Goal: Book appointment/travel/reservation

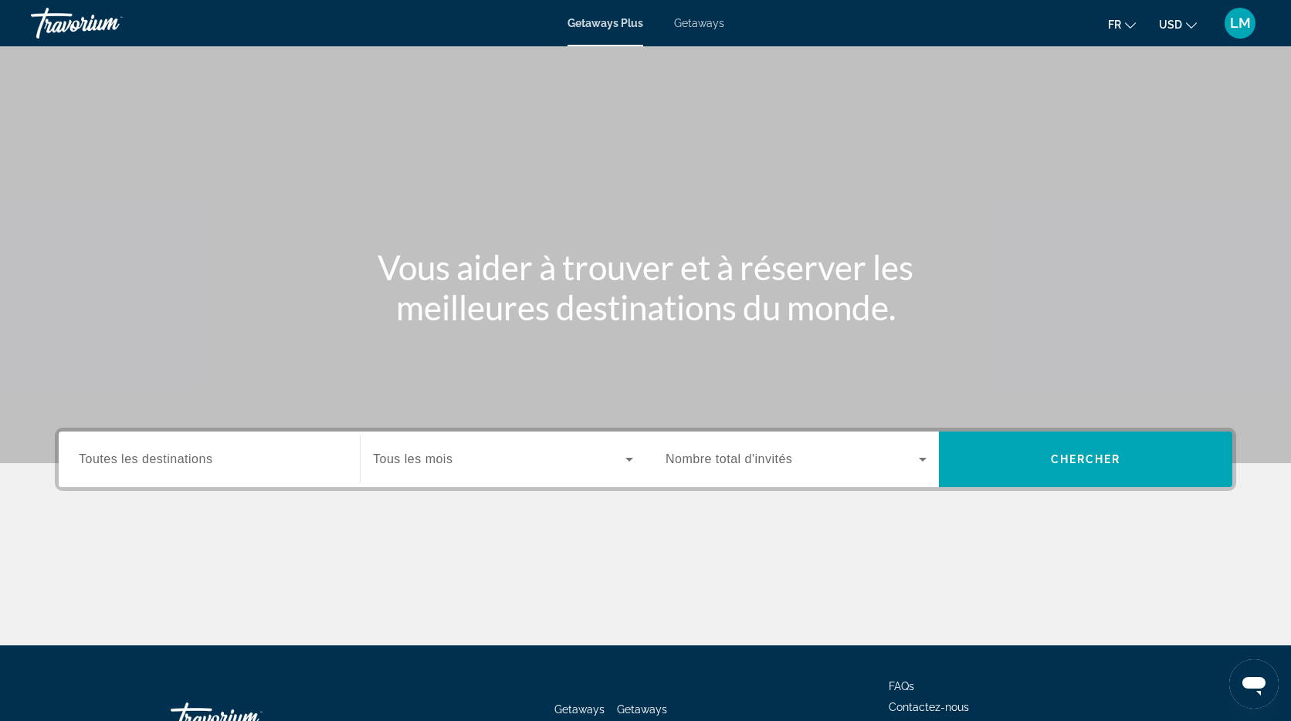
click at [700, 22] on span "Getaways" at bounding box center [699, 23] width 50 height 12
click at [140, 460] on span "Toutes les destinations" at bounding box center [146, 458] width 134 height 13
click at [140, 460] on input "Destination Toutes les destinations" at bounding box center [209, 460] width 261 height 19
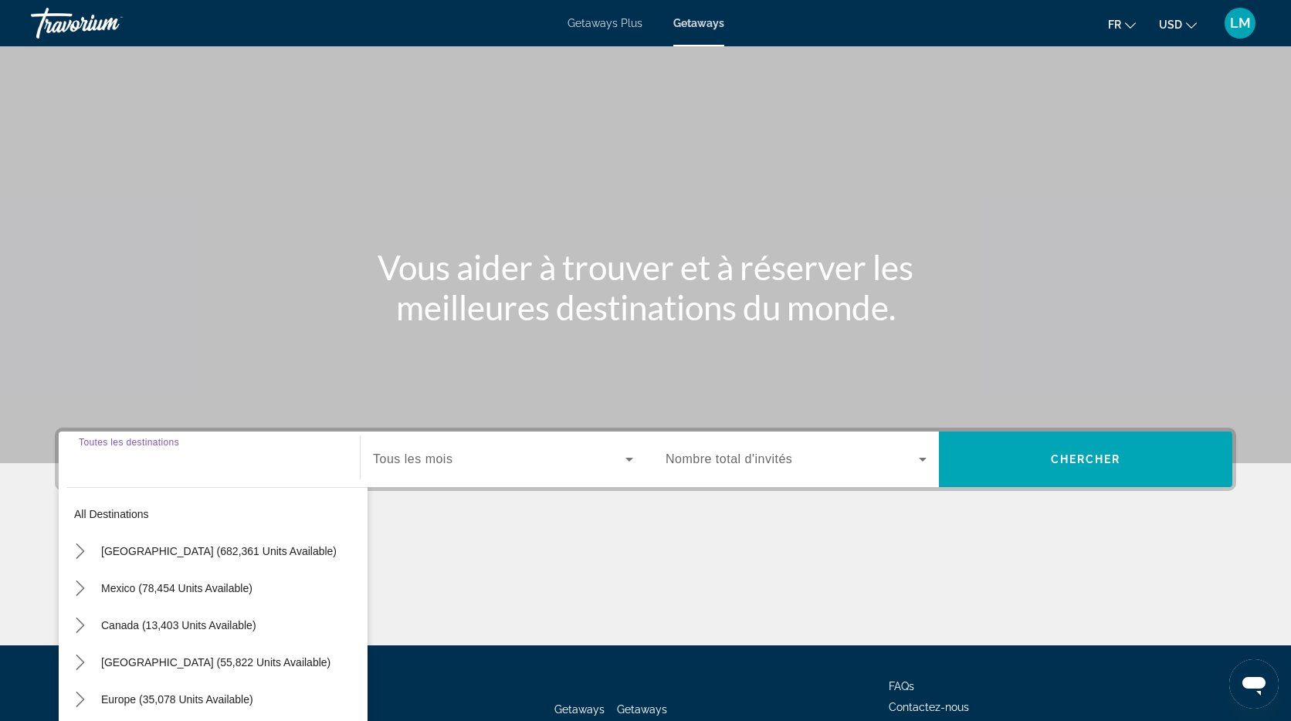
scroll to position [113, 0]
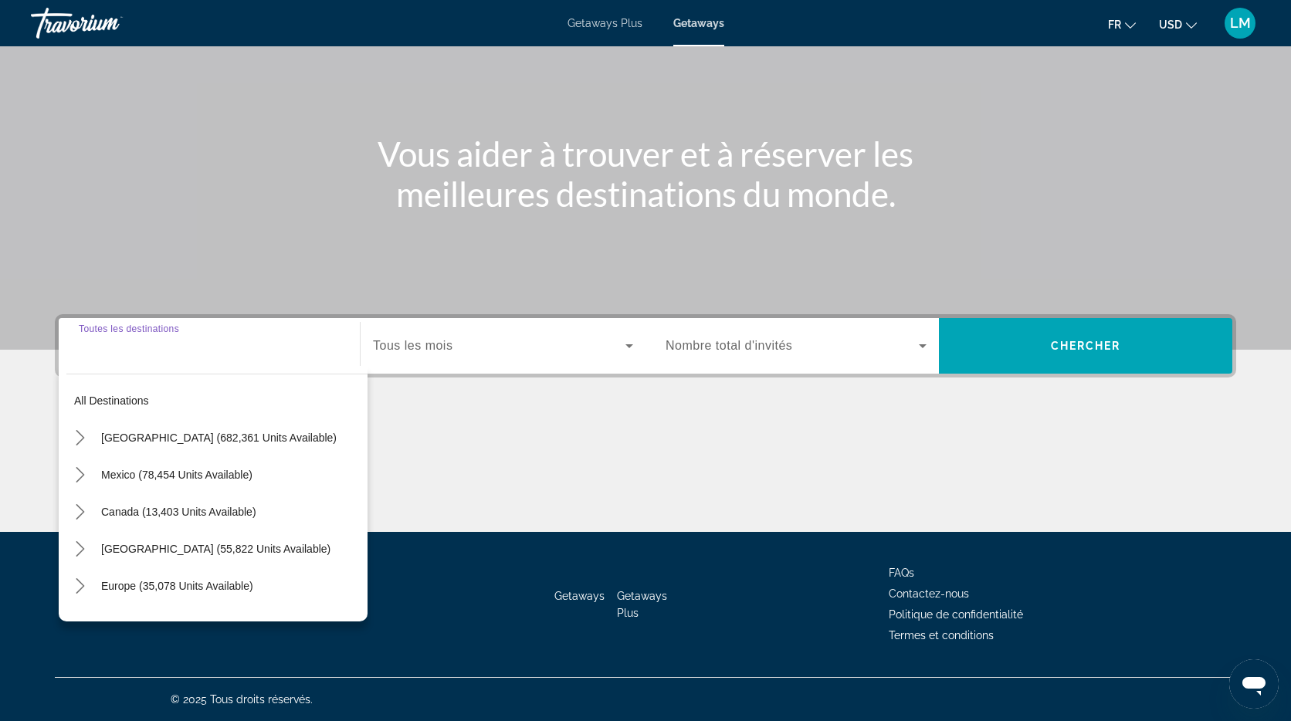
click at [140, 580] on span "Europe (35,078 units available)" at bounding box center [177, 586] width 152 height 12
type input "**********"
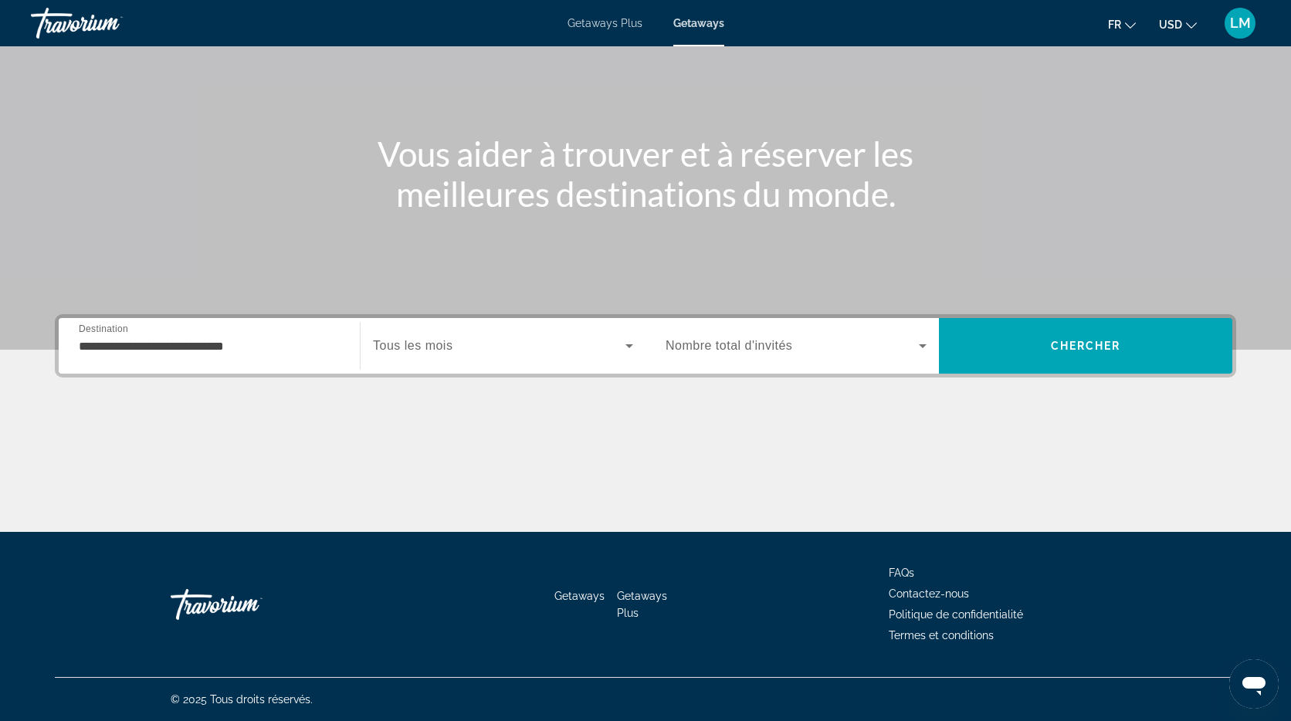
click at [440, 345] on span "Tous les mois" at bounding box center [413, 345] width 80 height 13
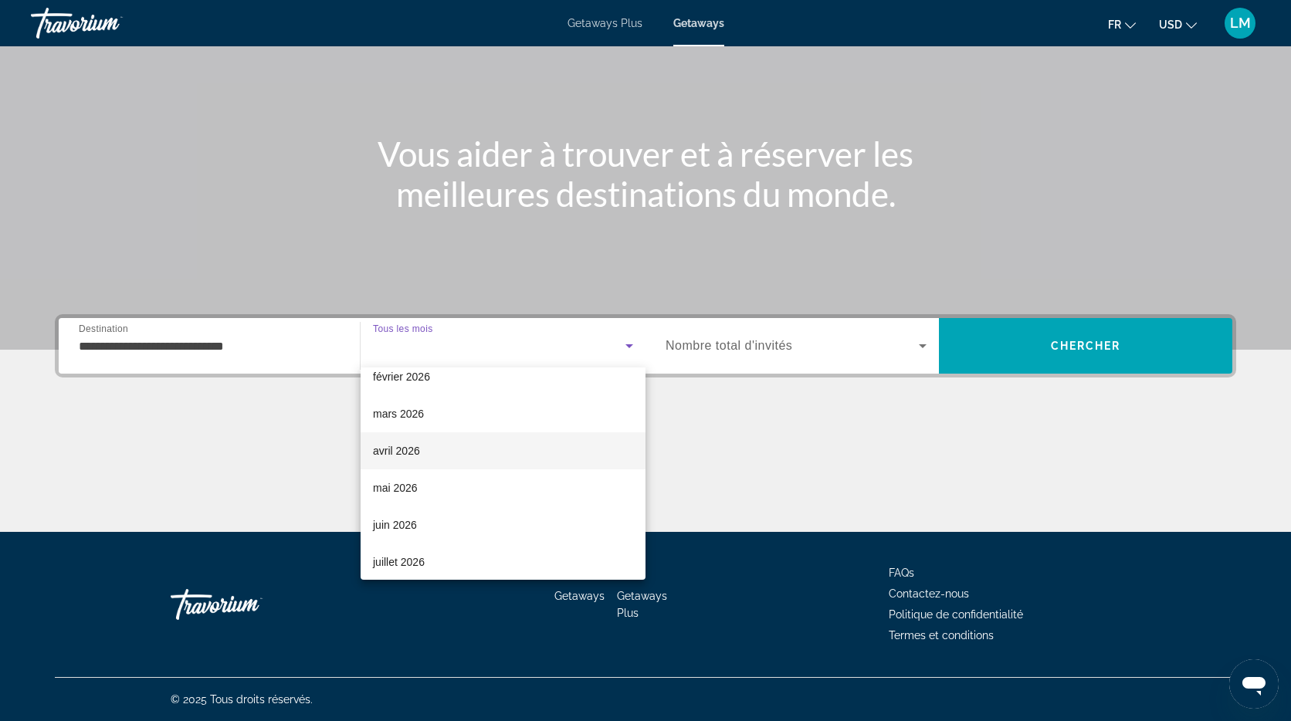
scroll to position [211, 0]
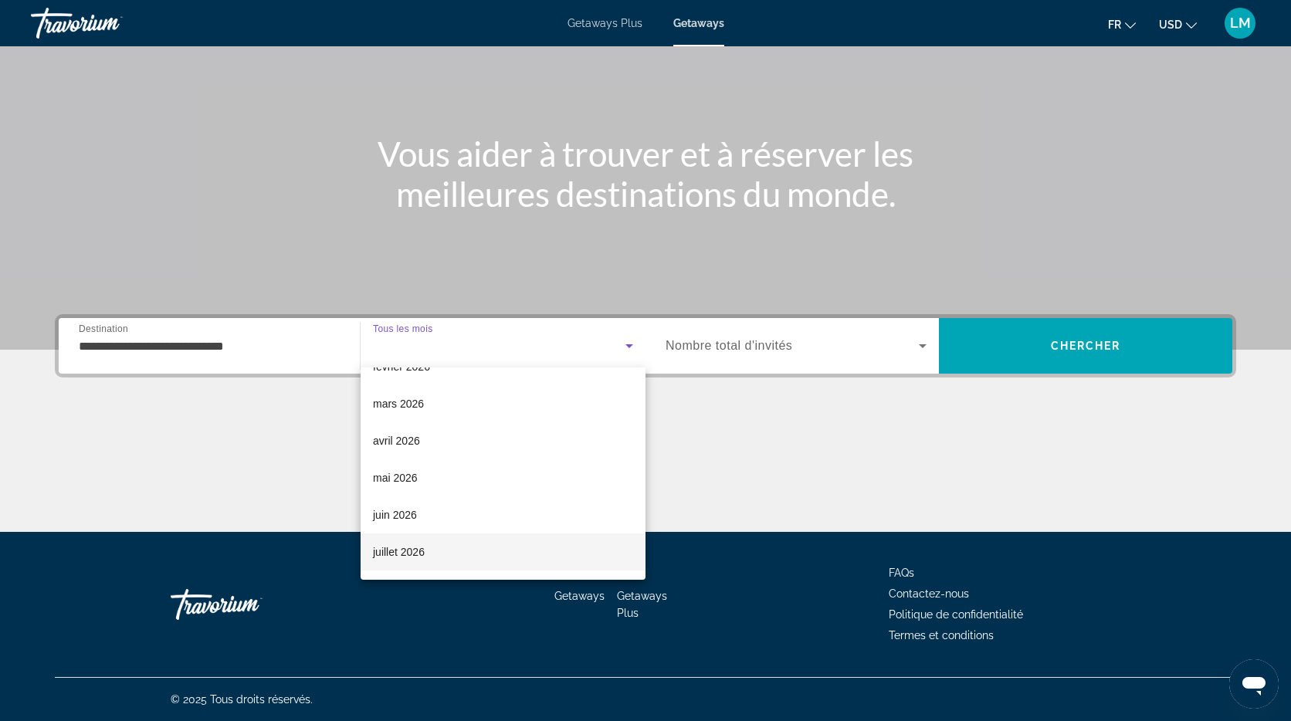
click at [444, 556] on mat-option "juillet 2026" at bounding box center [502, 551] width 285 height 37
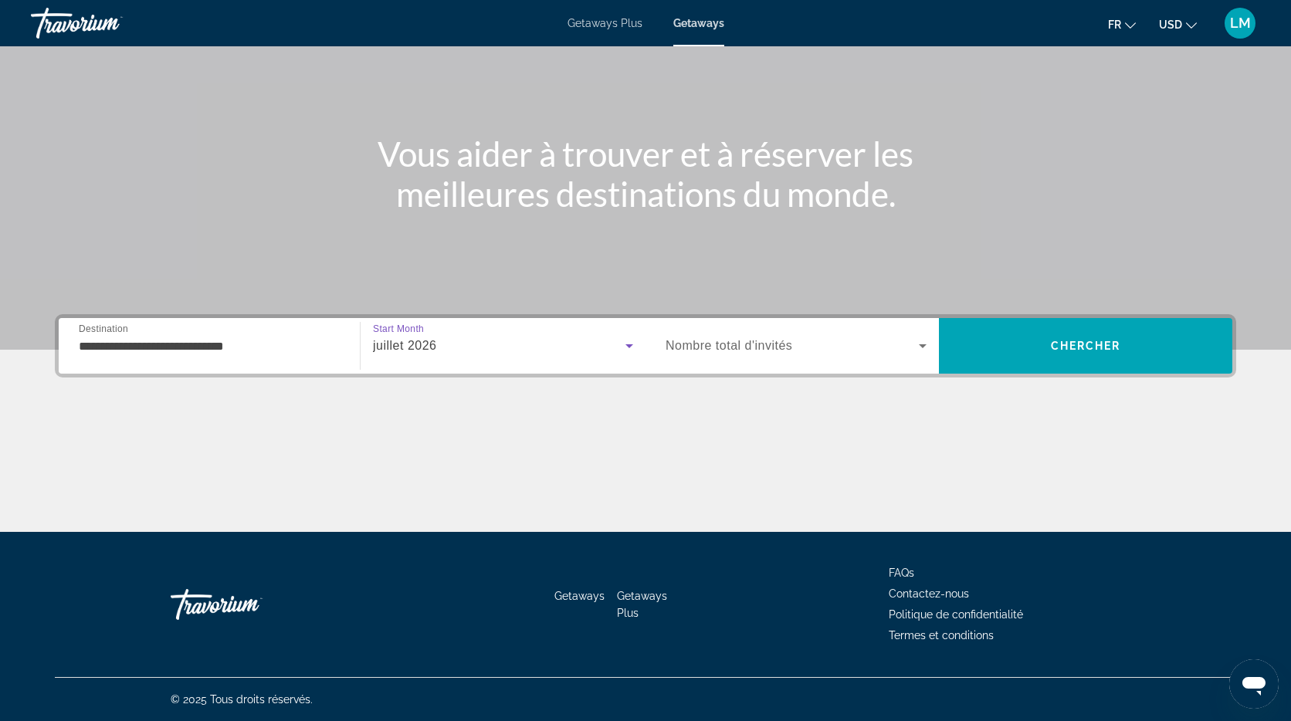
click at [712, 346] on span "Nombre total d'invités" at bounding box center [728, 345] width 127 height 13
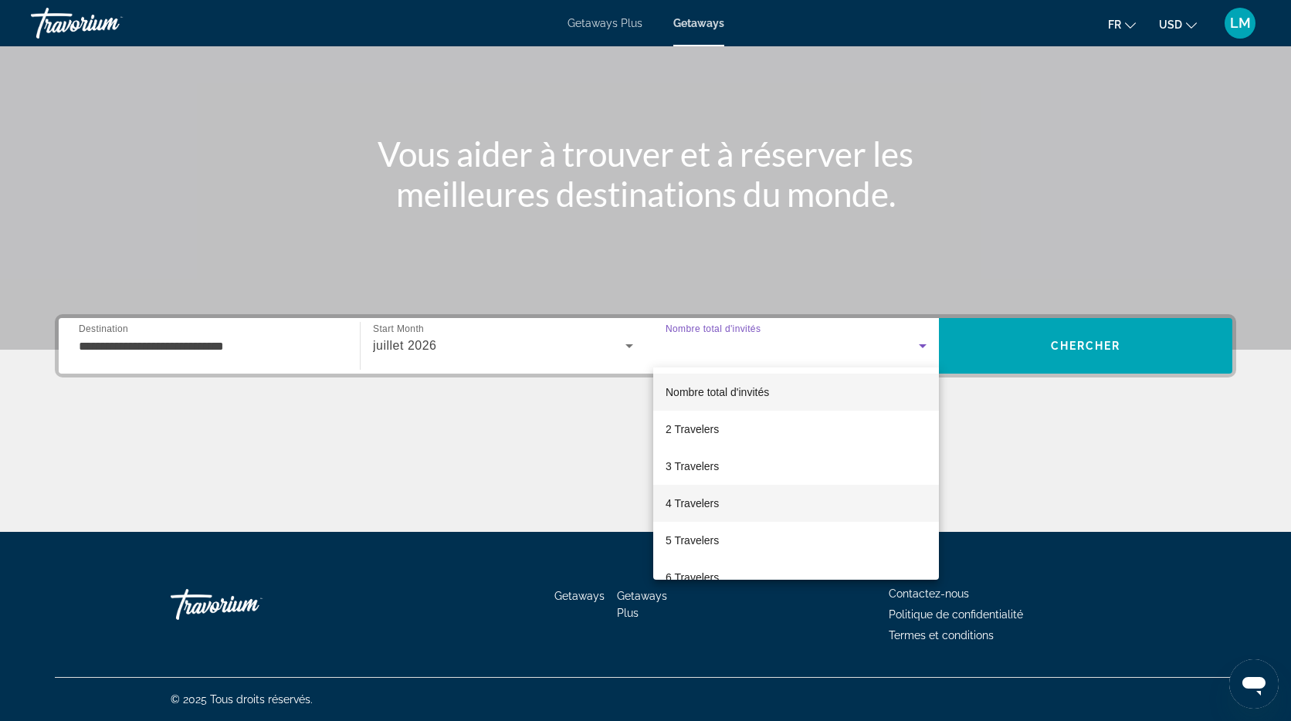
click at [703, 507] on span "4 Travelers" at bounding box center [691, 503] width 53 height 19
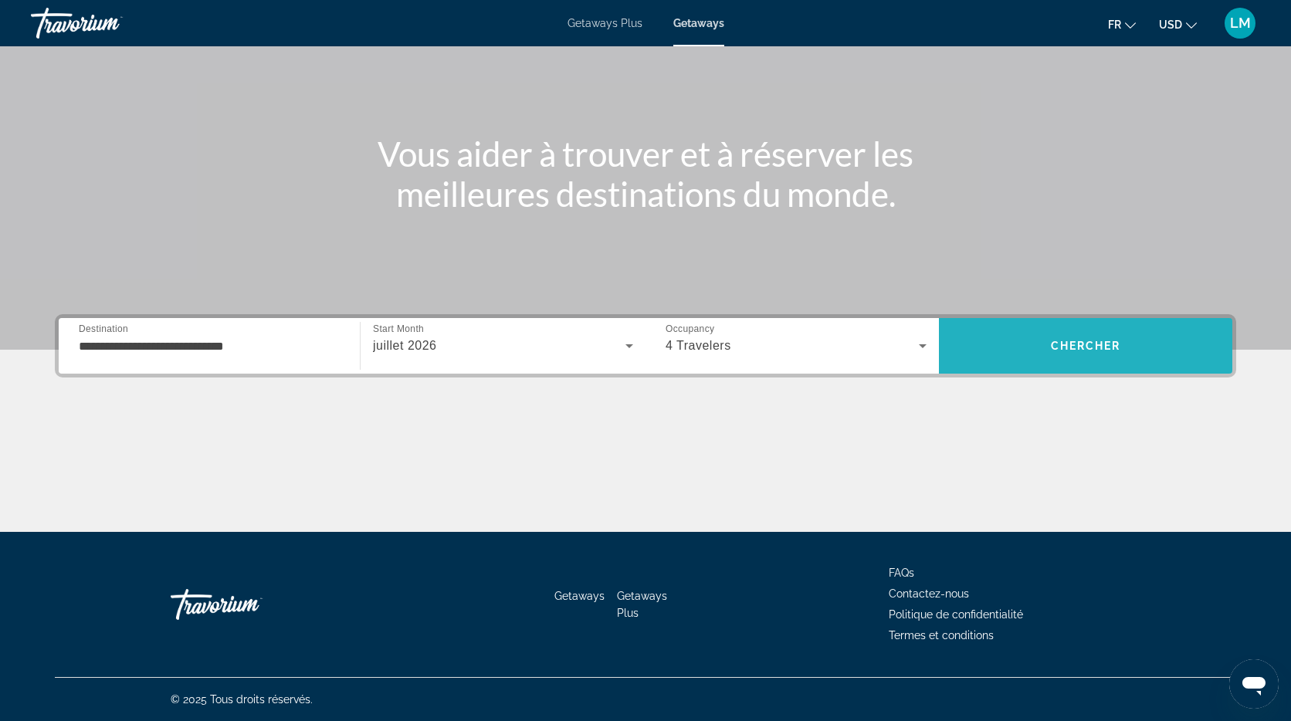
click at [1037, 345] on span "Search" at bounding box center [1085, 345] width 293 height 37
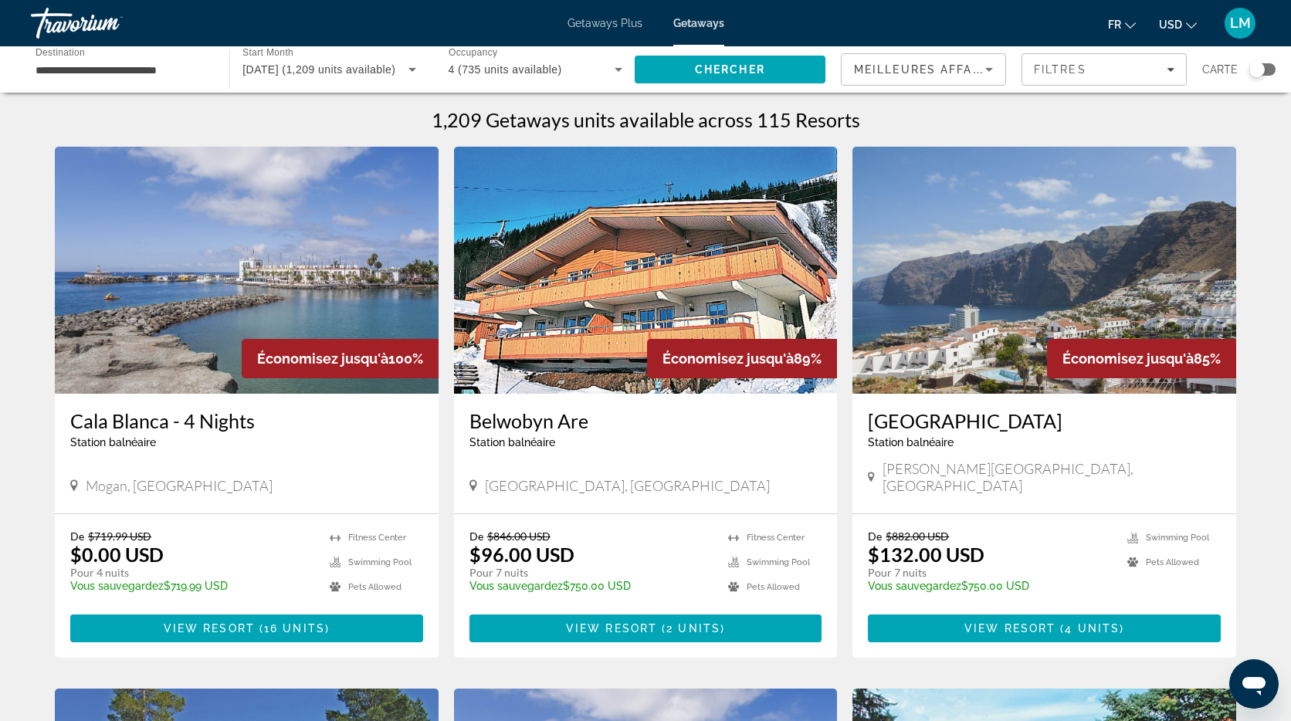
click at [1251, 70] on div "Search widget" at bounding box center [1256, 69] width 15 height 15
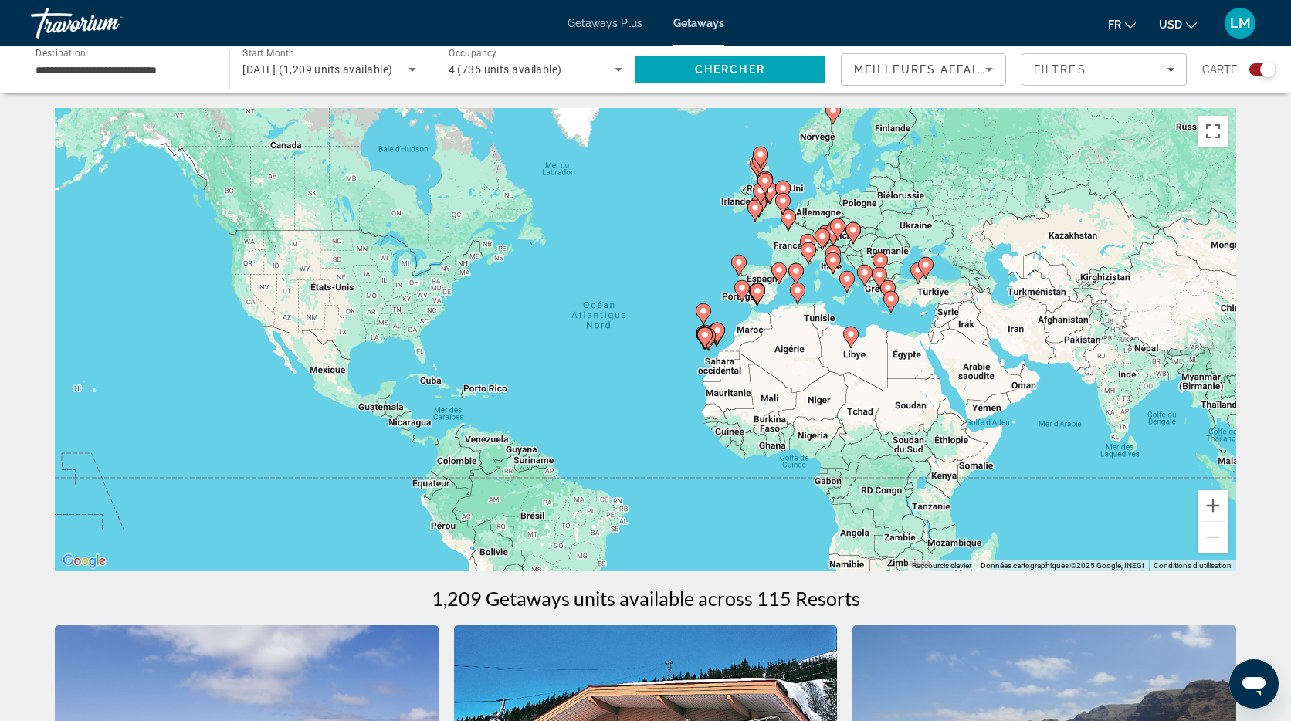
drag, startPoint x: 1265, startPoint y: 67, endPoint x: 1257, endPoint y: 73, distance: 10.1
click at [1265, 67] on div "Search widget" at bounding box center [1267, 69] width 15 height 15
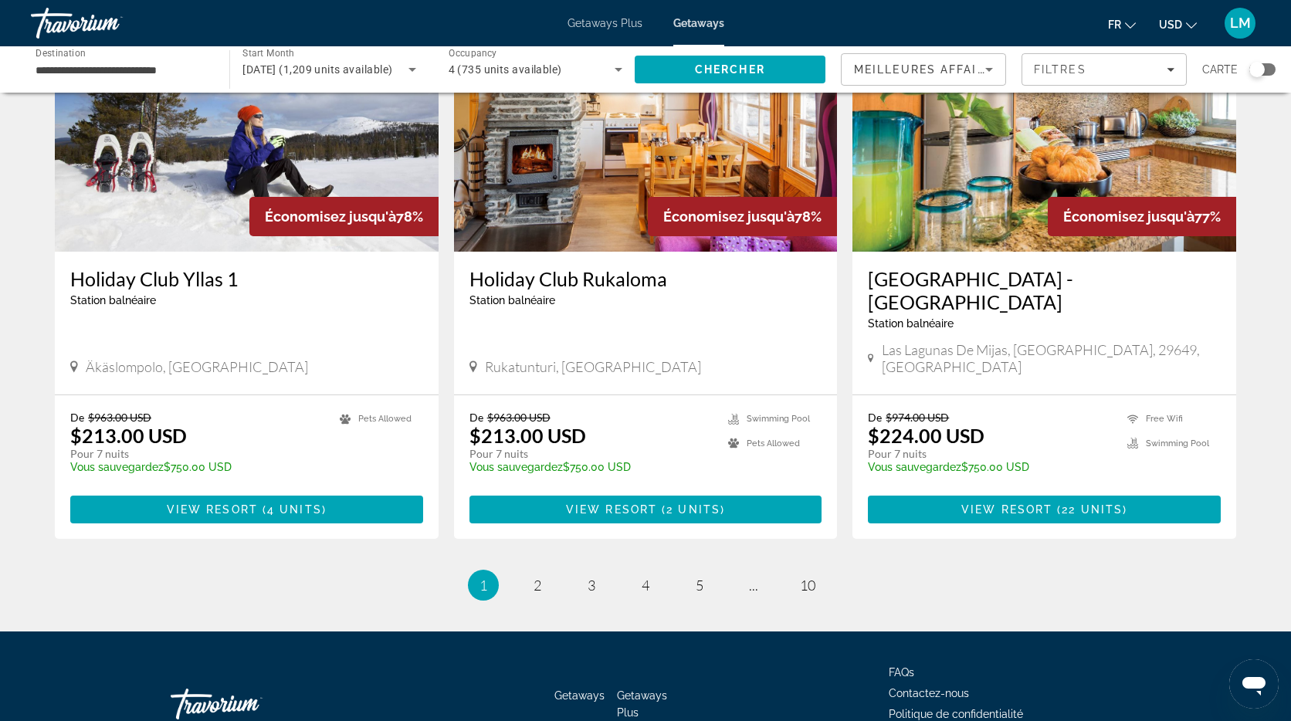
scroll to position [1776, 0]
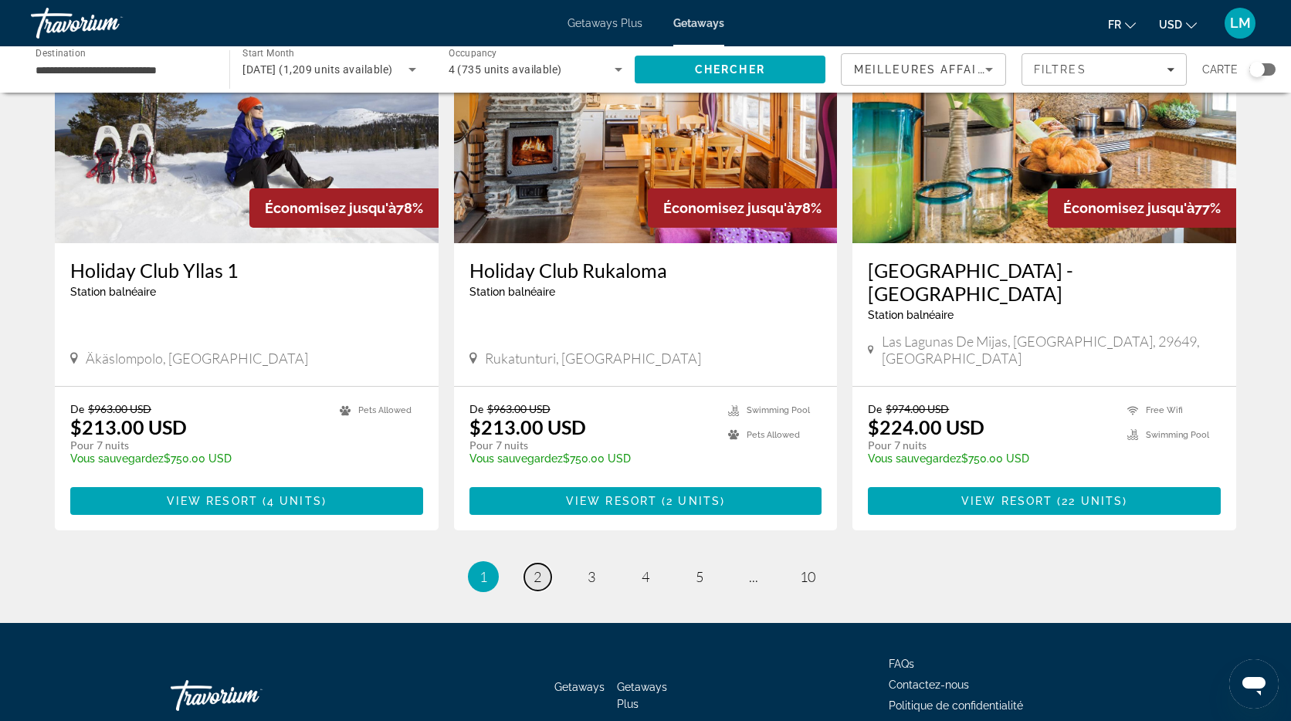
click at [539, 568] on span "2" at bounding box center [537, 576] width 8 height 17
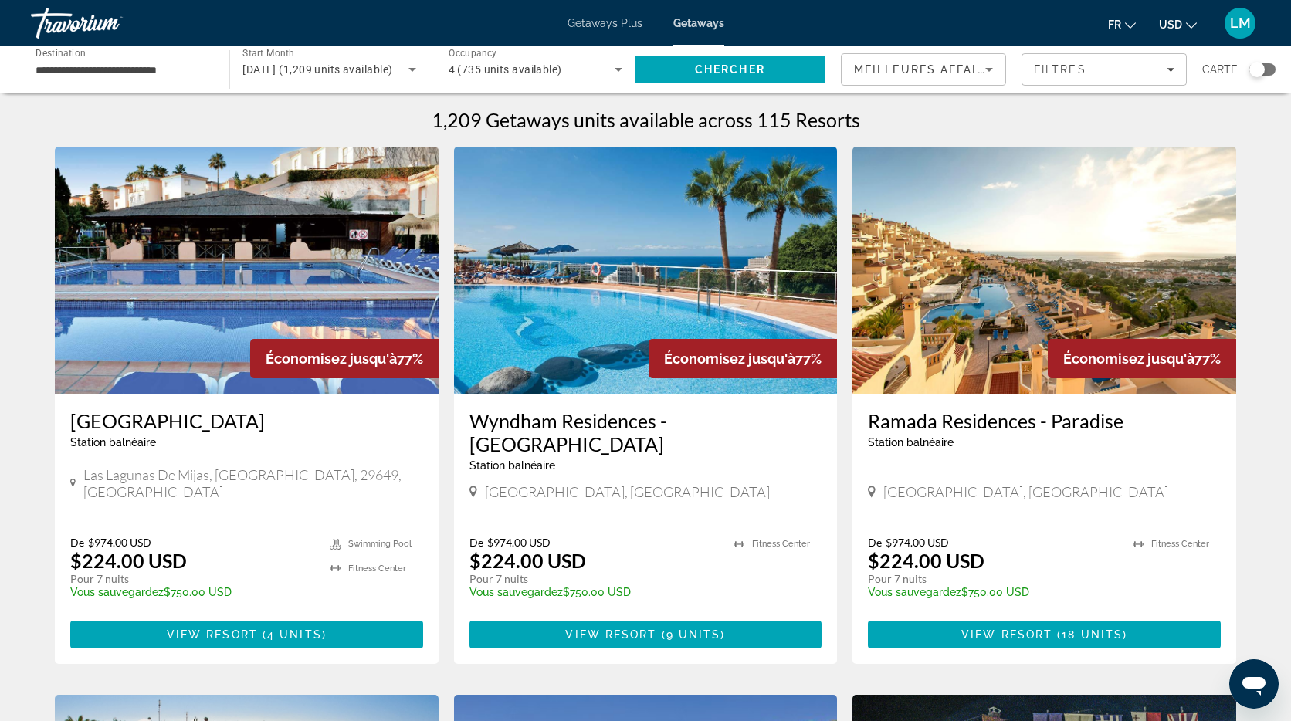
click at [1259, 69] on div "Search widget" at bounding box center [1256, 69] width 15 height 15
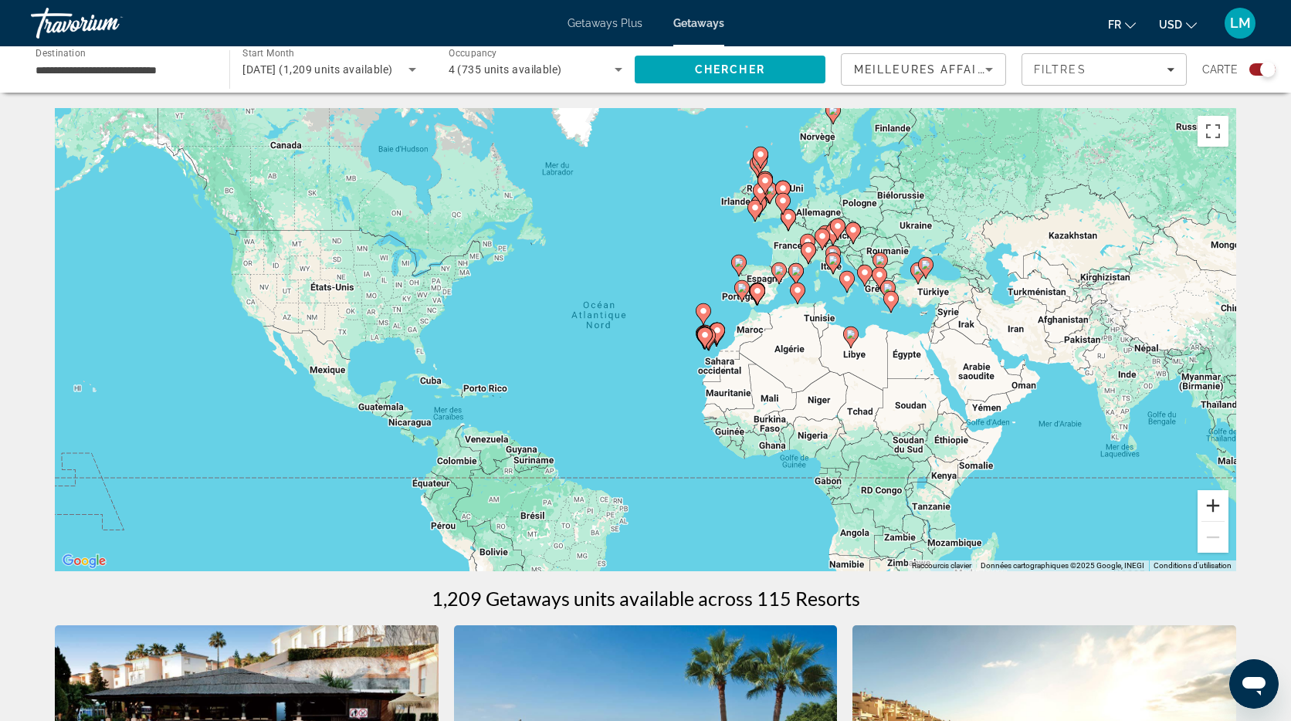
drag, startPoint x: 1213, startPoint y: 503, endPoint x: 1169, endPoint y: 486, distance: 47.9
click at [1213, 503] on button "Zoom avant" at bounding box center [1212, 505] width 31 height 31
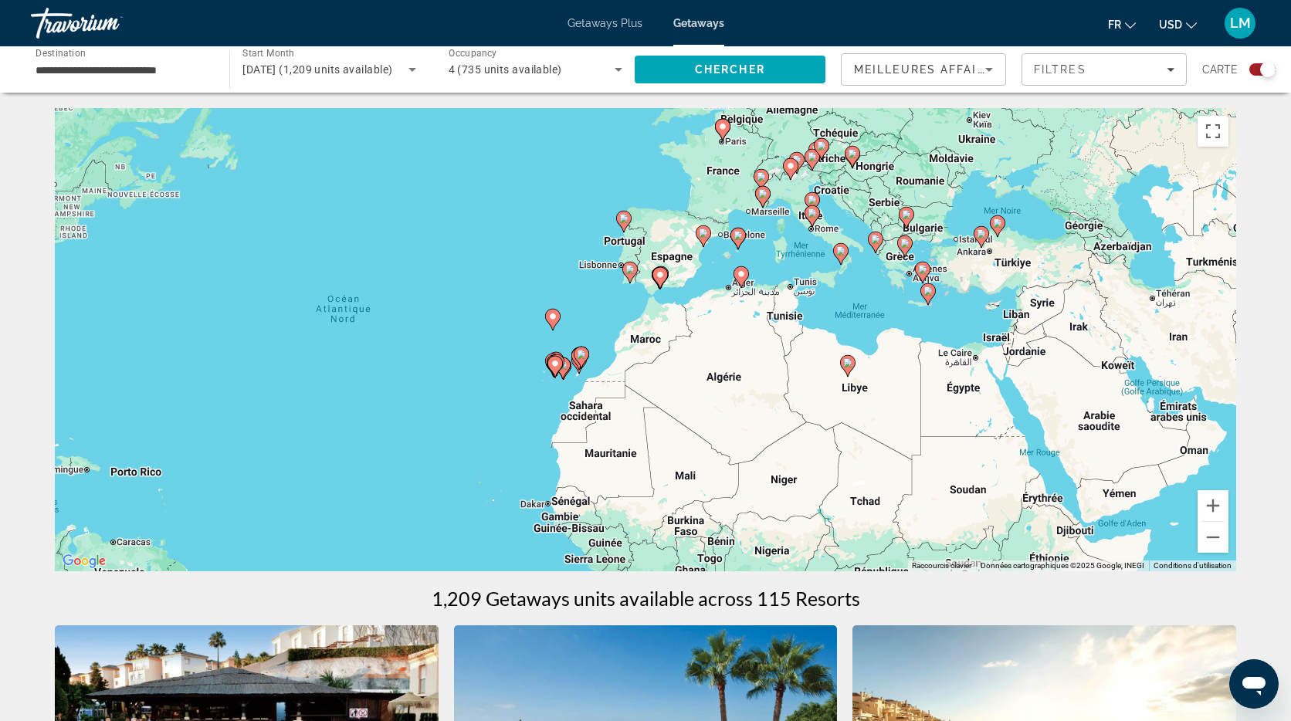
drag, startPoint x: 1045, startPoint y: 244, endPoint x: 837, endPoint y: 262, distance: 209.2
click at [837, 262] on gmp-advanced-marker "Main content" at bounding box center [840, 253] width 15 height 23
click at [841, 253] on image "Main content" at bounding box center [840, 250] width 9 height 9
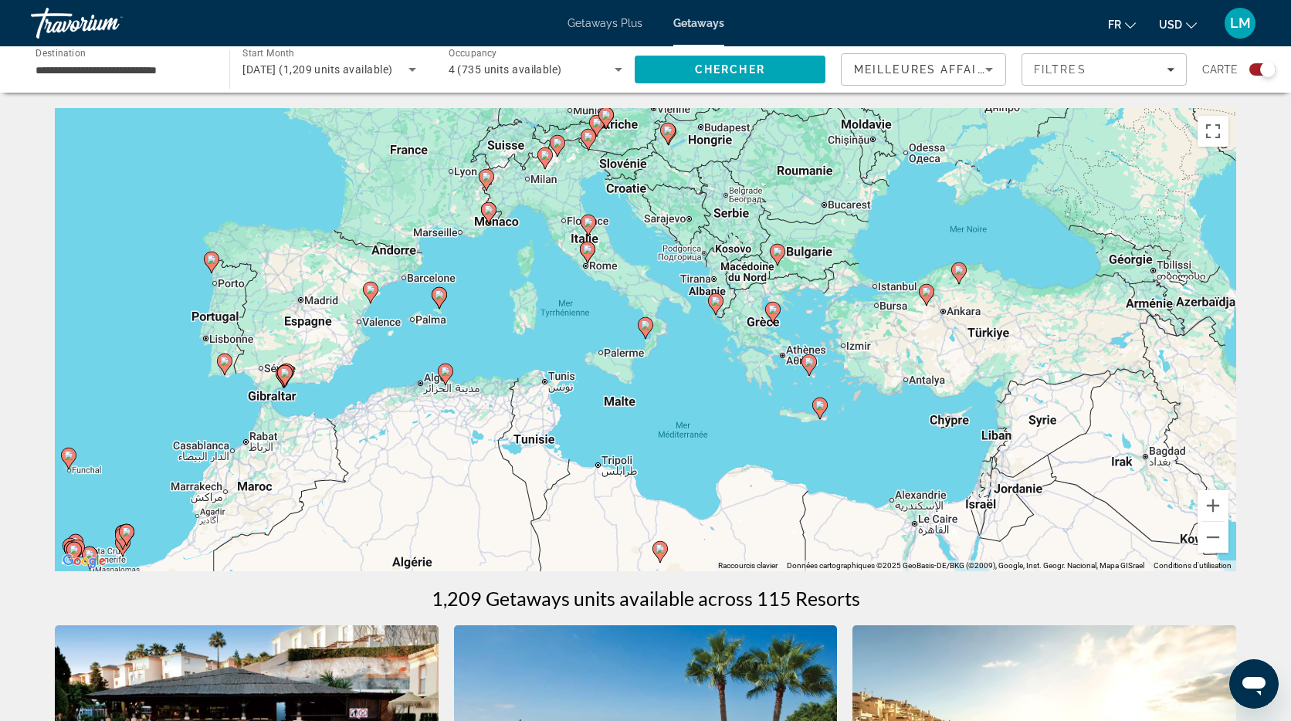
click at [646, 326] on image "Main content" at bounding box center [645, 324] width 9 height 9
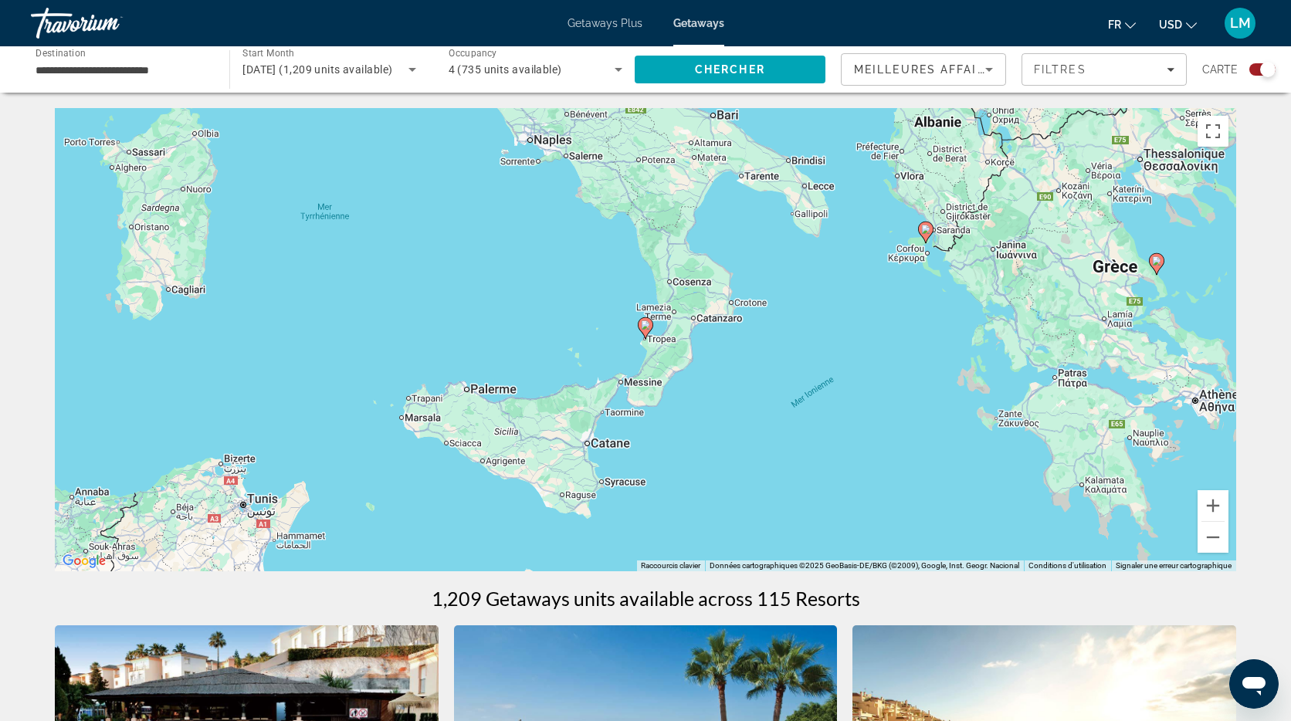
click at [644, 324] on image "Main content" at bounding box center [645, 324] width 9 height 9
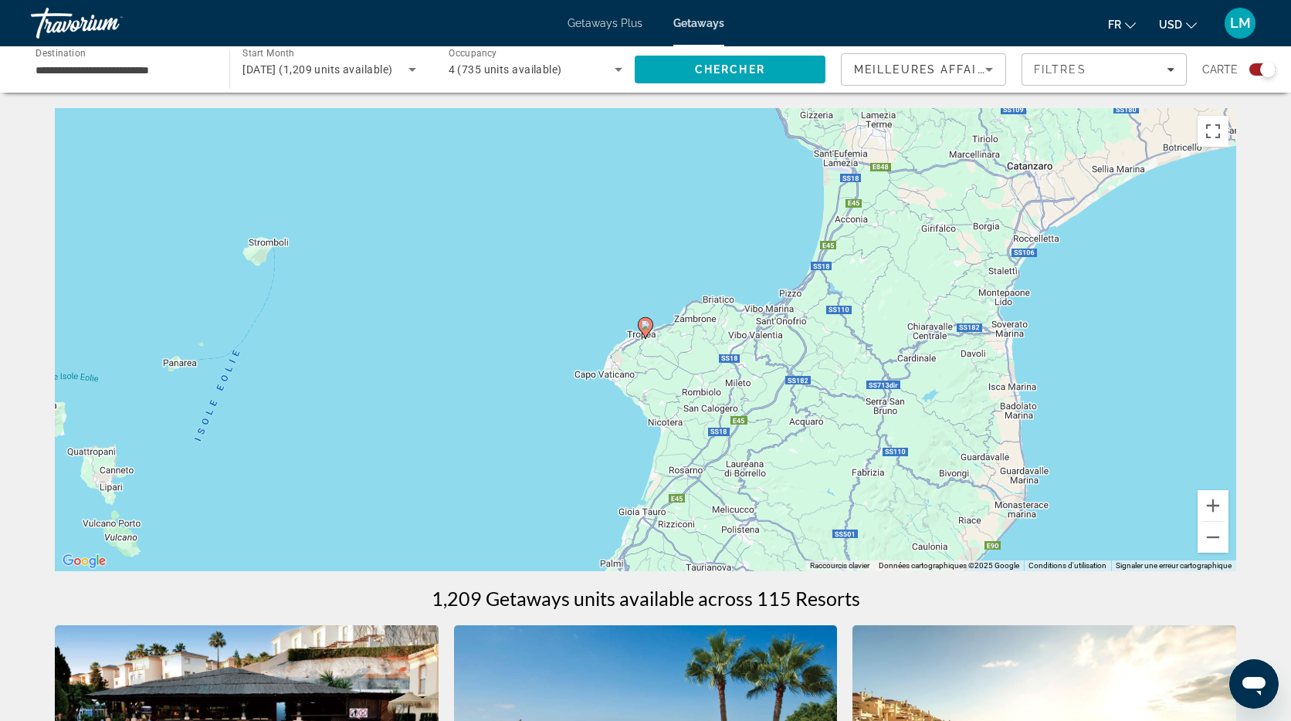
click at [648, 327] on image "Main content" at bounding box center [645, 324] width 9 height 9
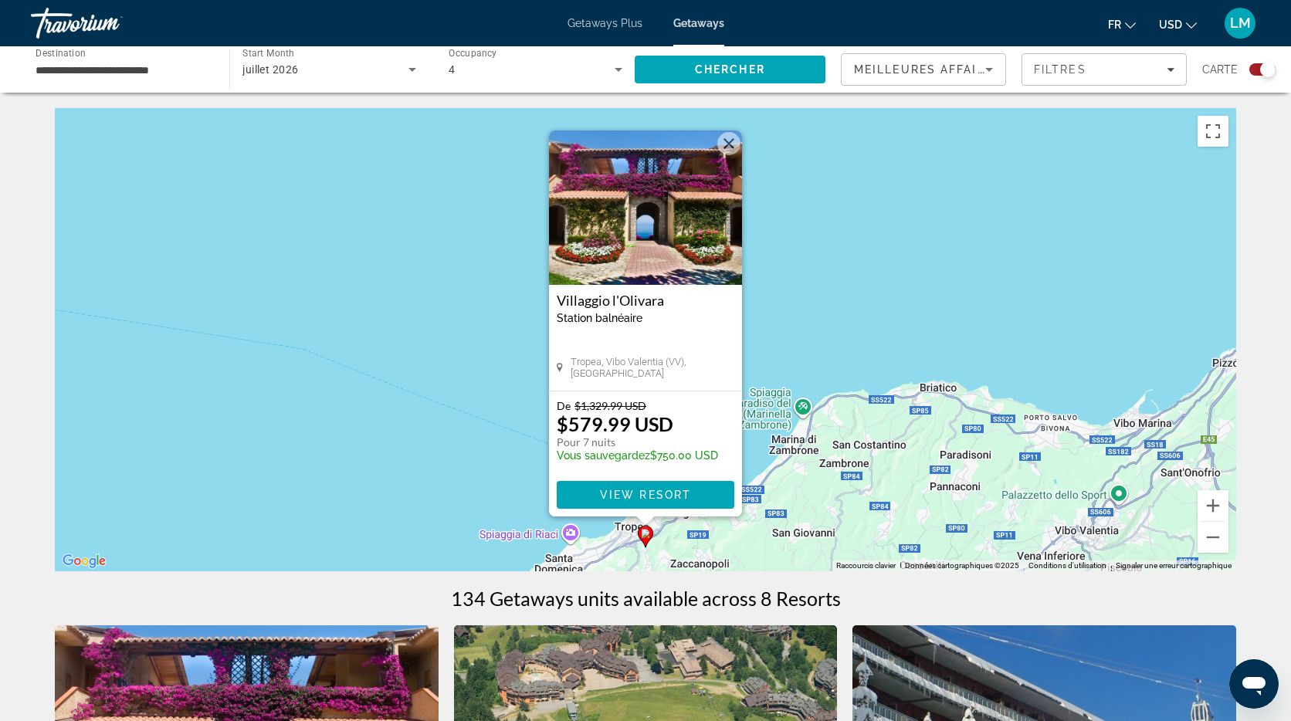
click at [415, 297] on div "Pour activer le glissement avec le clavier, appuyez sur Alt+Entrée. Une fois ce…" at bounding box center [645, 339] width 1181 height 463
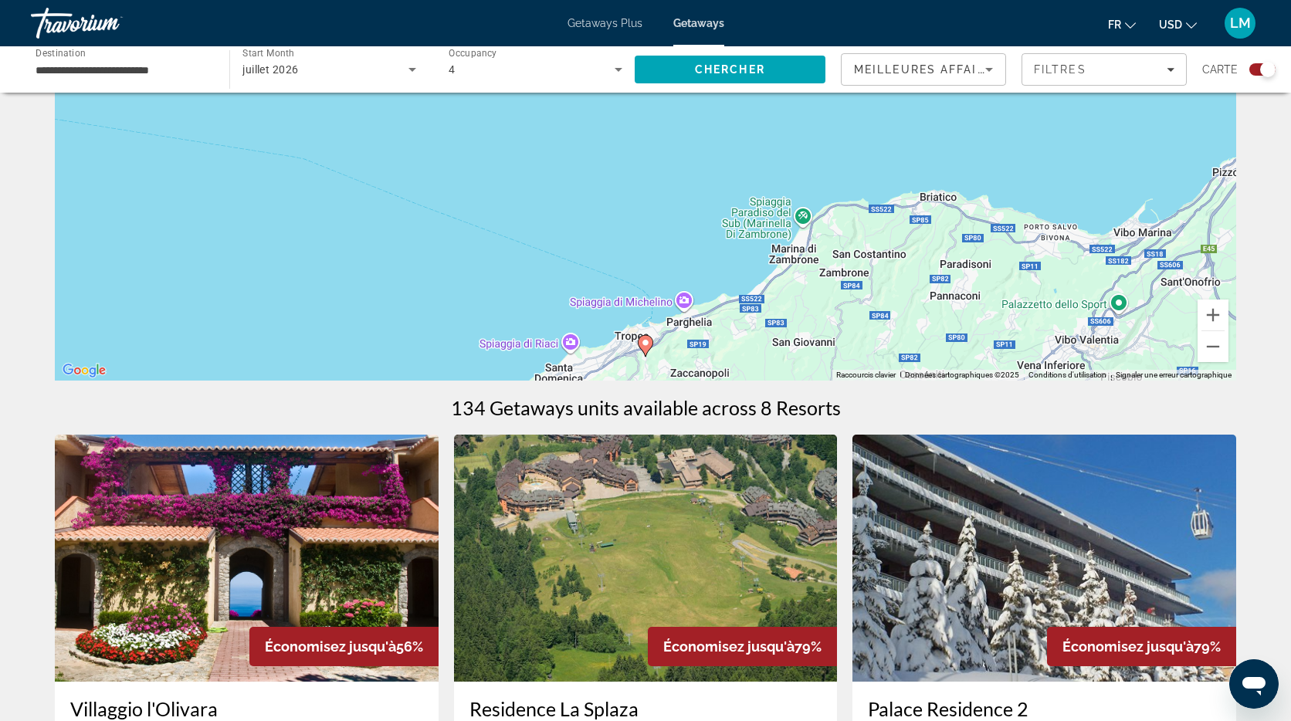
scroll to position [300, 0]
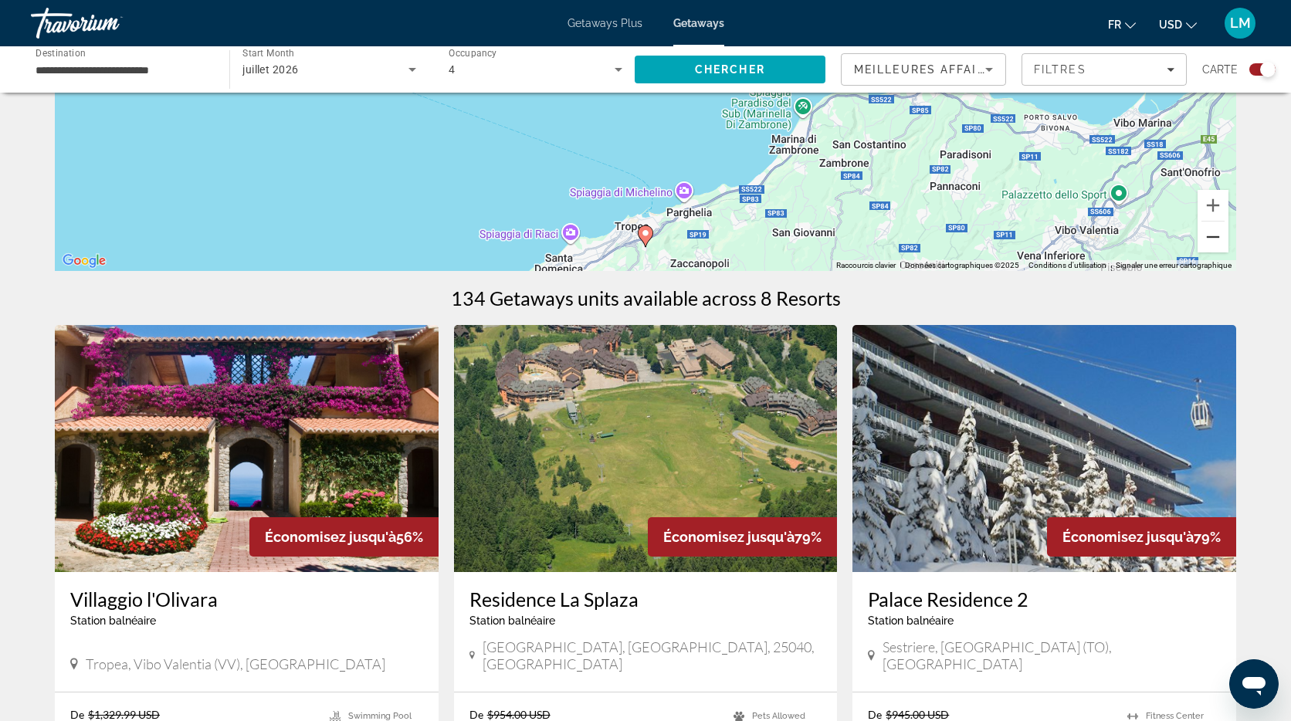
click at [1212, 242] on button "Zoom arrière" at bounding box center [1212, 237] width 31 height 31
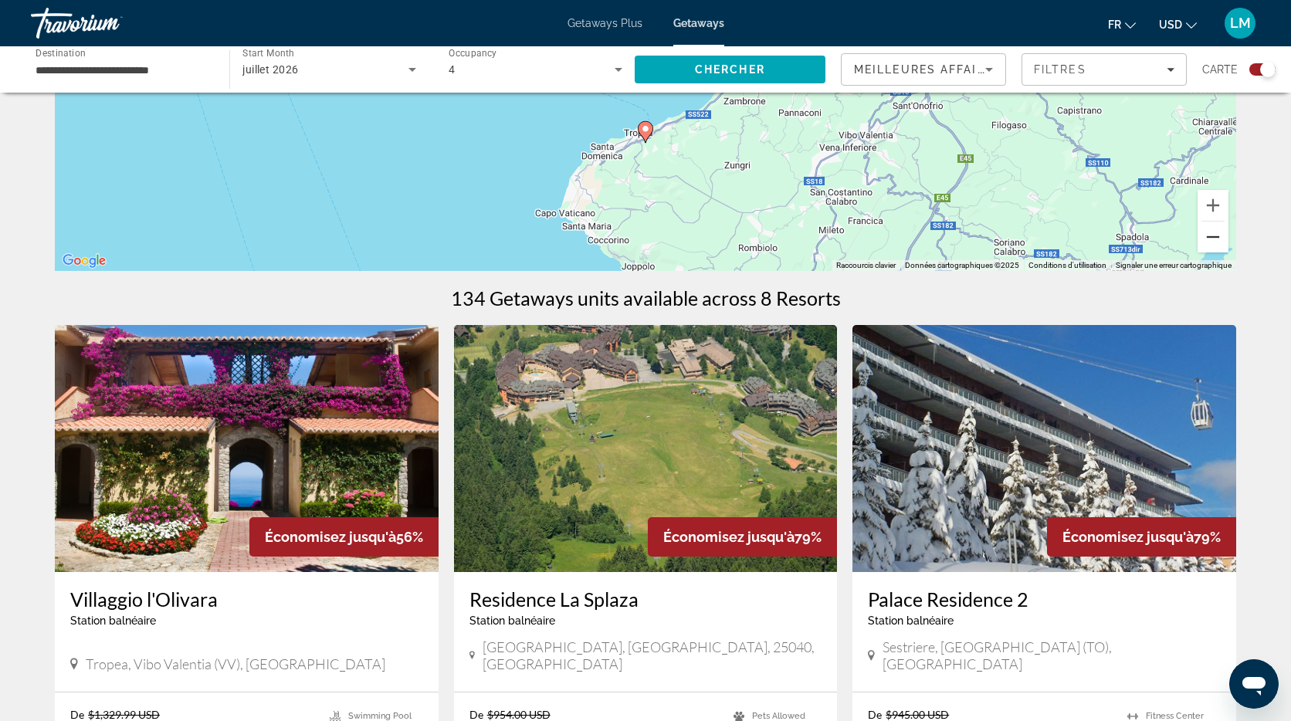
click at [1212, 242] on button "Zoom arrière" at bounding box center [1212, 237] width 31 height 31
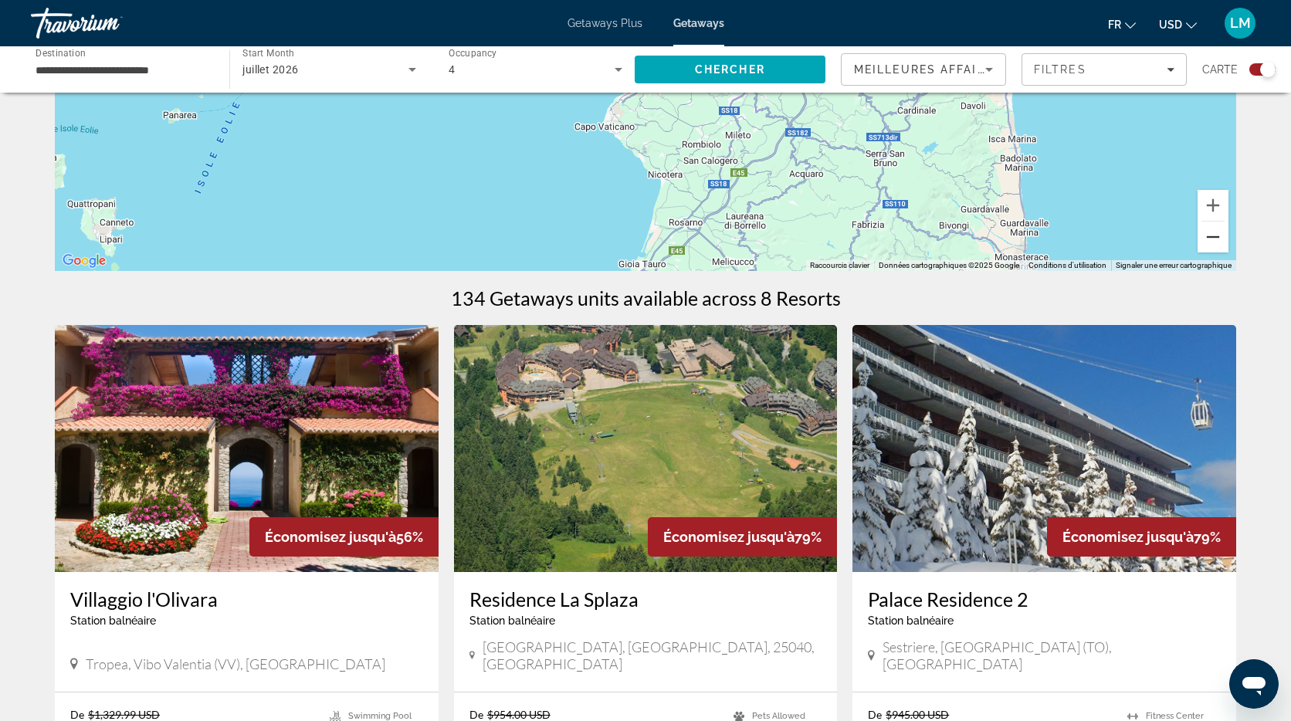
click at [1212, 242] on button "Zoom arrière" at bounding box center [1212, 237] width 31 height 31
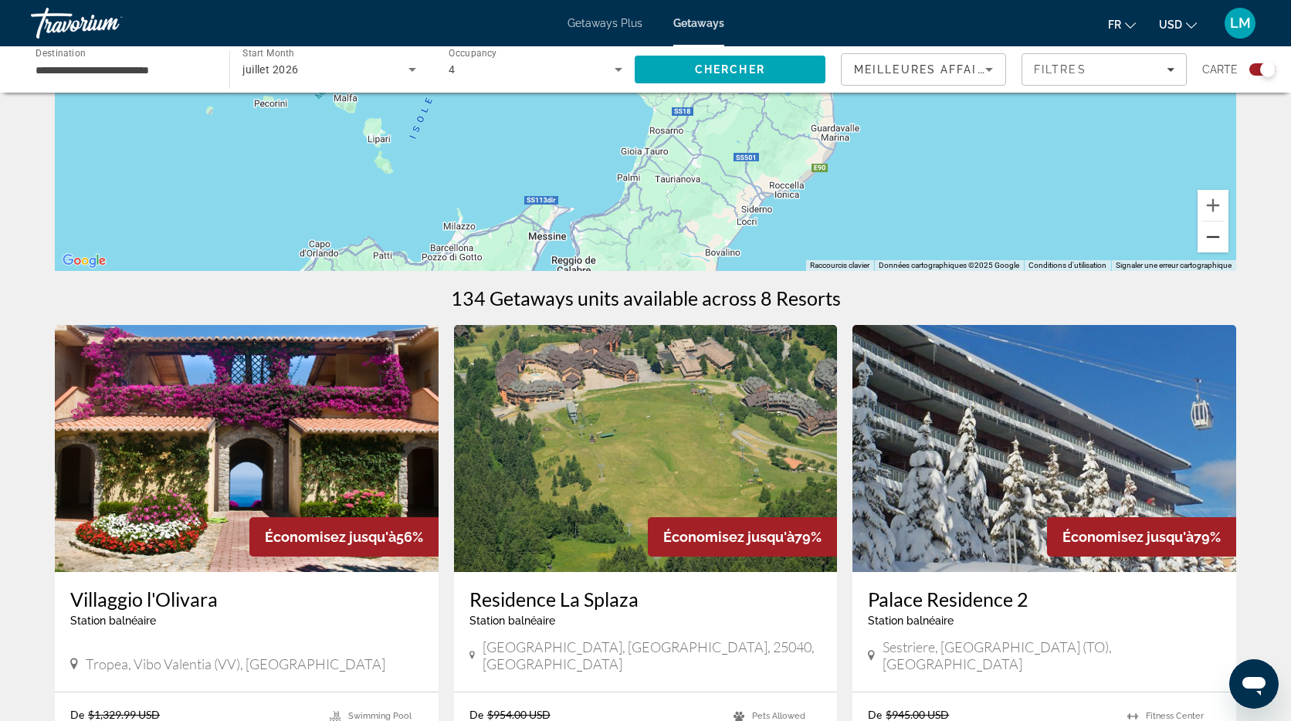
click at [1212, 242] on button "Zoom arrière" at bounding box center [1212, 237] width 31 height 31
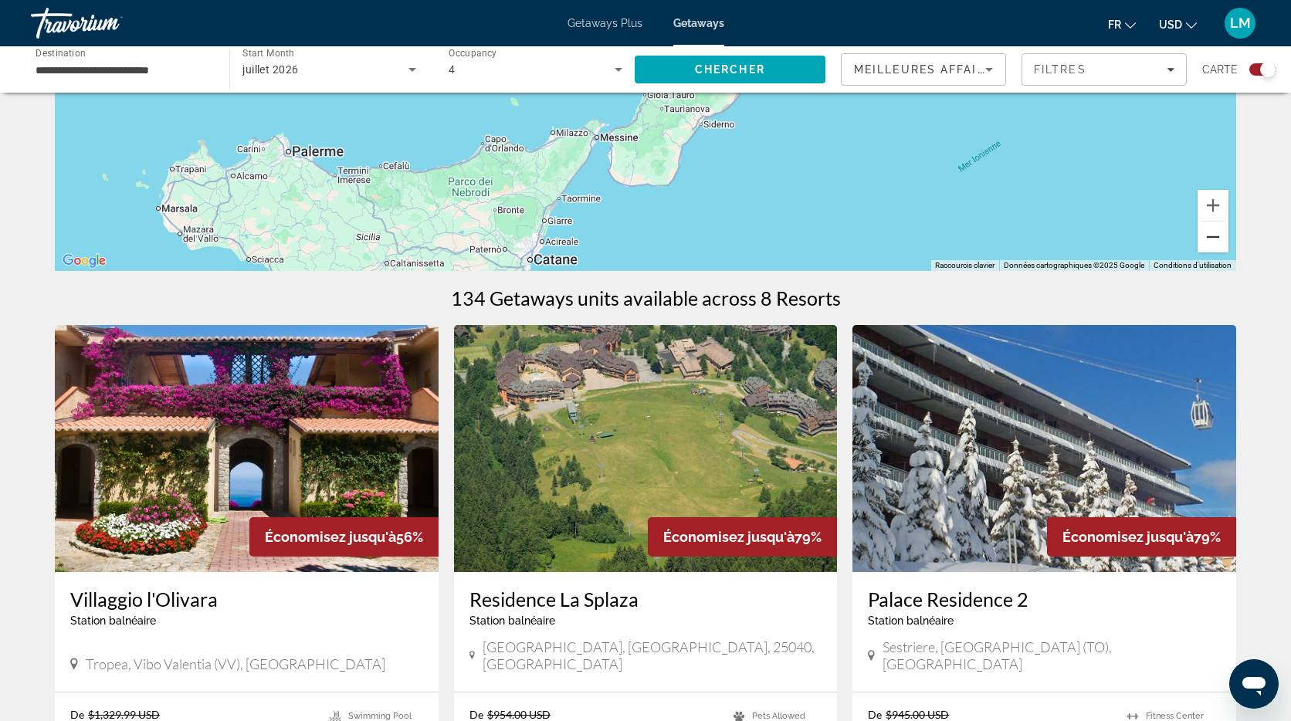
click at [1212, 242] on button "Zoom arrière" at bounding box center [1212, 237] width 31 height 31
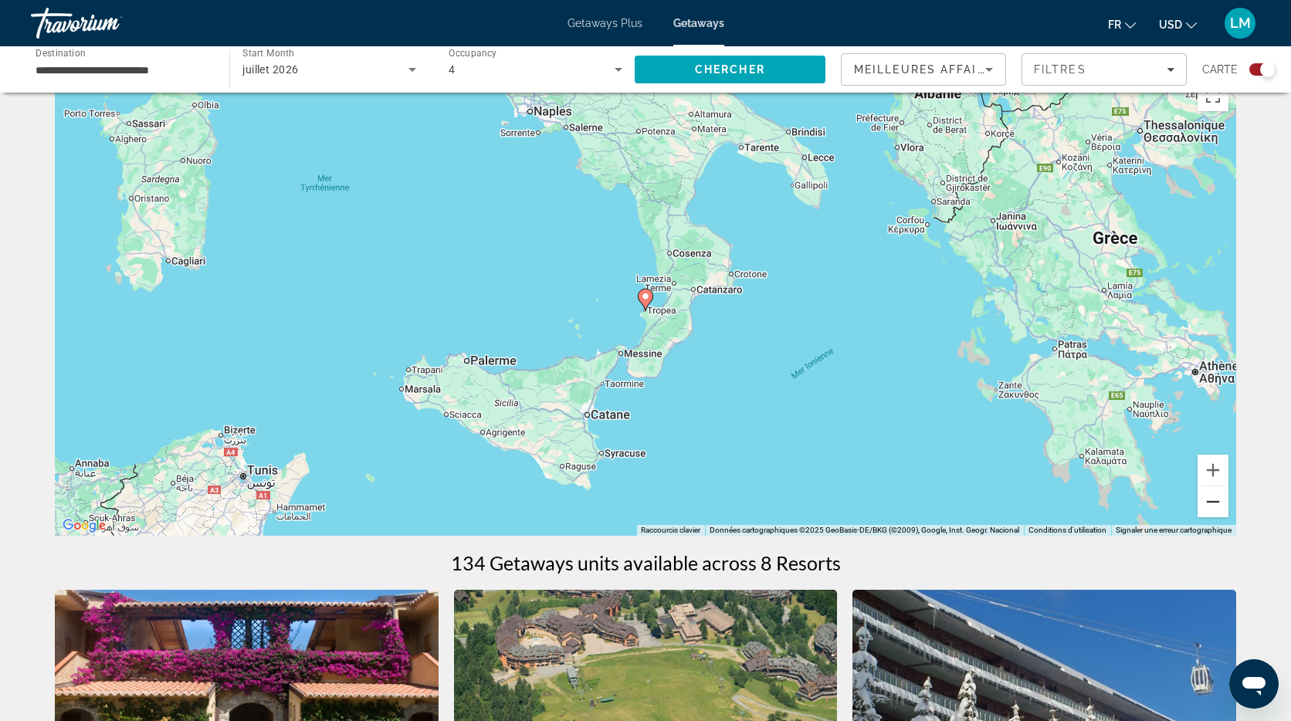
scroll to position [0, 0]
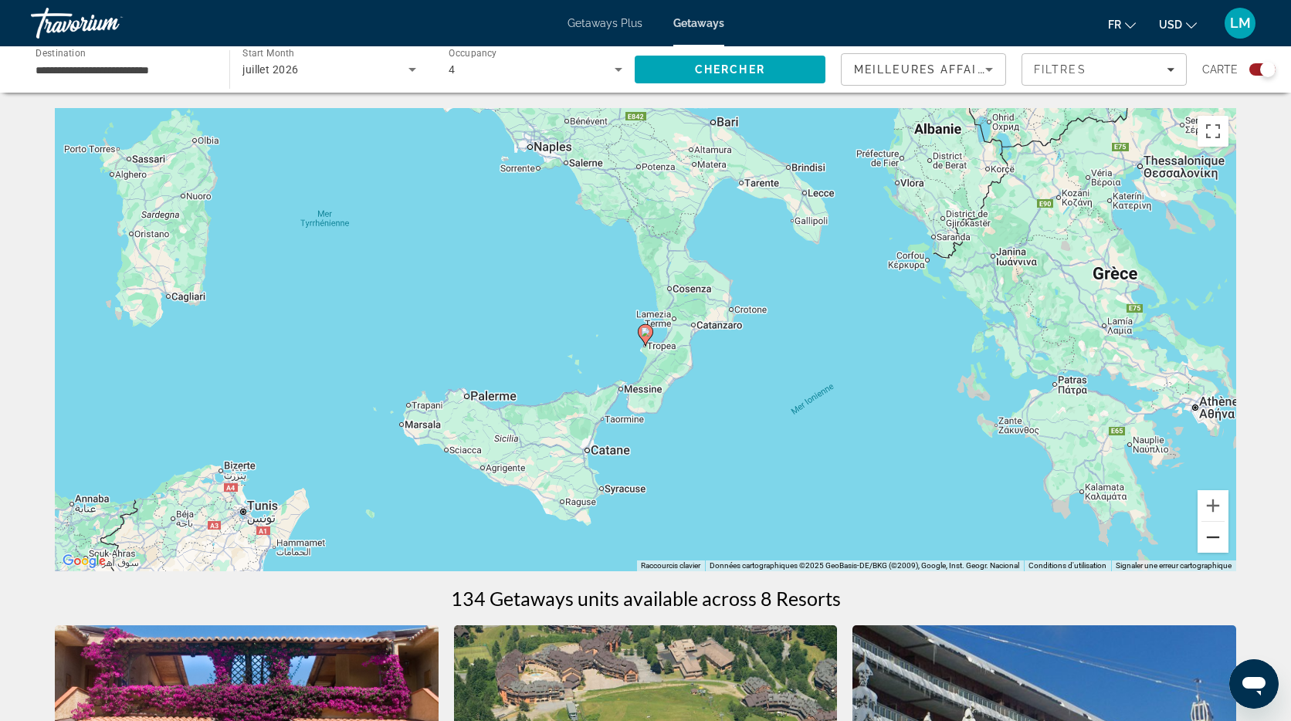
click at [1214, 544] on button "Zoom arrière" at bounding box center [1212, 537] width 31 height 31
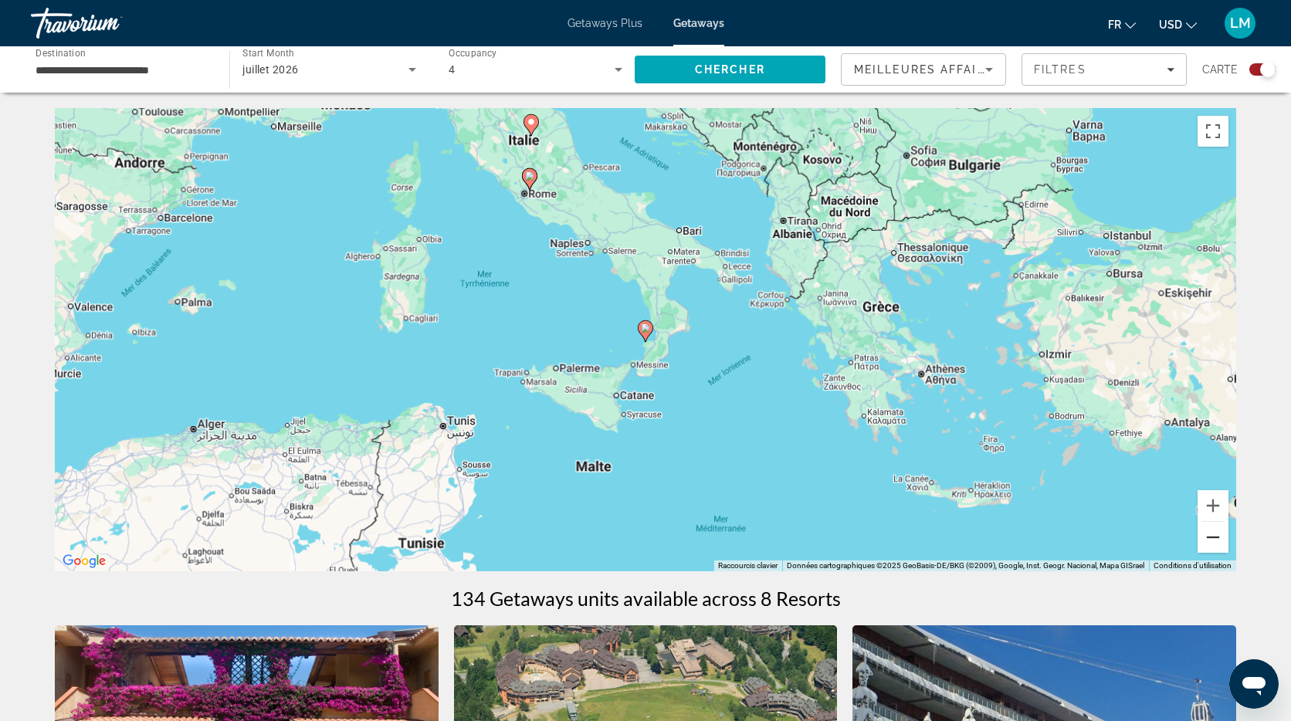
click at [1214, 544] on button "Zoom arrière" at bounding box center [1212, 537] width 31 height 31
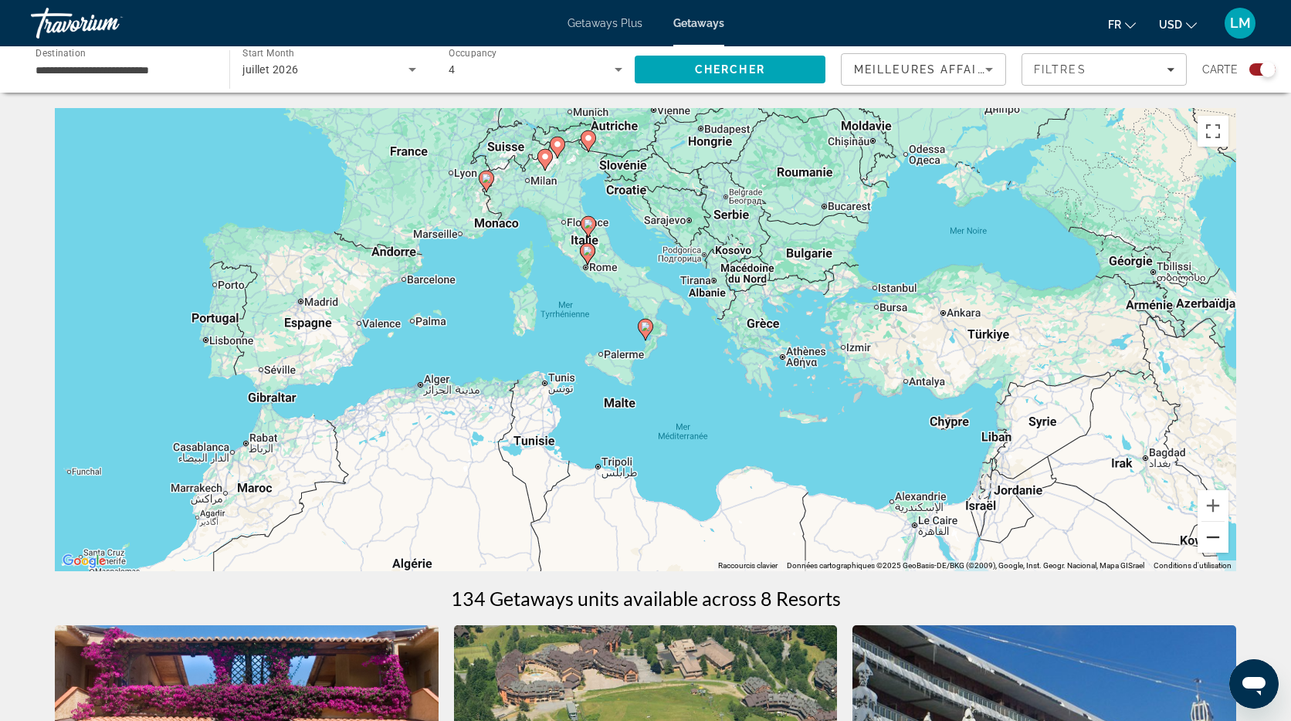
click at [1214, 544] on button "Zoom arrière" at bounding box center [1212, 537] width 31 height 31
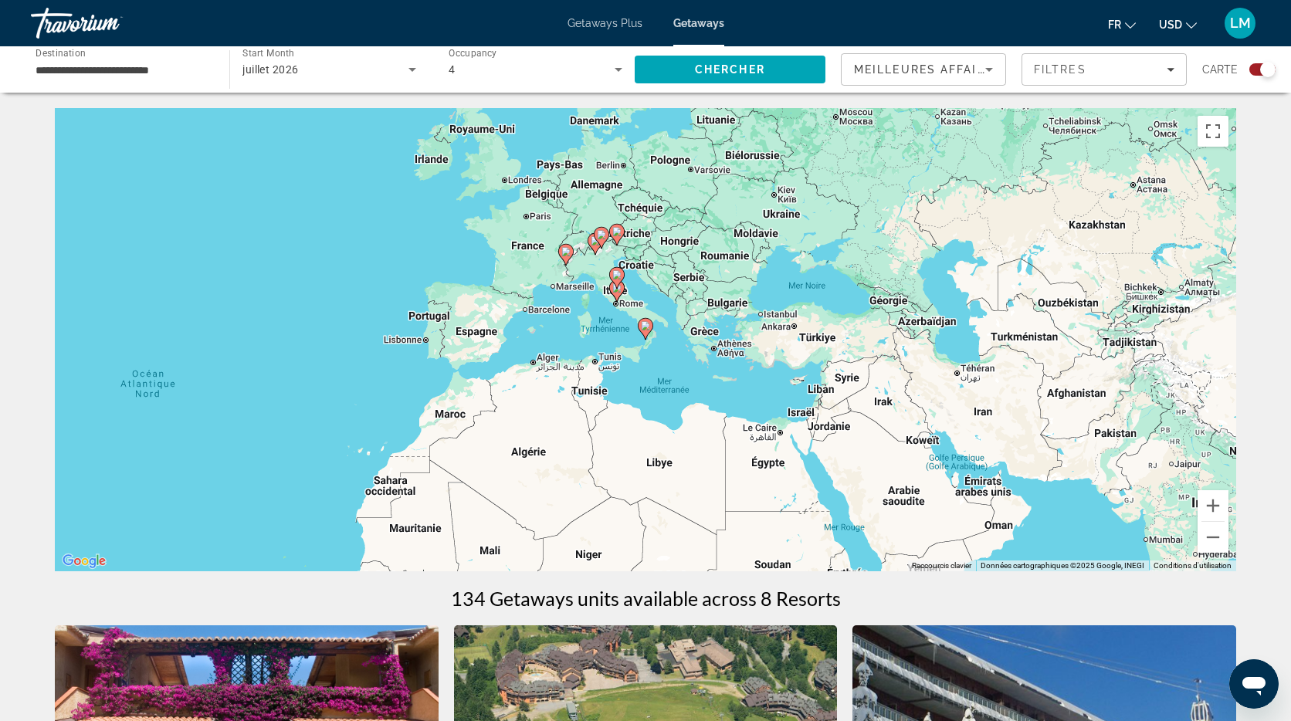
click at [139, 72] on input "**********" at bounding box center [123, 70] width 174 height 19
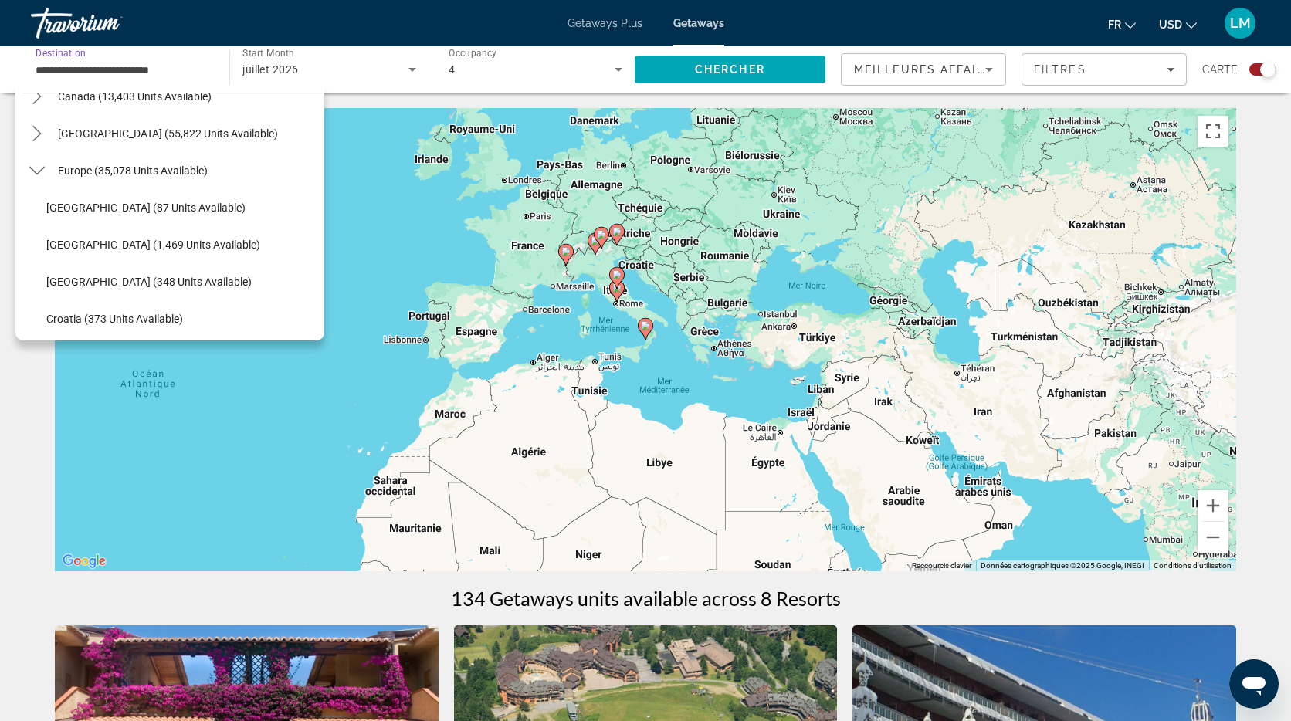
scroll to position [137, 0]
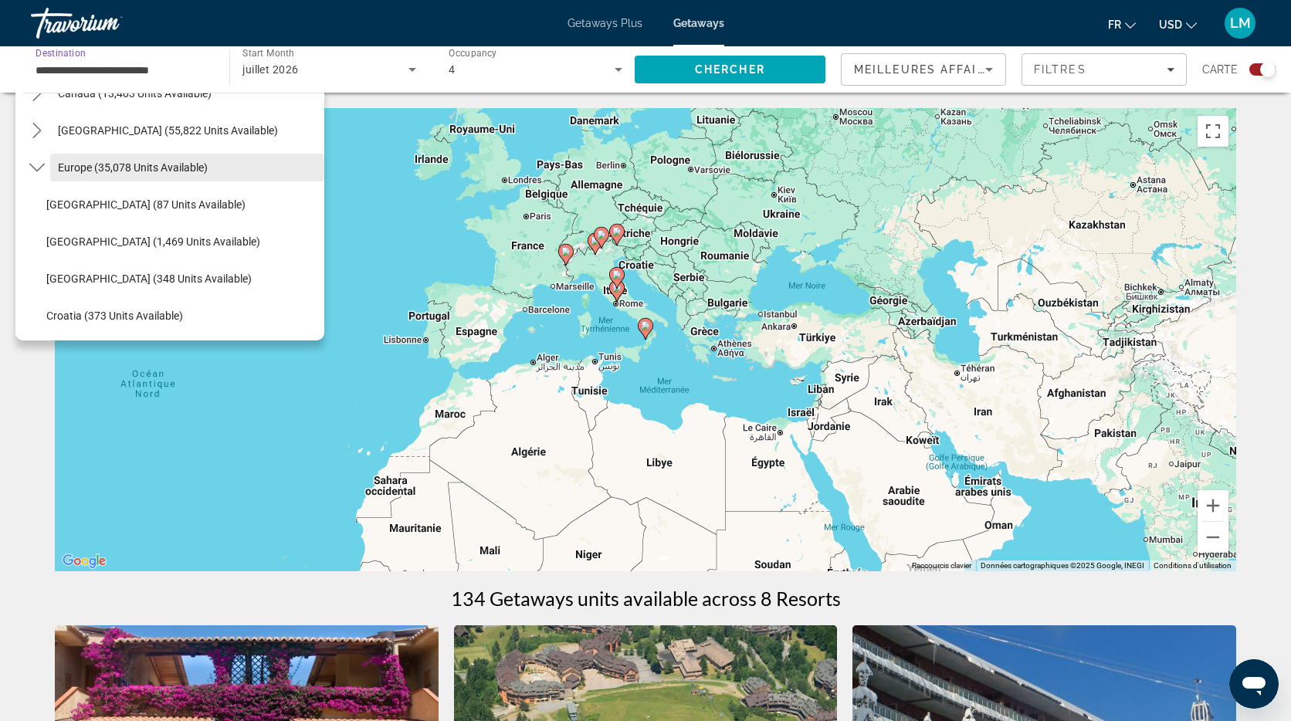
click at [76, 169] on span "Europe (35,078 units available)" at bounding box center [133, 167] width 150 height 12
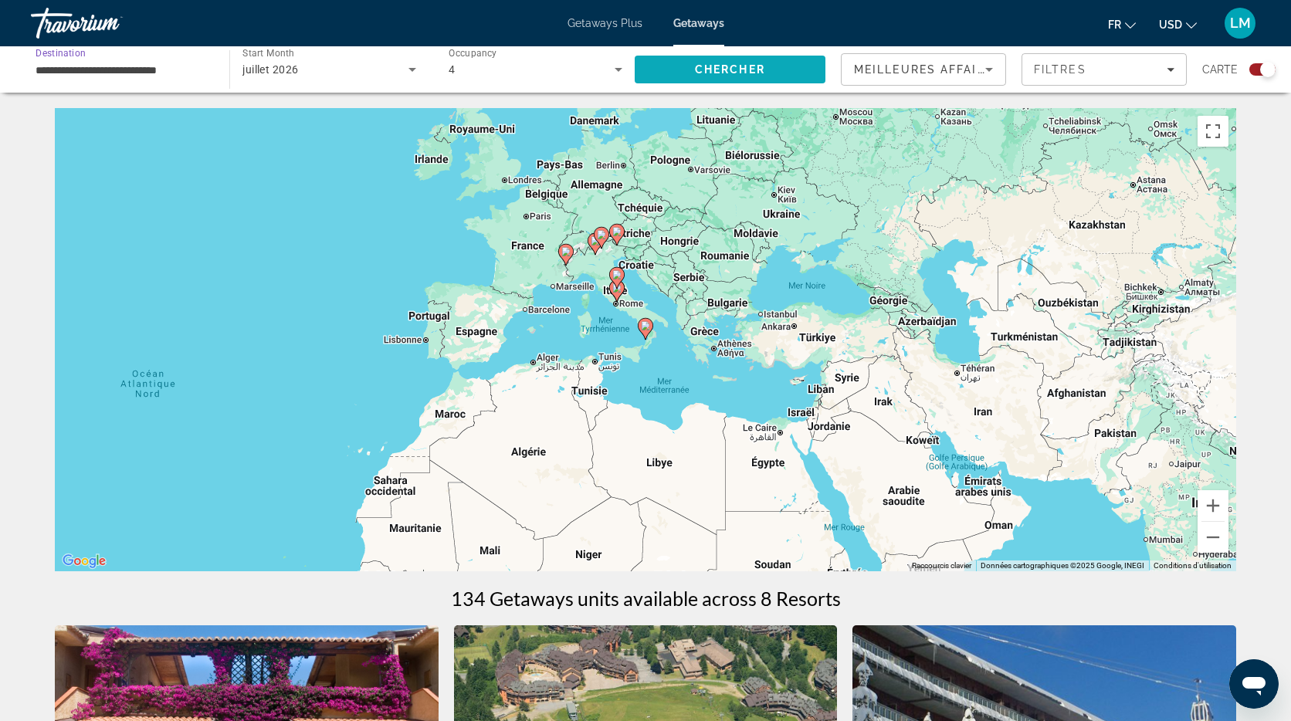
click at [654, 65] on span "Search" at bounding box center [729, 69] width 191 height 37
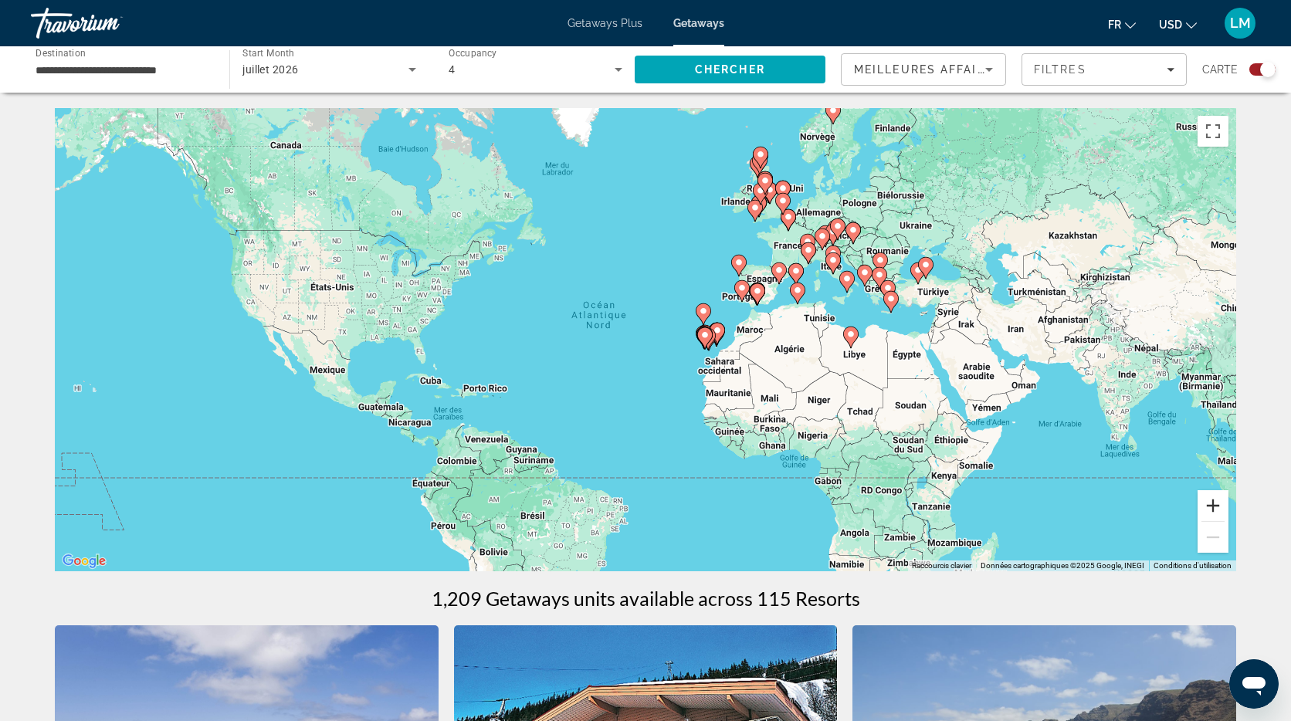
click at [1205, 498] on button "Zoom avant" at bounding box center [1212, 505] width 31 height 31
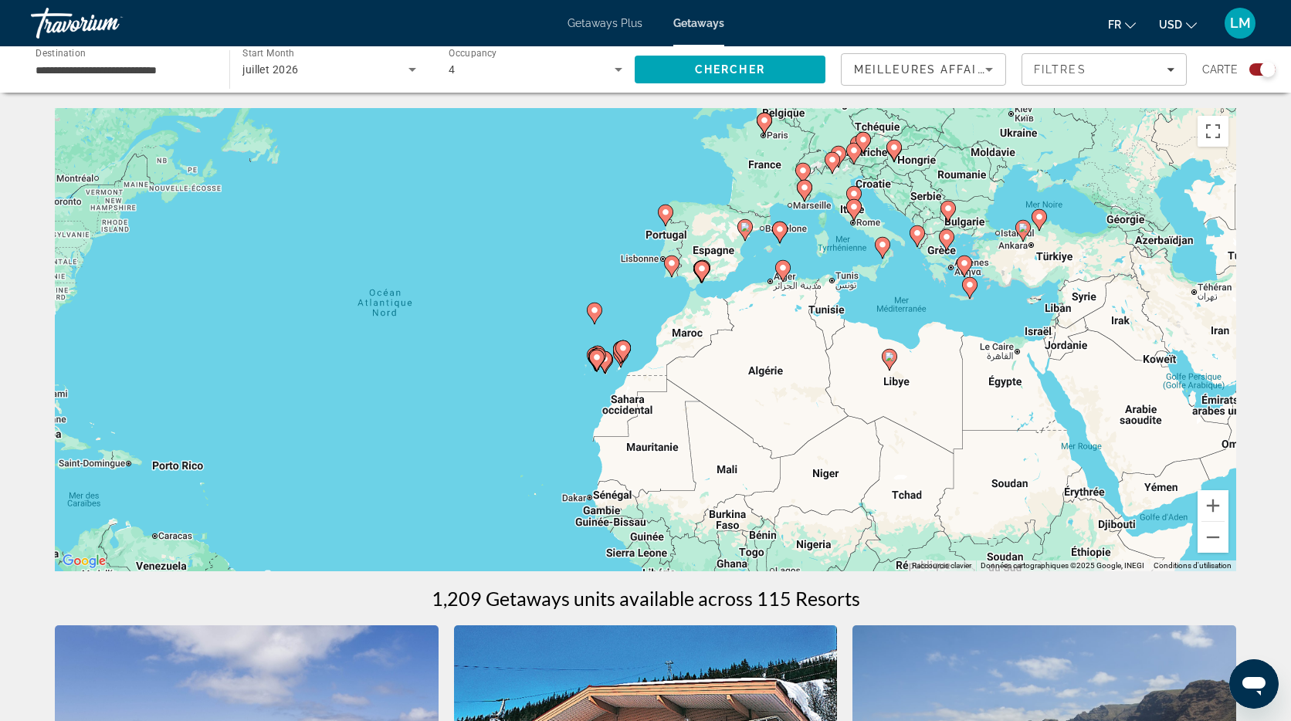
drag, startPoint x: 1030, startPoint y: 282, endPoint x: 841, endPoint y: 295, distance: 189.6
click at [841, 295] on div "Pour activer le glissement avec le clavier, appuyez sur Alt+Entrée. Une fois ce…" at bounding box center [645, 339] width 1181 height 463
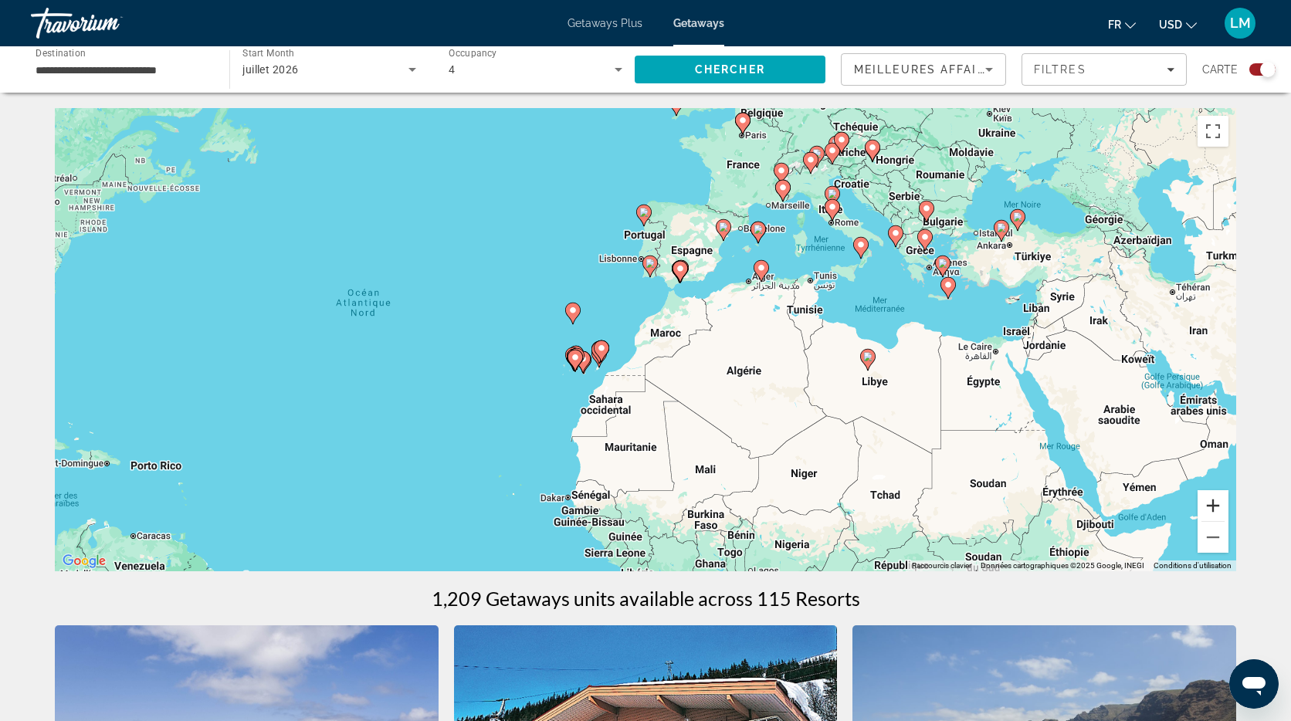
click at [1216, 502] on button "Zoom avant" at bounding box center [1212, 505] width 31 height 31
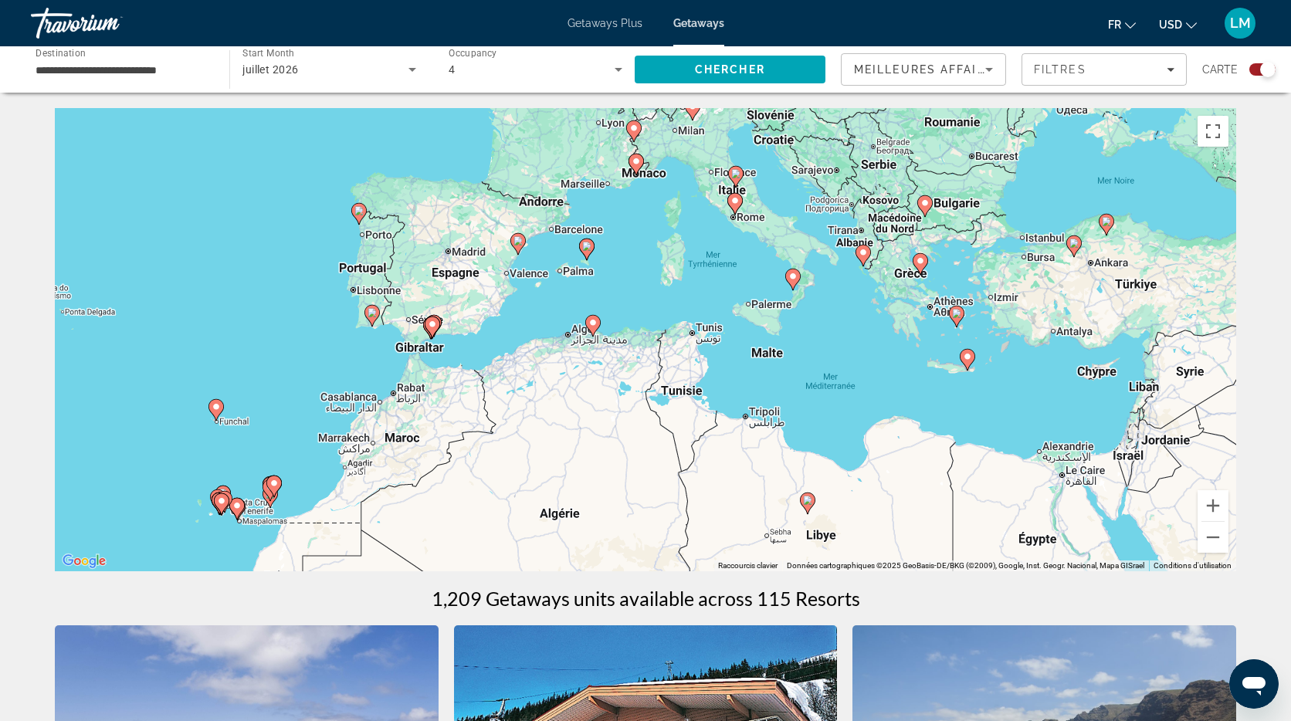
drag, startPoint x: 1063, startPoint y: 266, endPoint x: 787, endPoint y: 378, distance: 297.4
click at [787, 378] on div "Pour activer le glissement avec le clavier, appuyez sur Alt+Entrée. Une fois ce…" at bounding box center [645, 339] width 1181 height 463
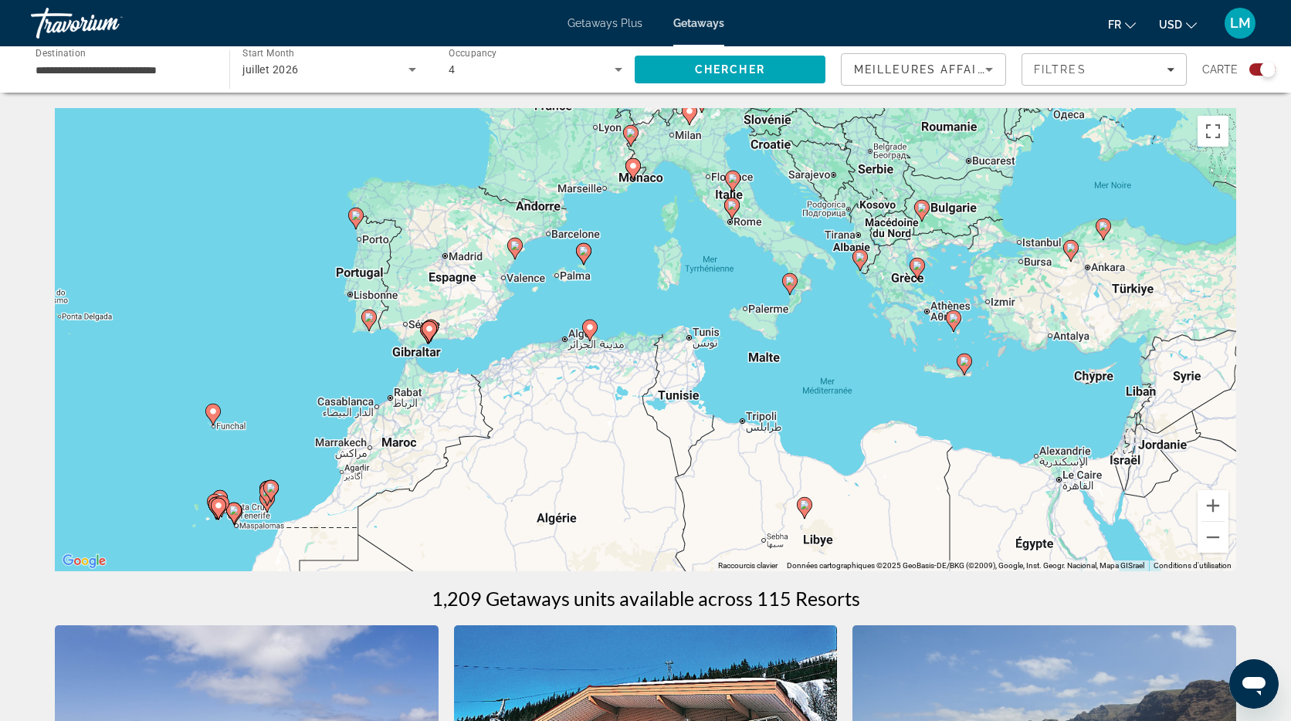
click at [861, 259] on image "Main content" at bounding box center [859, 256] width 9 height 9
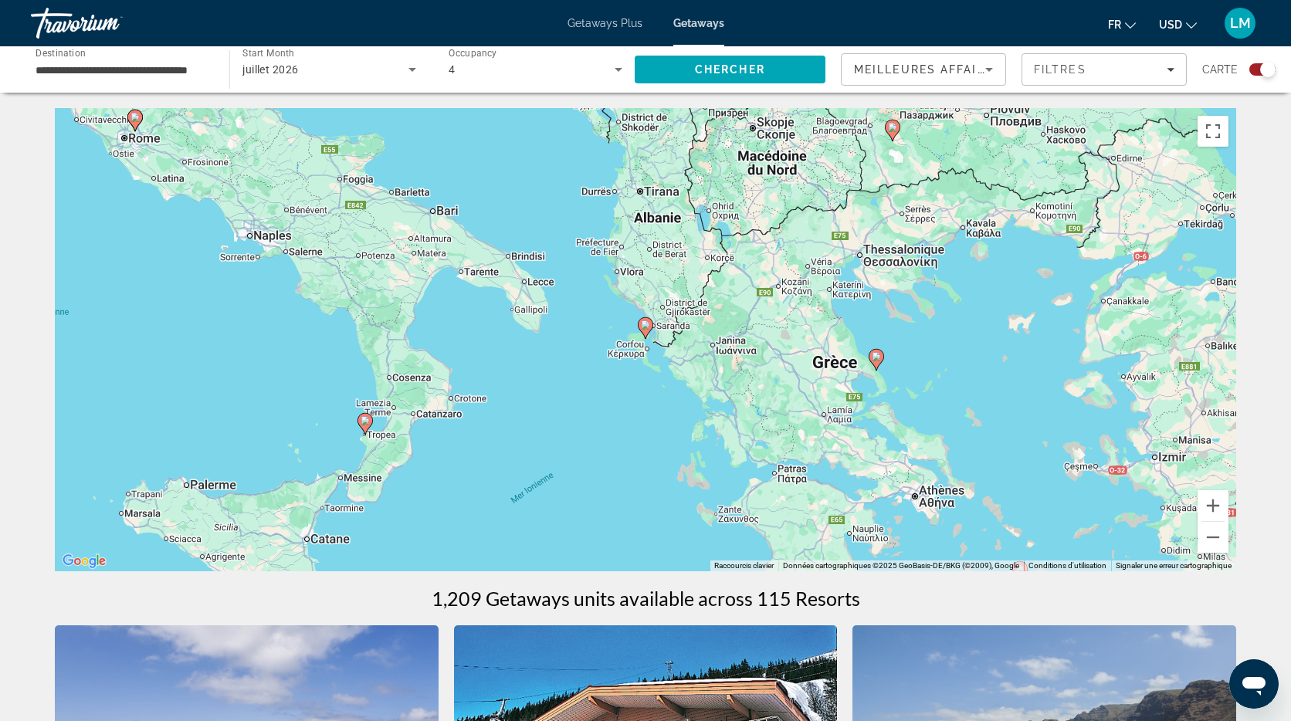
click at [647, 333] on icon "Main content" at bounding box center [645, 328] width 14 height 20
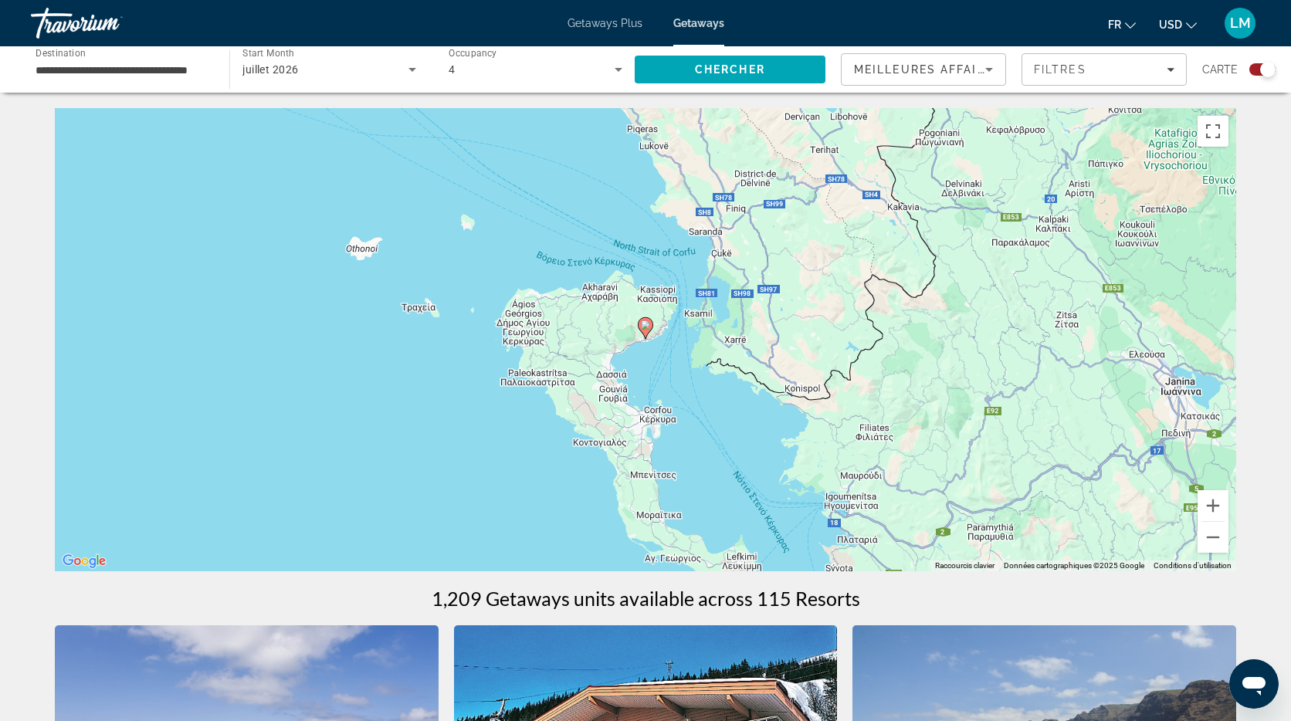
click at [641, 328] on image "Main content" at bounding box center [645, 324] width 9 height 9
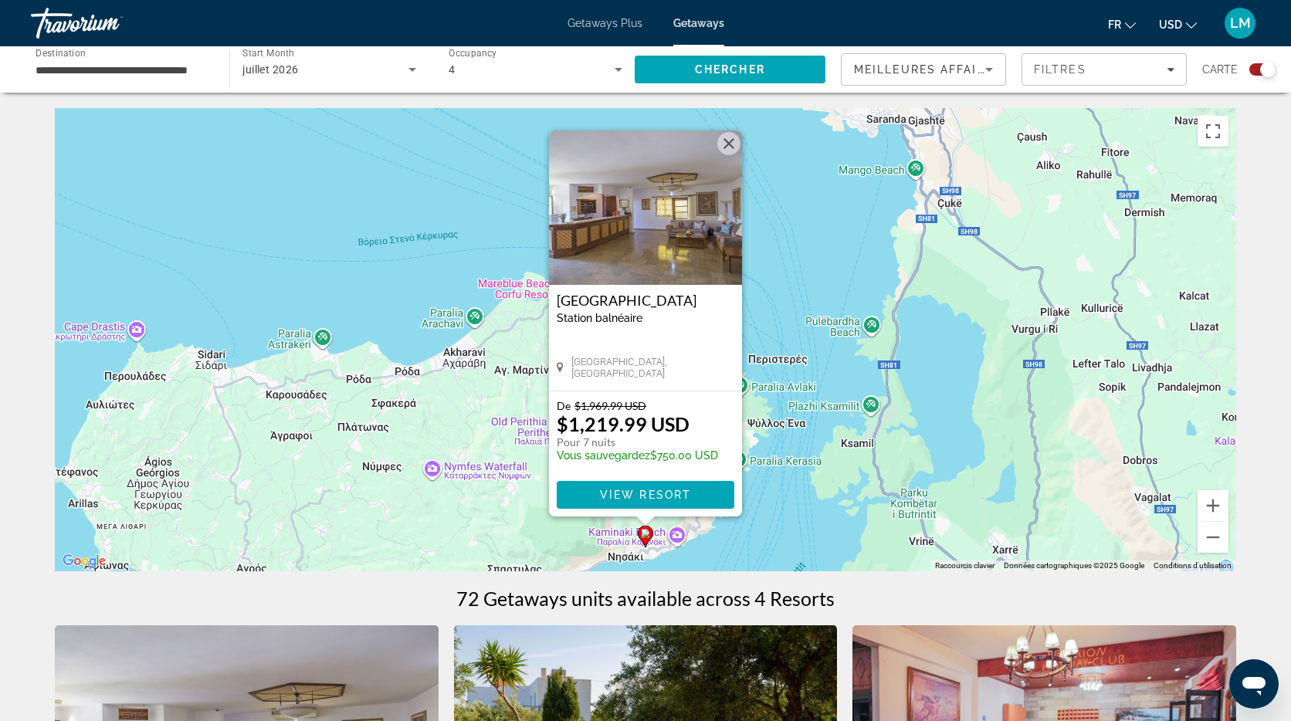
click at [729, 144] on button "Fermer" at bounding box center [728, 143] width 23 height 23
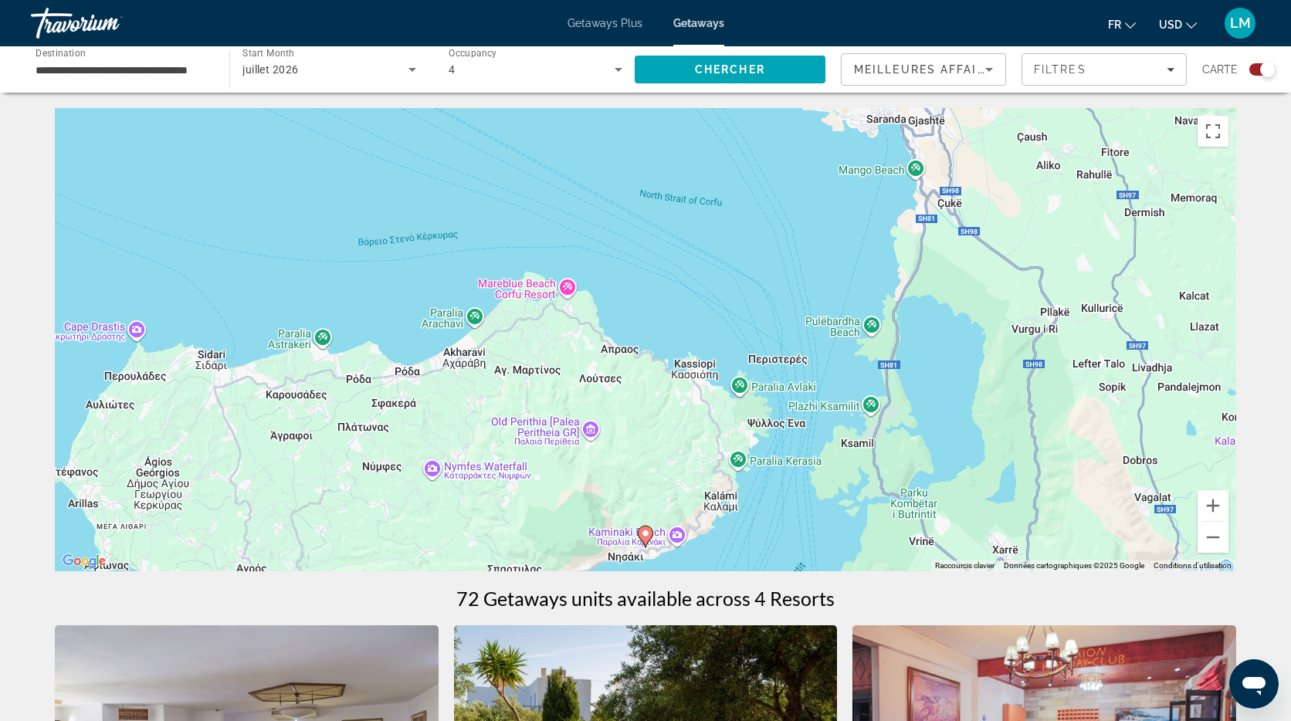
click at [125, 66] on input "**********" at bounding box center [123, 70] width 174 height 19
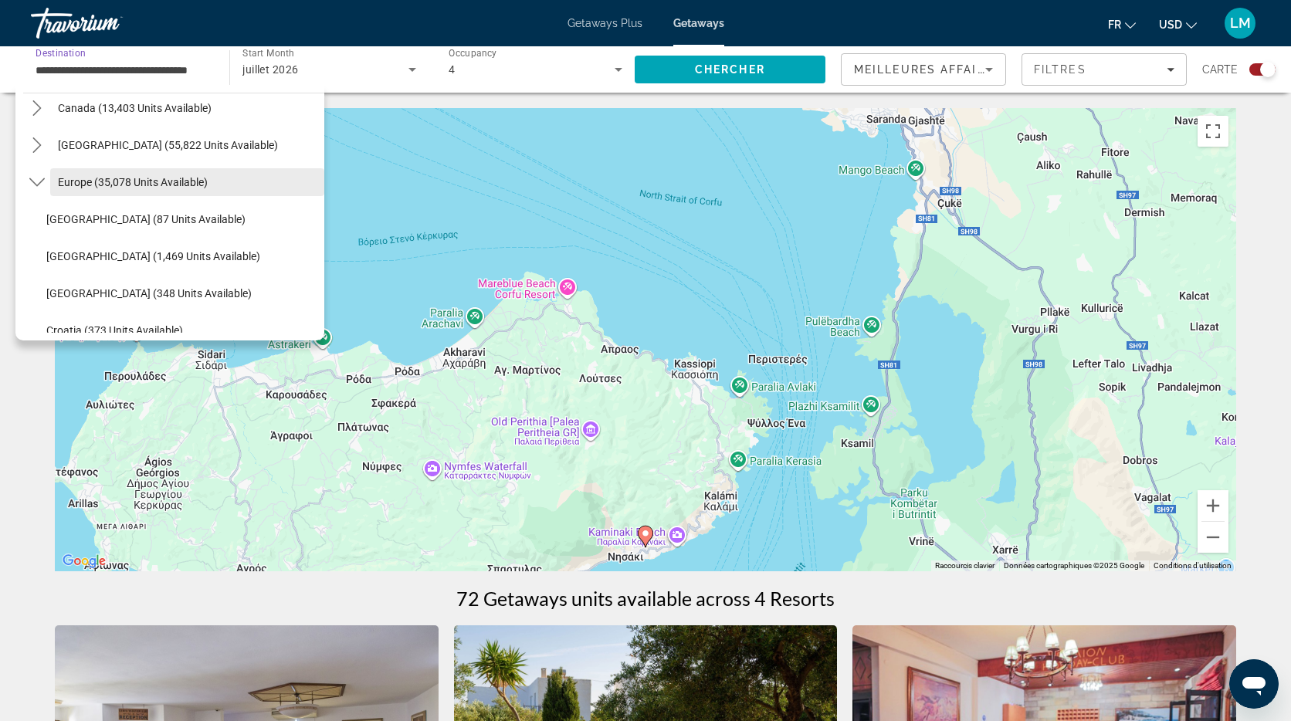
scroll to position [51, 0]
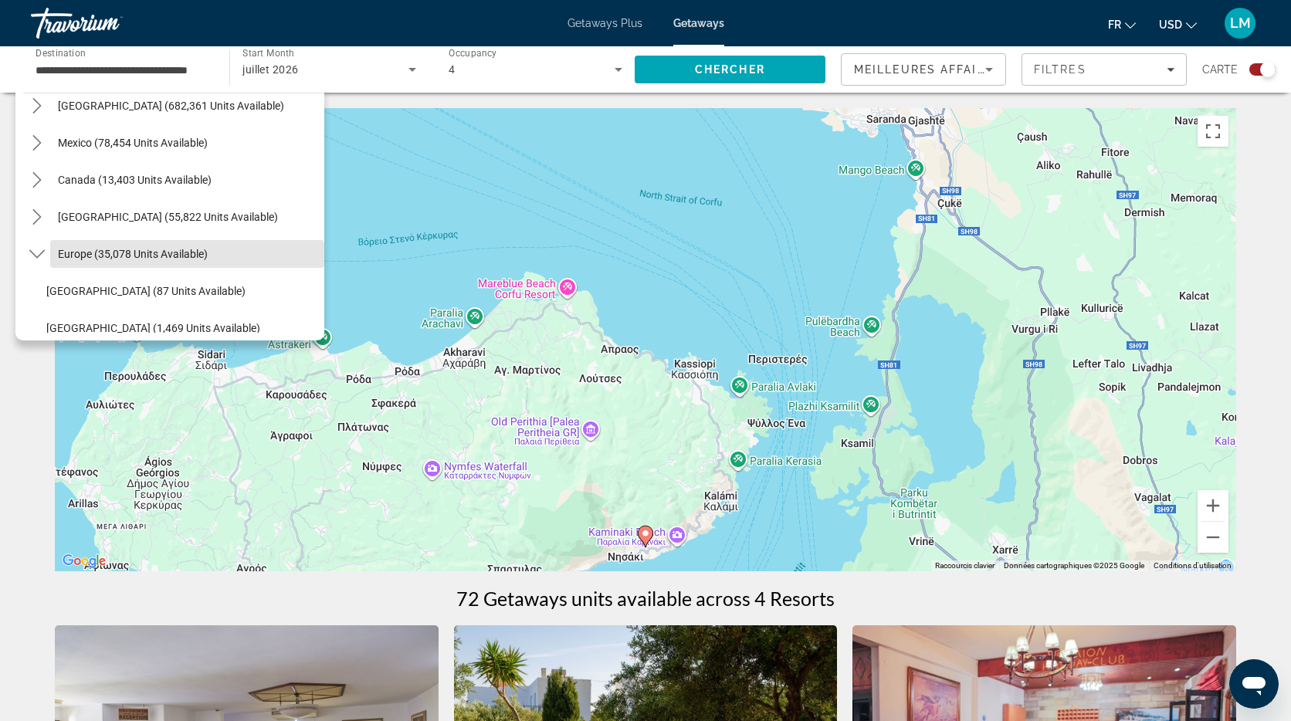
click at [135, 253] on span "Europe (35,078 units available)" at bounding box center [133, 254] width 150 height 12
type input "**********"
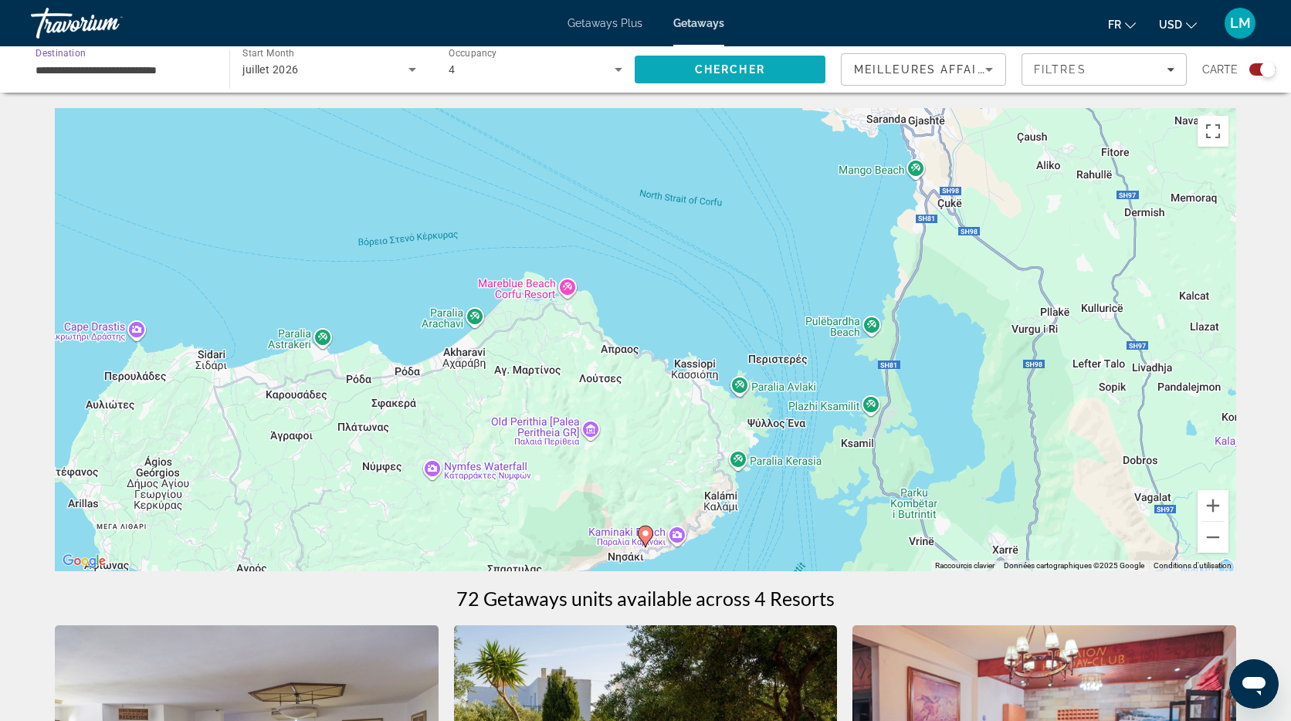
click at [692, 76] on span "Search" at bounding box center [729, 69] width 191 height 37
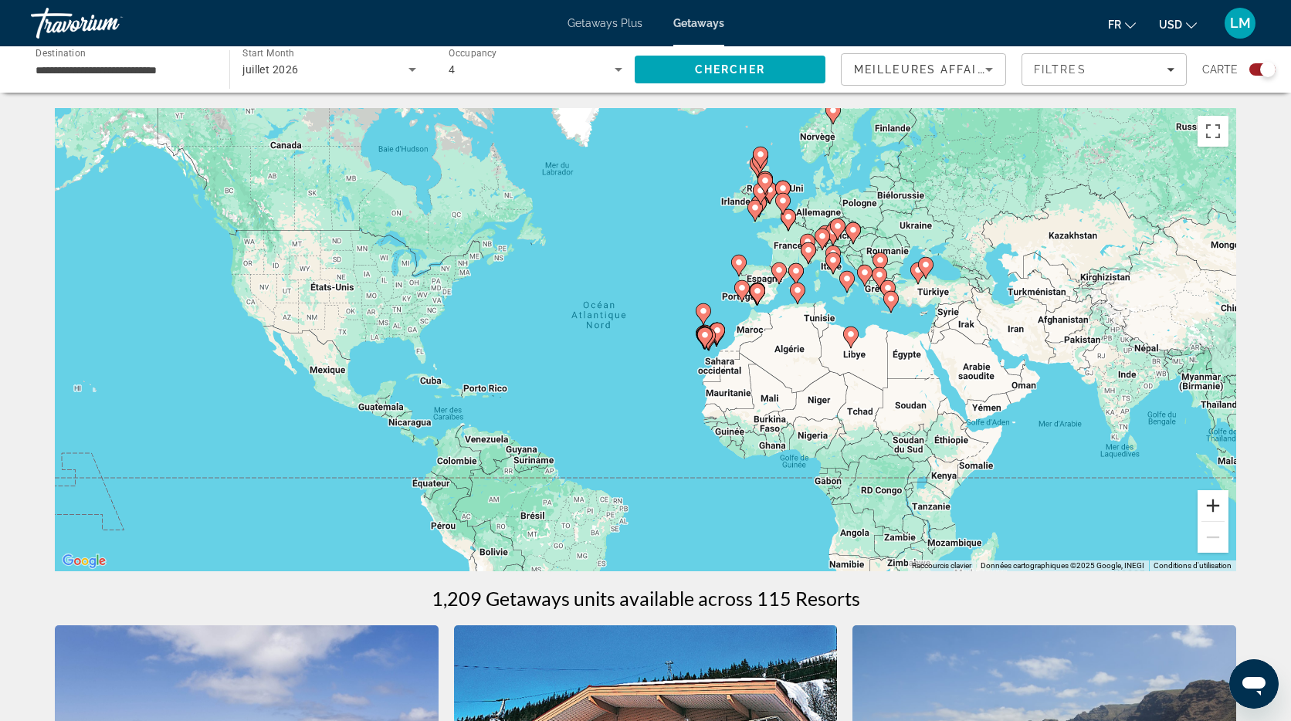
click at [1216, 508] on button "Zoom avant" at bounding box center [1212, 505] width 31 height 31
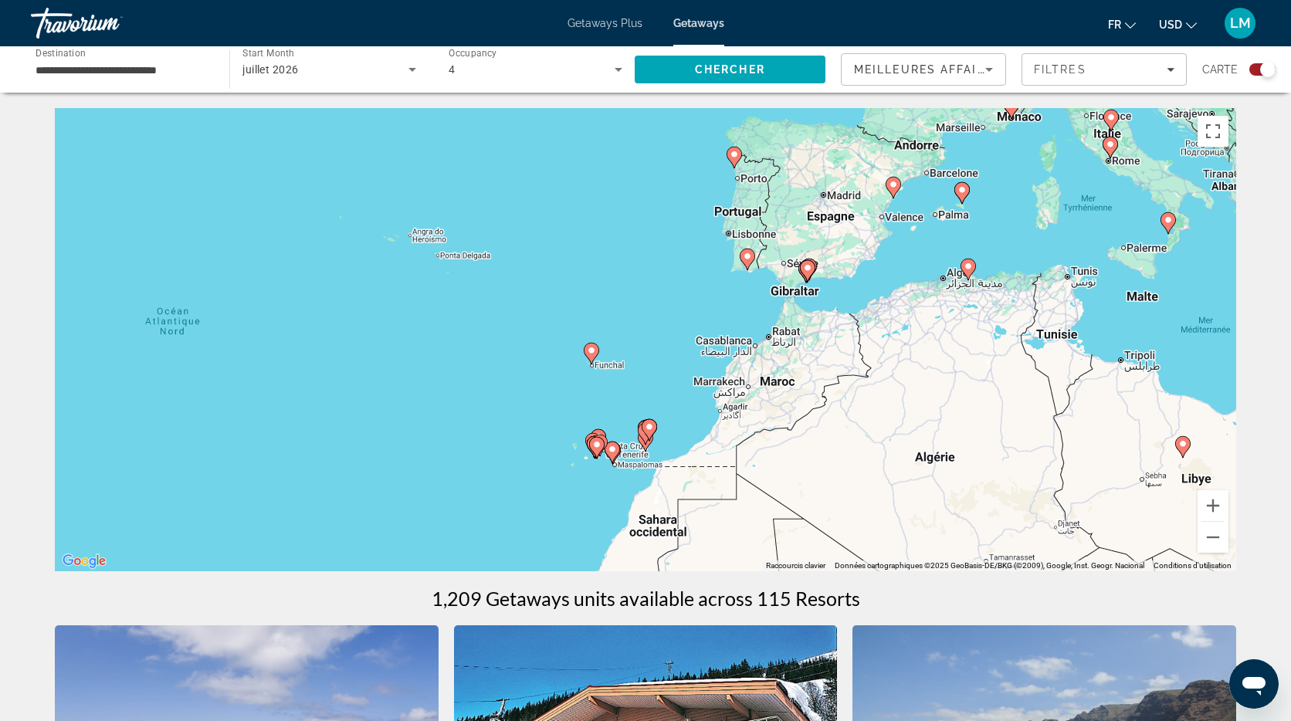
drag, startPoint x: 1121, startPoint y: 347, endPoint x: 790, endPoint y: 455, distance: 348.3
click at [784, 458] on div "Pour activer le glissement avec le clavier, appuyez sur Alt+Entrée. Une fois ce…" at bounding box center [645, 339] width 1181 height 463
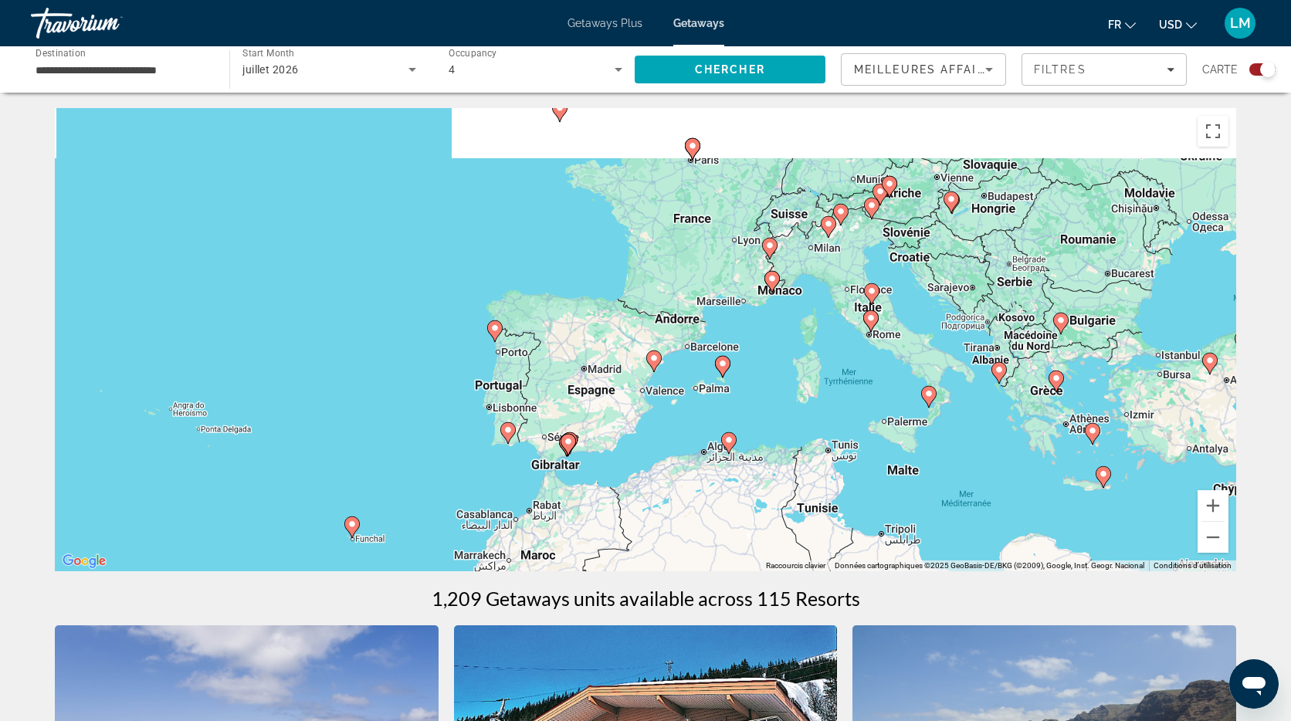
drag, startPoint x: 1004, startPoint y: 284, endPoint x: 840, endPoint y: 408, distance: 205.6
click at [841, 408] on div "Pour activer le glissement avec le clavier, appuyez sur Alt+Entrée. Une fois ce…" at bounding box center [645, 339] width 1181 height 463
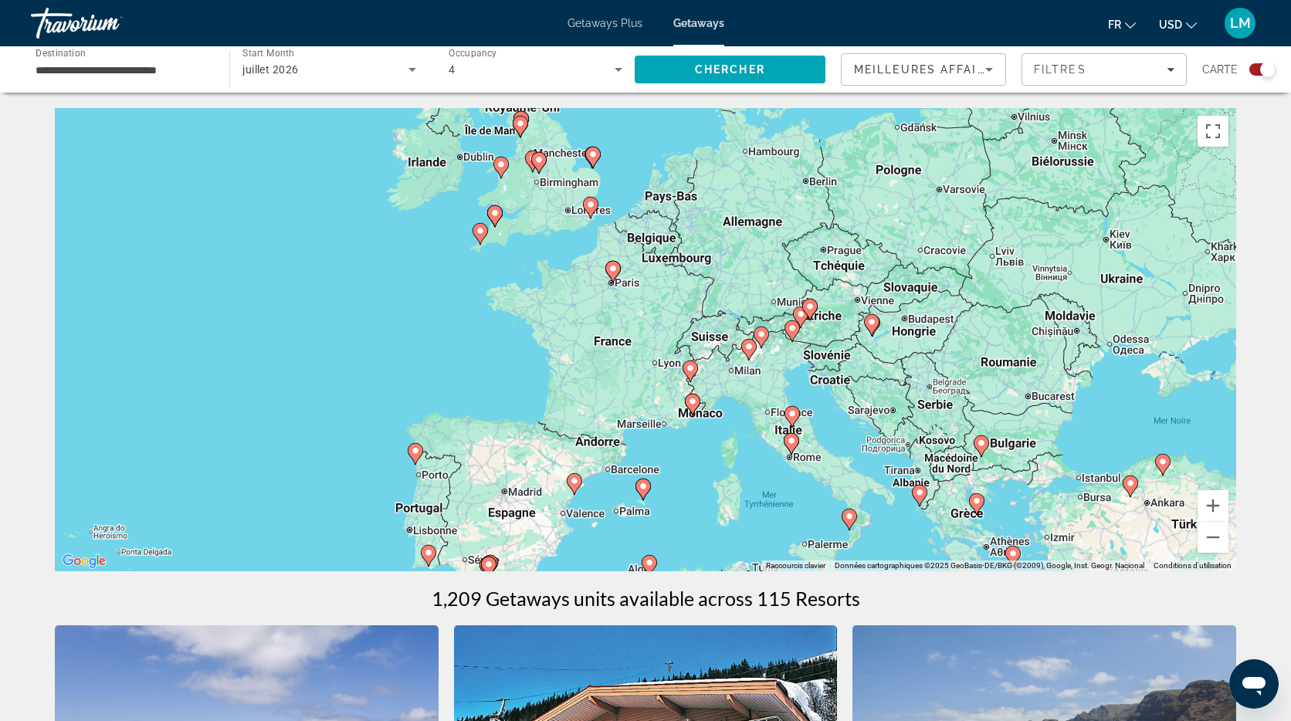
drag, startPoint x: 864, startPoint y: 283, endPoint x: 787, endPoint y: 423, distance: 159.2
click at [787, 425] on div "Pour activer le glissement avec le clavier, appuyez sur Alt+Entrée. Une fois ce…" at bounding box center [645, 339] width 1181 height 463
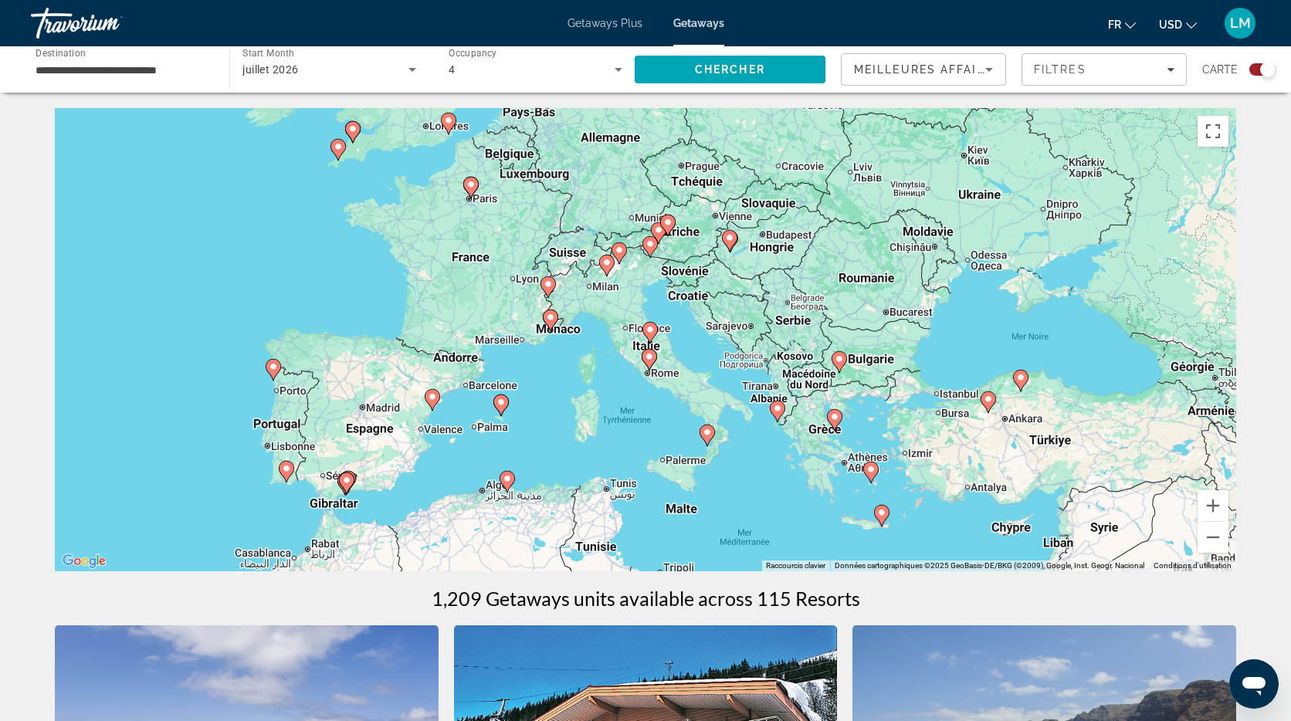
drag, startPoint x: 956, startPoint y: 399, endPoint x: 875, endPoint y: 330, distance: 106.2
click at [875, 330] on div "Pour activer le glissement avec le clavier, appuyez sur Alt+Entrée. Une fois ce…" at bounding box center [645, 339] width 1181 height 463
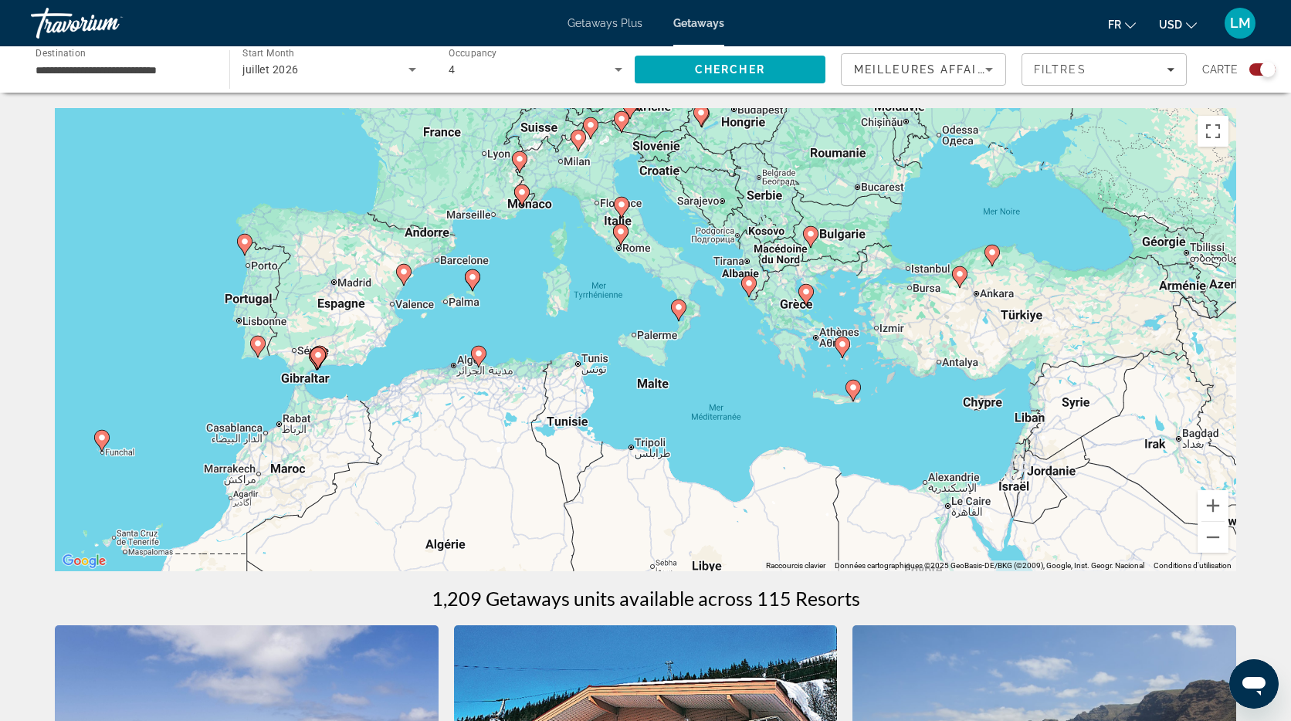
drag, startPoint x: 1040, startPoint y: 442, endPoint x: 1014, endPoint y: 314, distance: 130.8
click at [1014, 314] on div "Pour activer le glissement avec le clavier, appuyez sur Alt+Entrée. Une fois ce…" at bounding box center [645, 339] width 1181 height 463
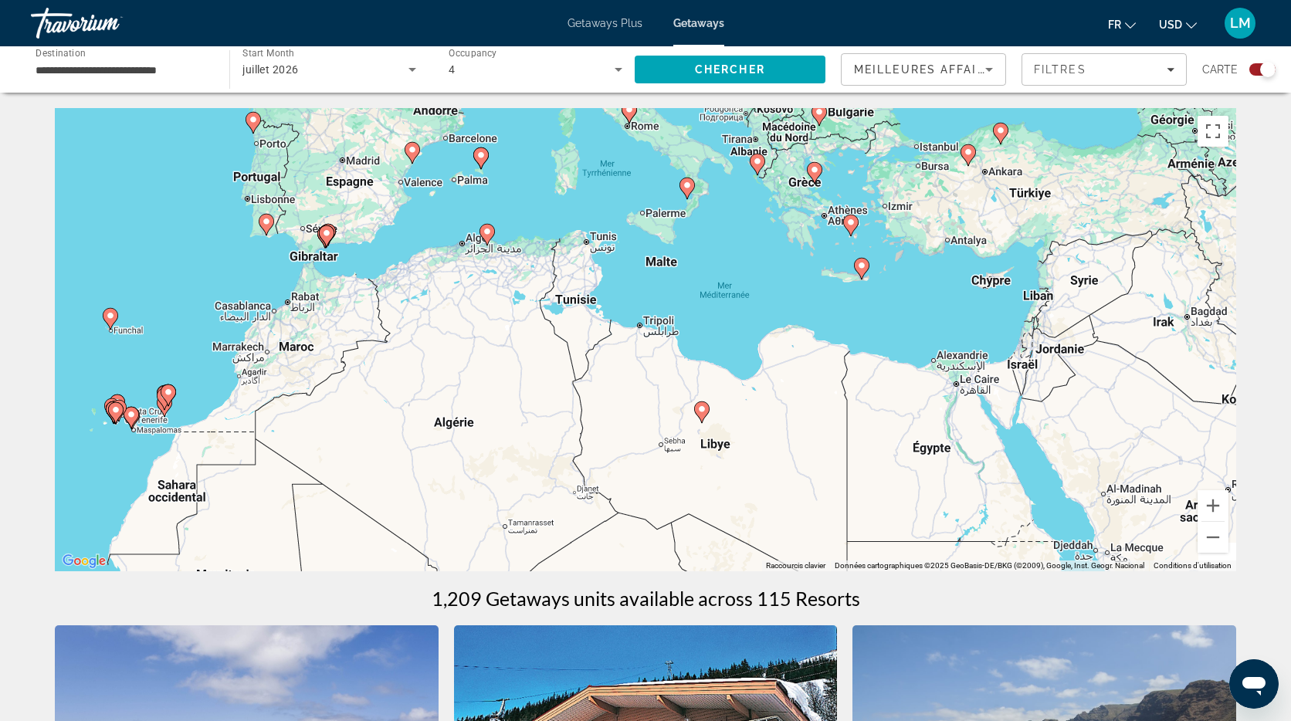
drag, startPoint x: 954, startPoint y: 432, endPoint x: 961, endPoint y: 298, distance: 134.5
click at [961, 298] on div "Pour activer le glissement avec le clavier, appuyez sur Alt+Entrée. Une fois ce…" at bounding box center [645, 339] width 1181 height 463
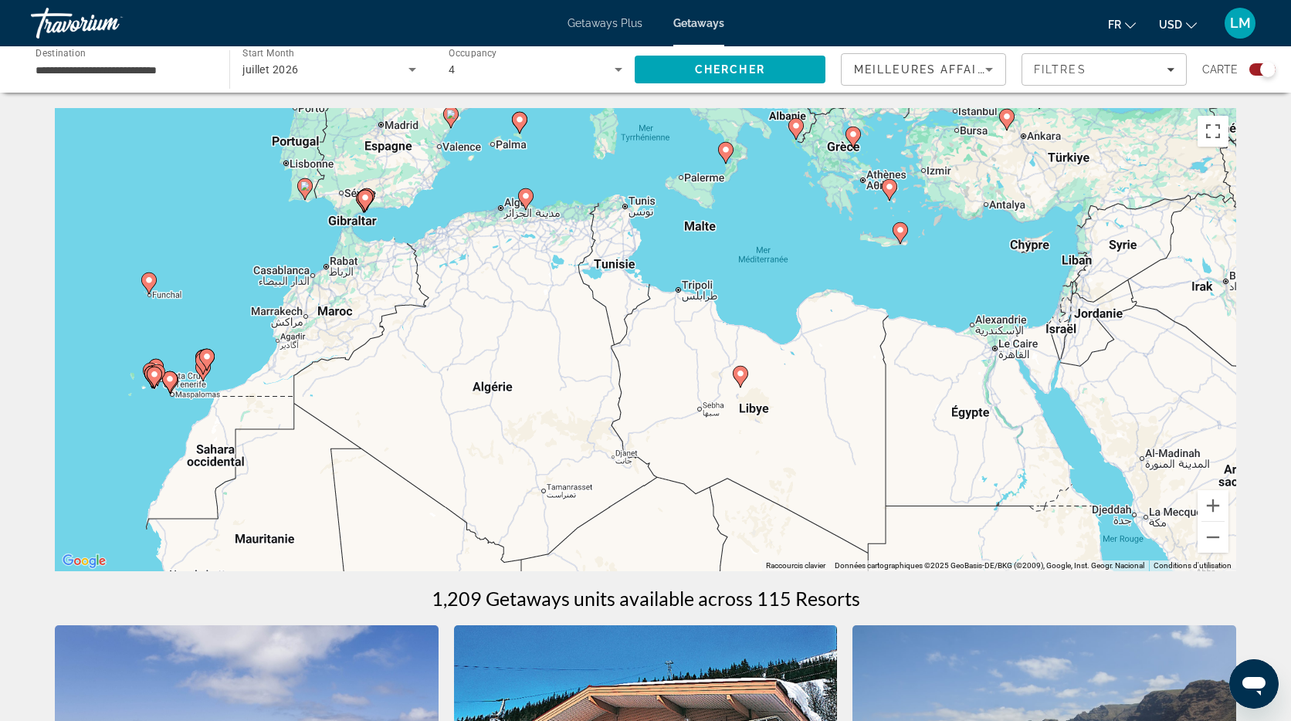
drag, startPoint x: 819, startPoint y: 345, endPoint x: 855, endPoint y: 323, distance: 42.2
click at [855, 323] on div "Pour activer le glissement avec le clavier, appuyez sur Alt+Entrée. Une fois ce…" at bounding box center [645, 339] width 1181 height 463
click at [97, 69] on input "**********" at bounding box center [123, 70] width 174 height 19
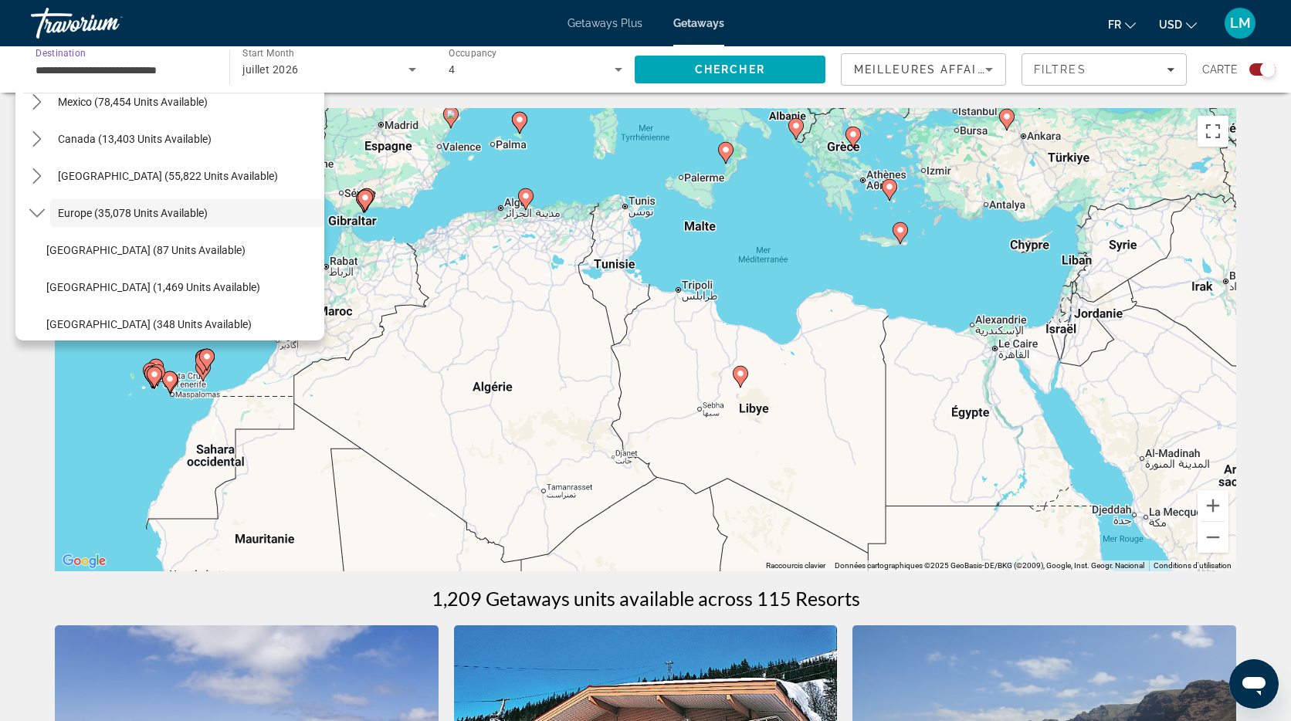
scroll to position [0, 0]
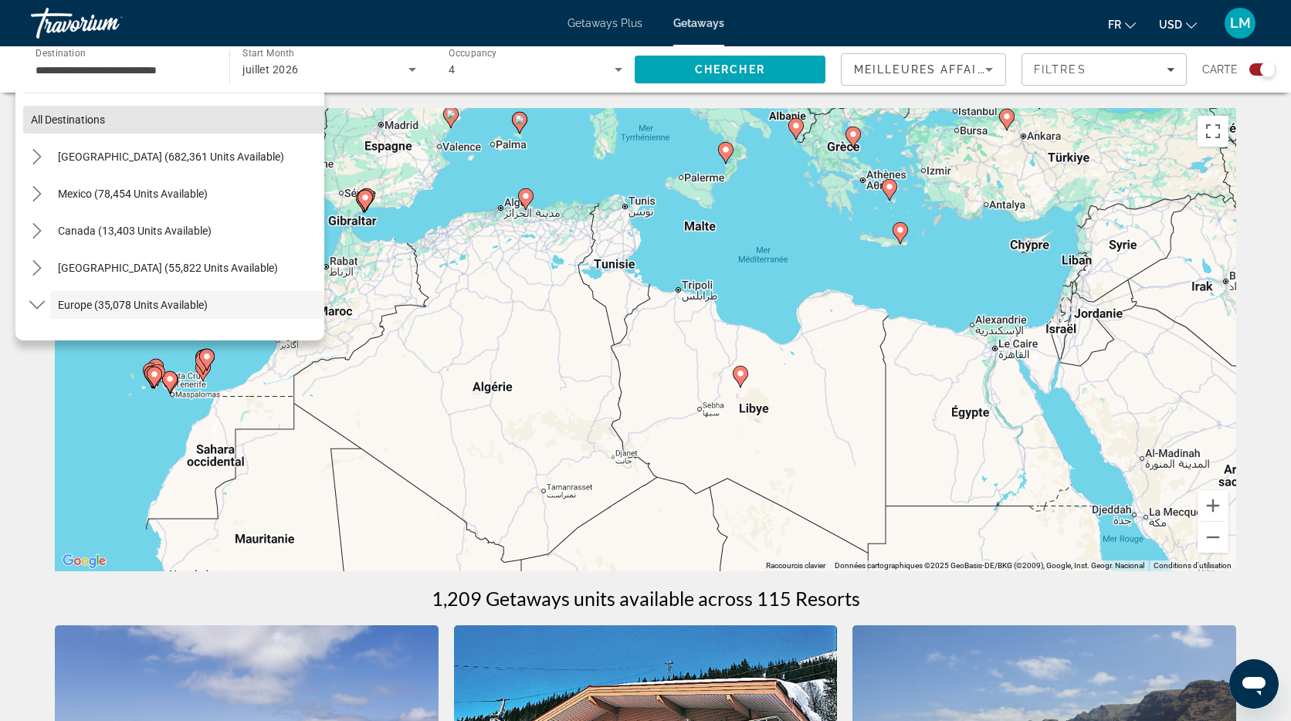
click at [95, 127] on span "Select destination: All destinations" at bounding box center [173, 119] width 301 height 37
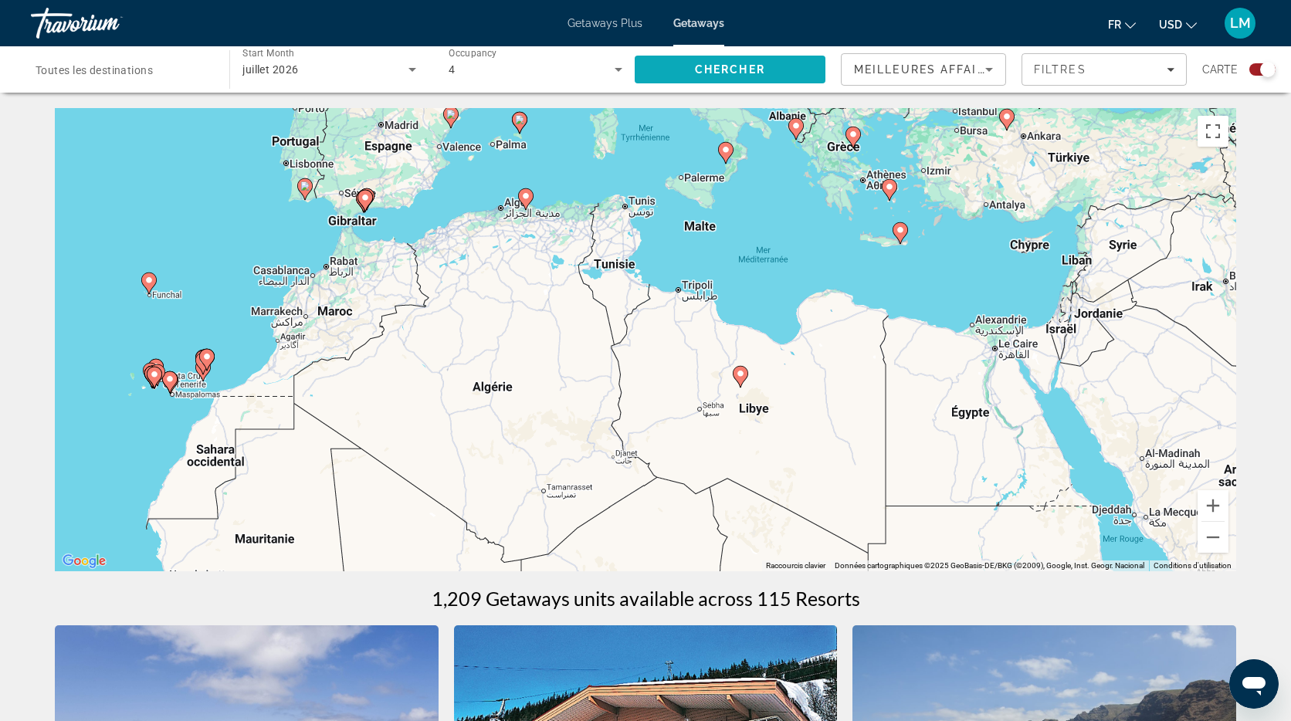
click at [757, 72] on span "Chercher" at bounding box center [730, 69] width 70 height 12
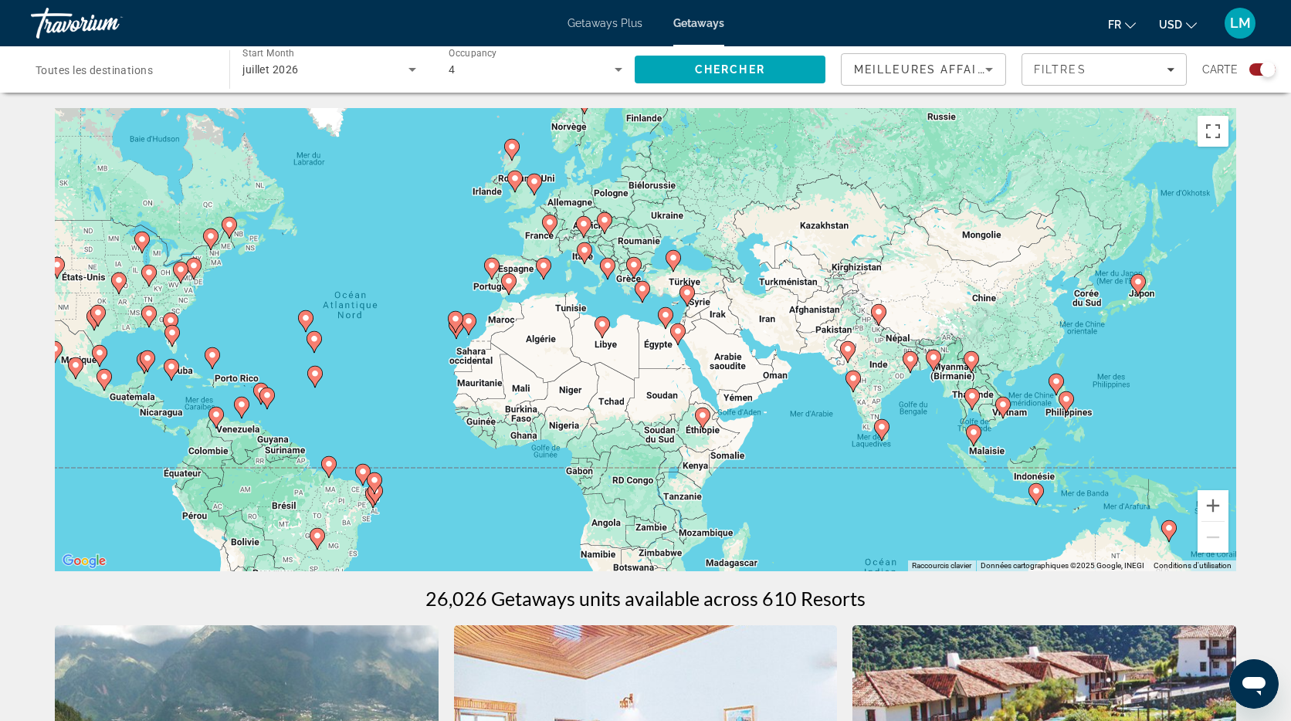
drag, startPoint x: 1014, startPoint y: 462, endPoint x: 912, endPoint y: 442, distance: 104.6
click at [912, 442] on div "Pour activer le glissement avec le clavier, appuyez sur Alt+Entrée. Une fois ce…" at bounding box center [645, 339] width 1181 height 463
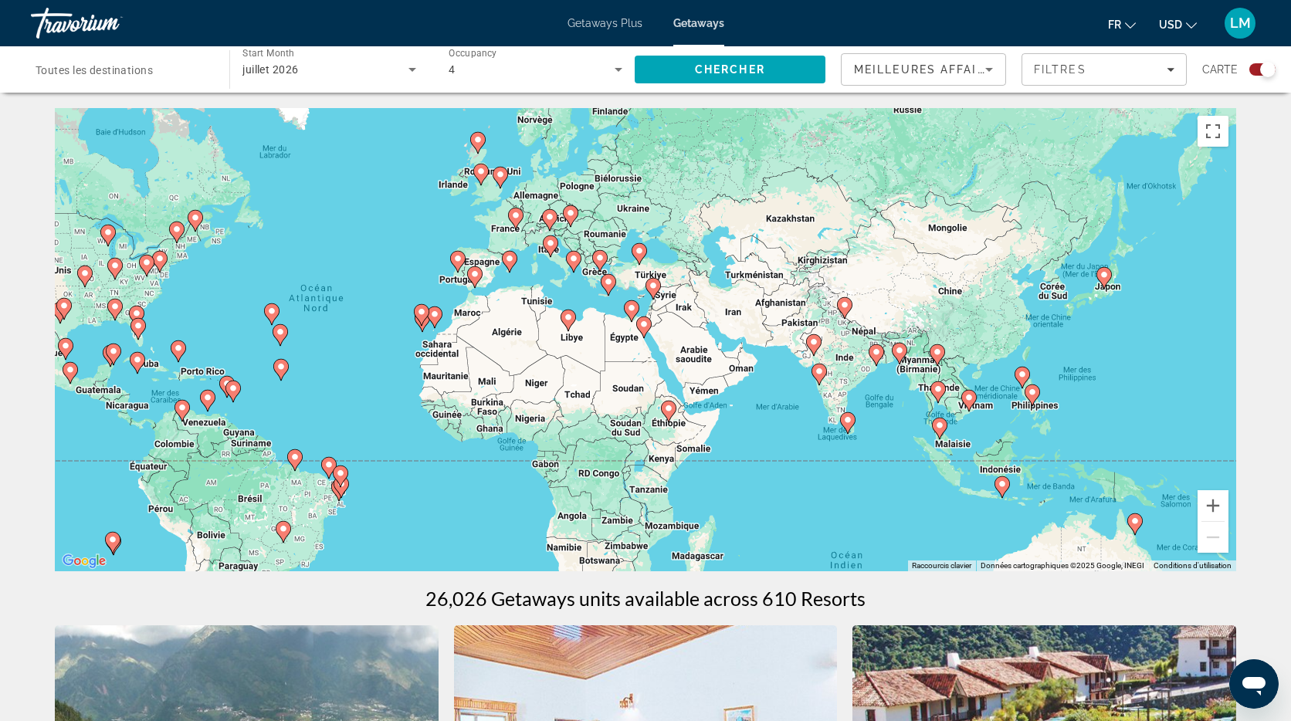
click at [670, 407] on image "Main content" at bounding box center [668, 408] width 9 height 9
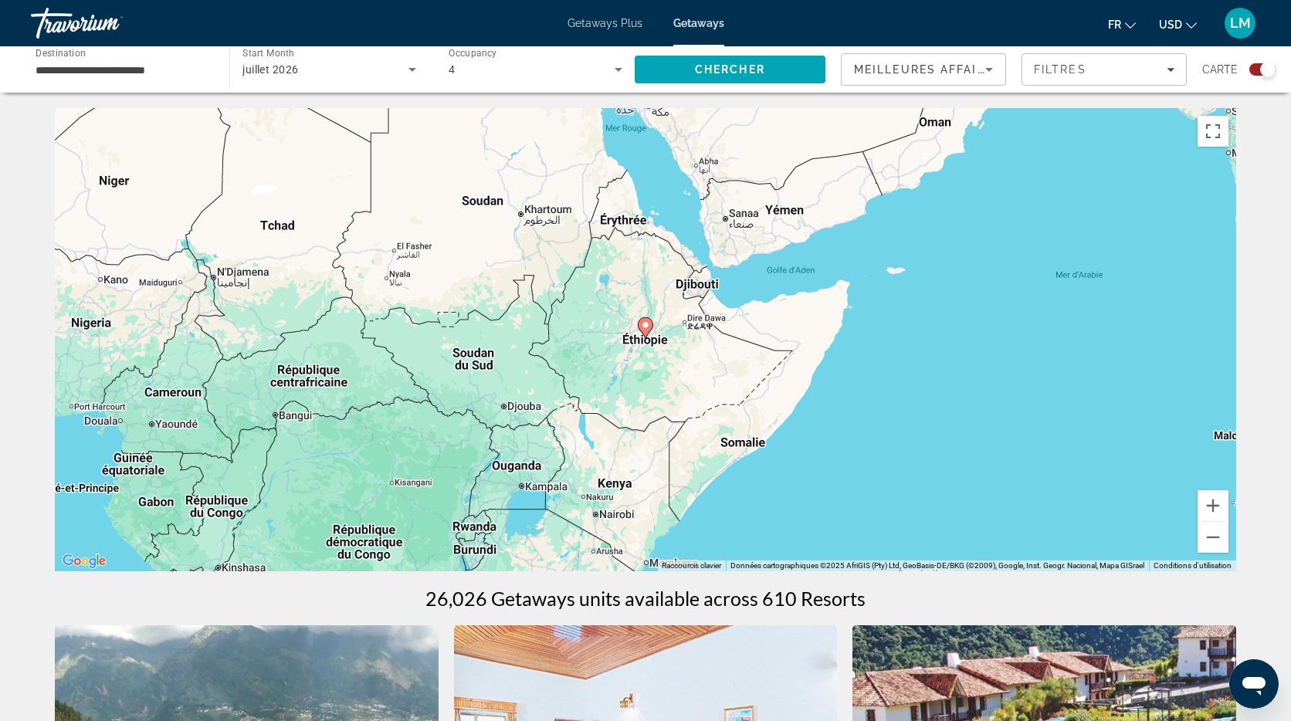
click at [646, 323] on image "Main content" at bounding box center [645, 324] width 9 height 9
type input "**********"
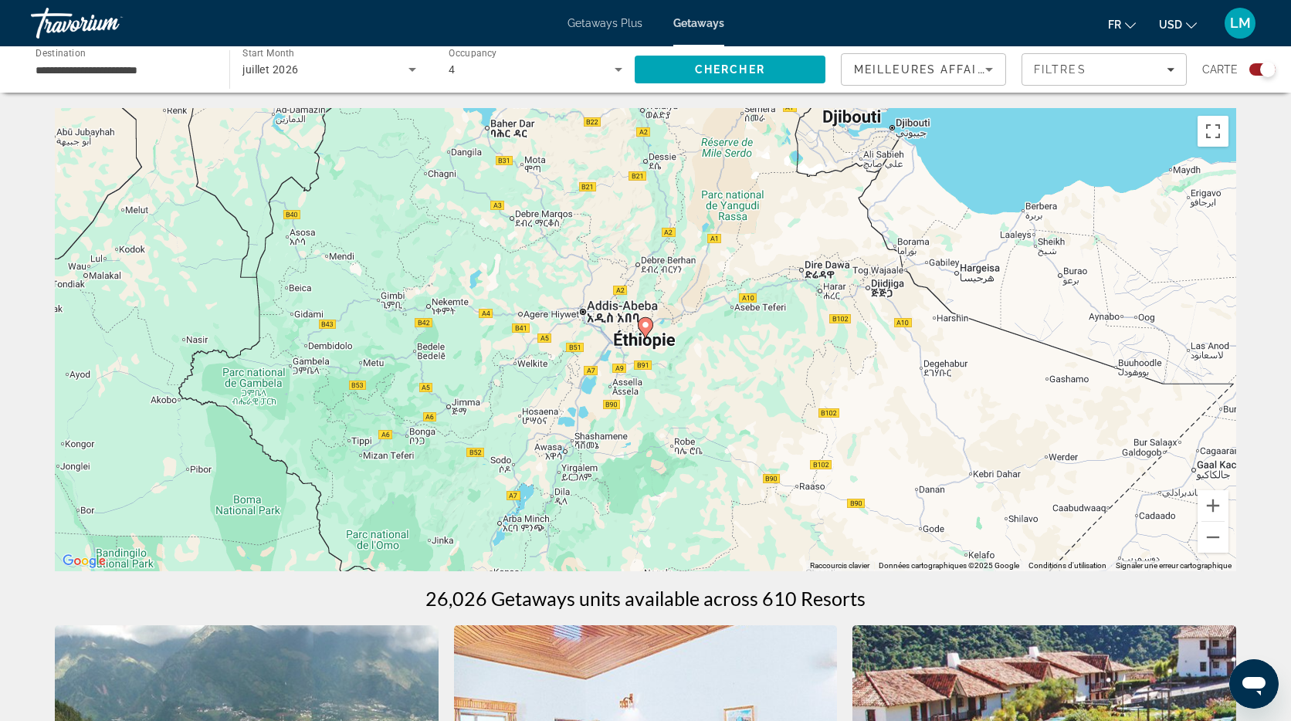
click at [648, 330] on icon "Main content" at bounding box center [645, 328] width 14 height 20
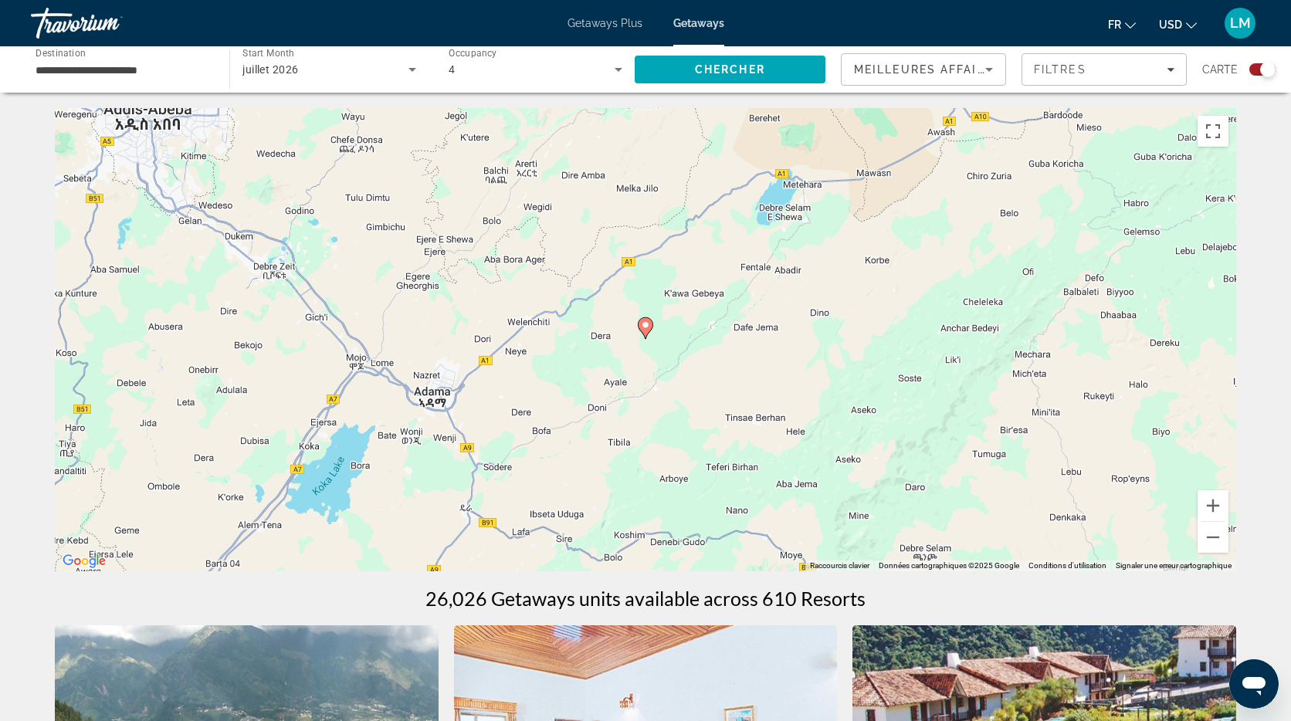
click at [645, 328] on image "Main content" at bounding box center [645, 324] width 9 height 9
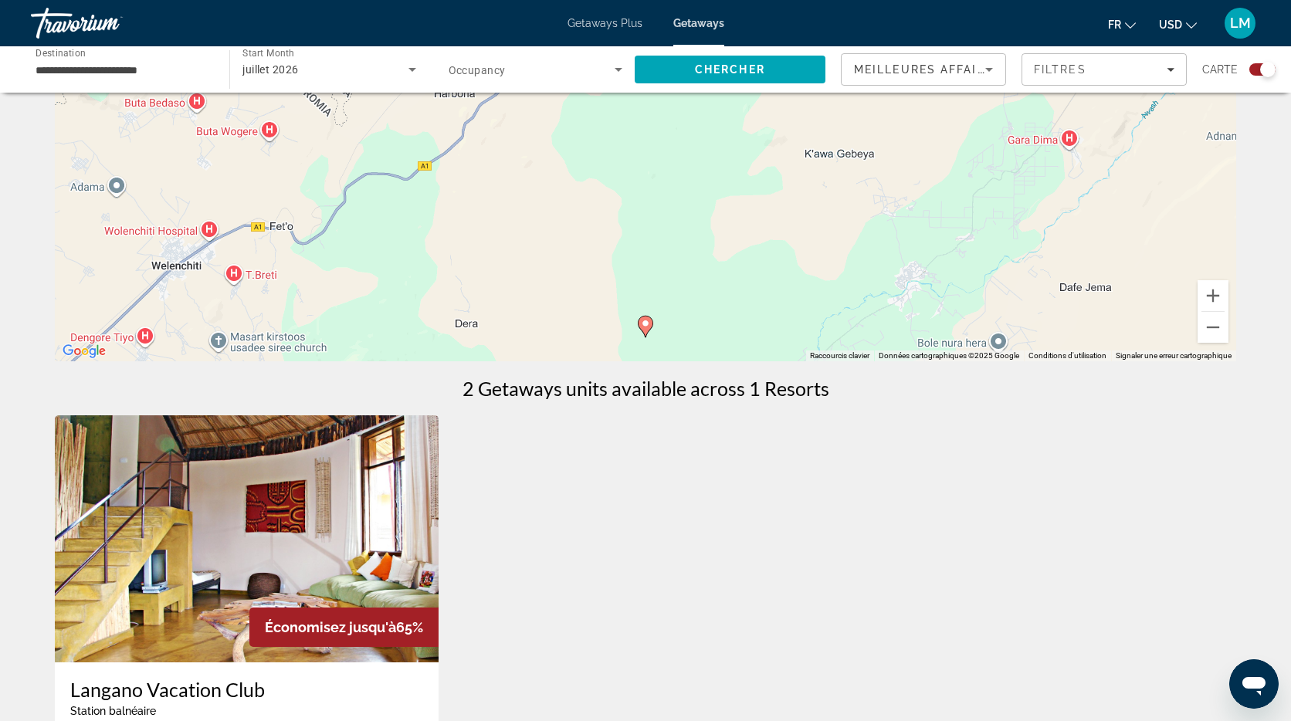
scroll to position [212, 0]
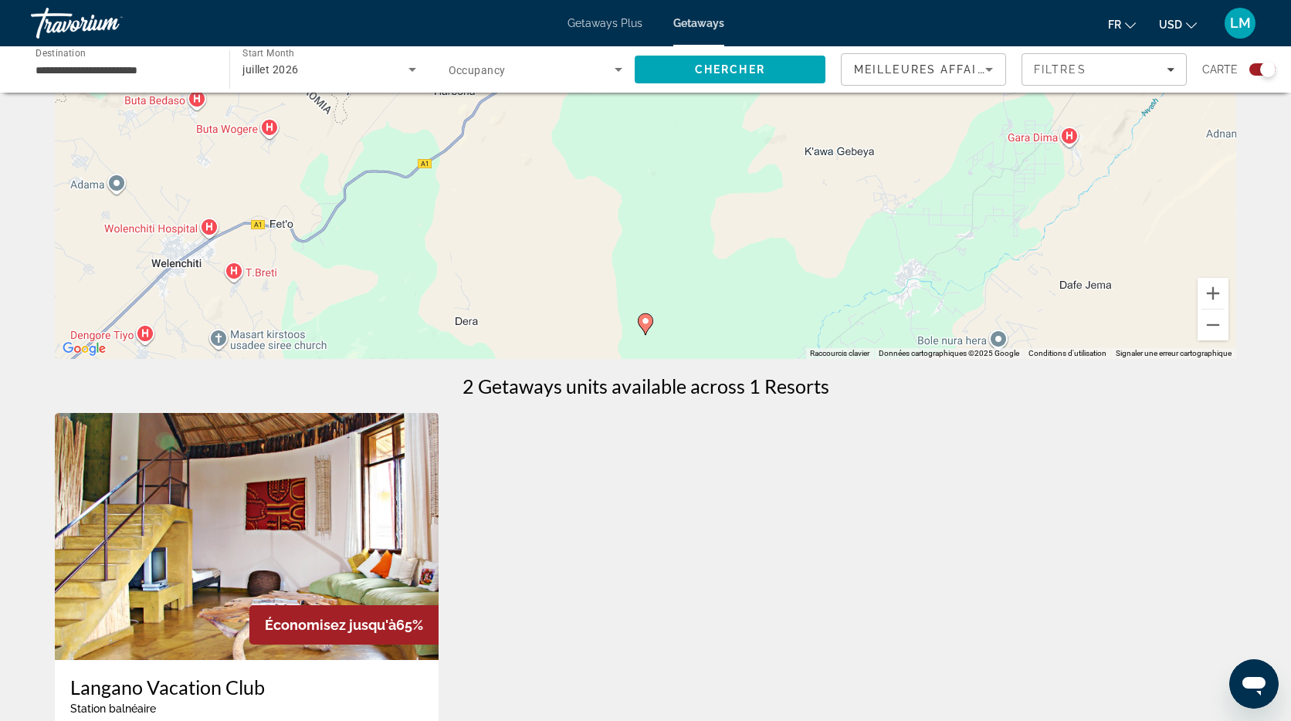
click at [366, 500] on img "Main content" at bounding box center [247, 536] width 384 height 247
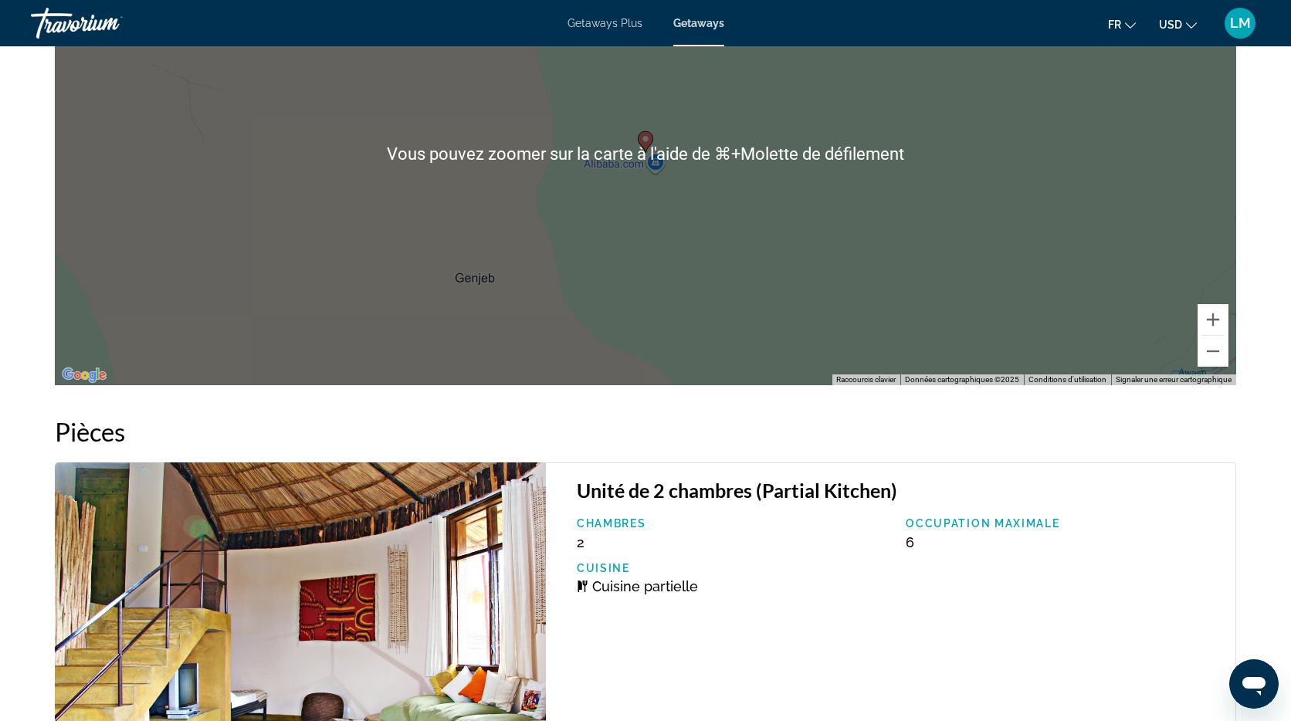
scroll to position [2049, 0]
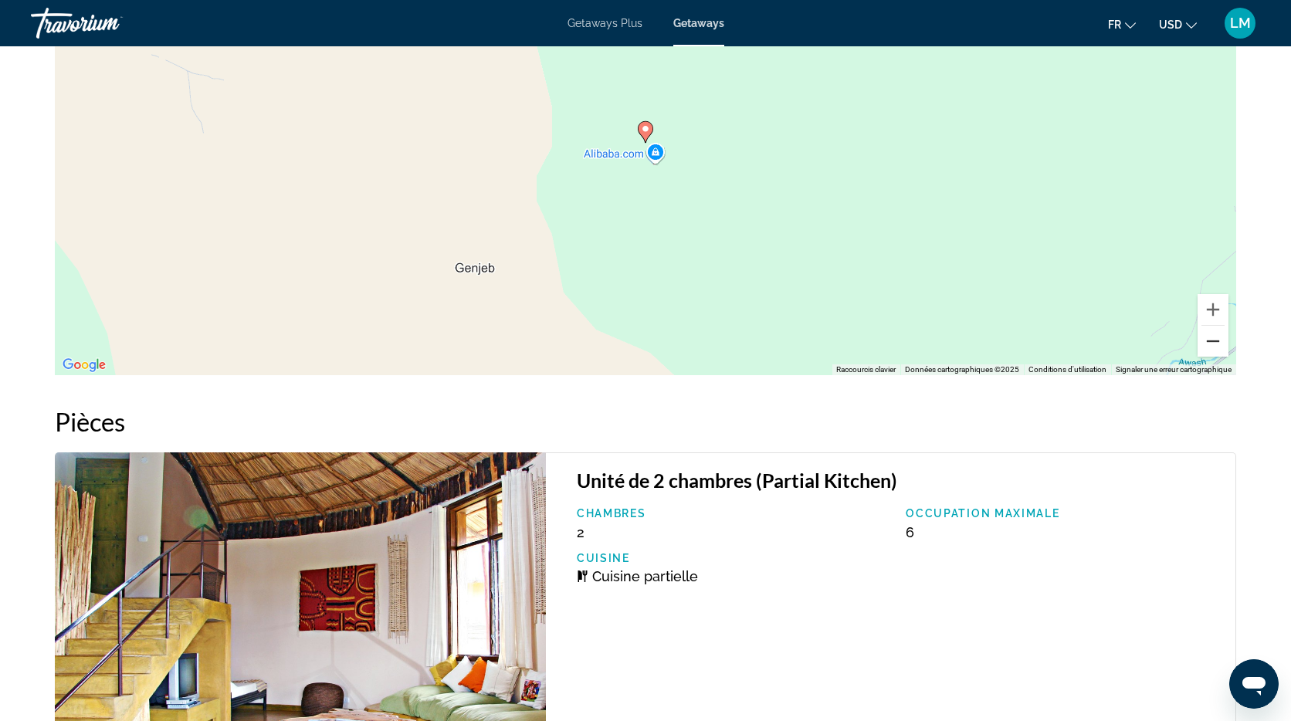
click at [1215, 340] on button "Zoom arrière" at bounding box center [1212, 341] width 31 height 31
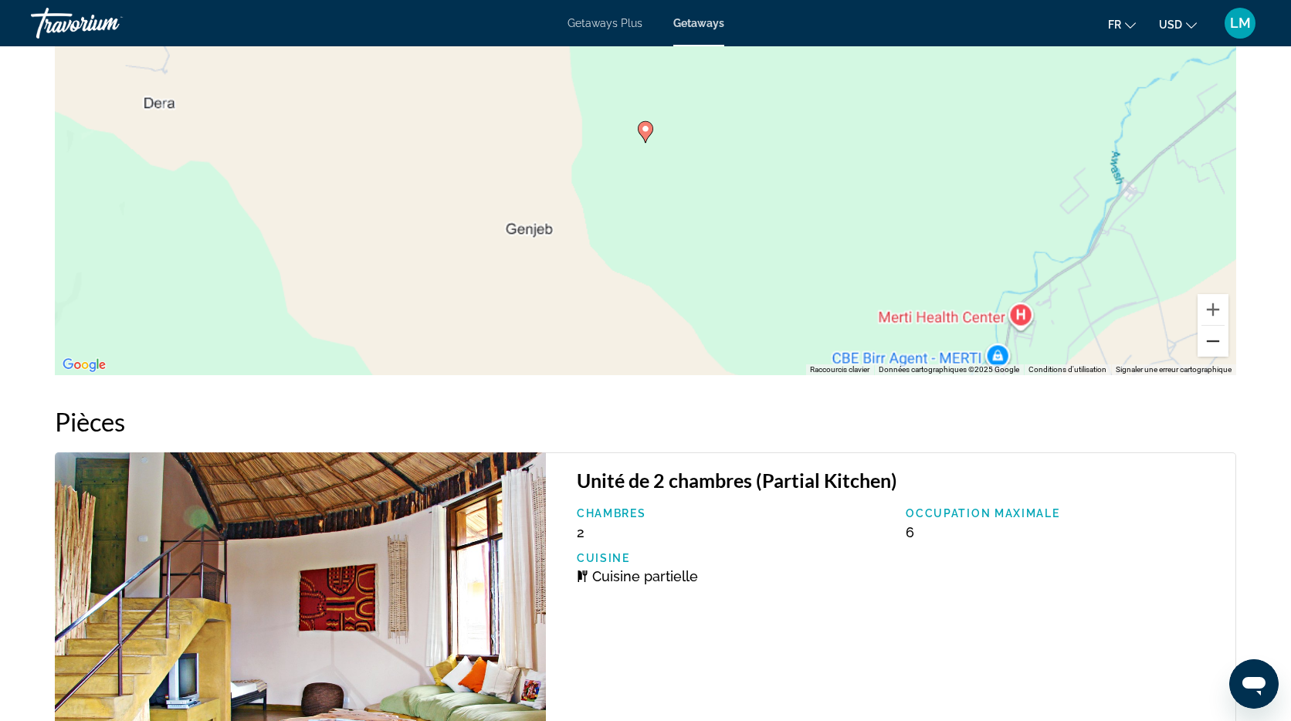
click at [1215, 340] on button "Zoom arrière" at bounding box center [1212, 341] width 31 height 31
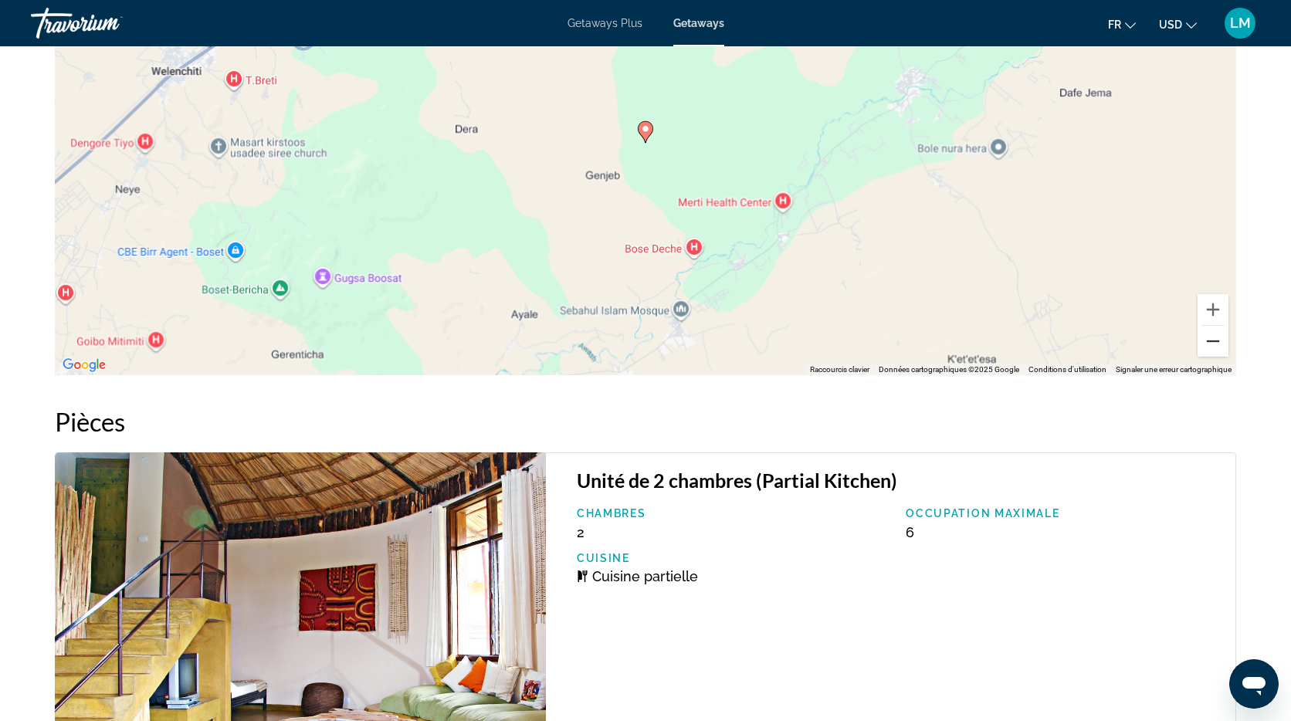
click at [1215, 340] on button "Zoom arrière" at bounding box center [1212, 341] width 31 height 31
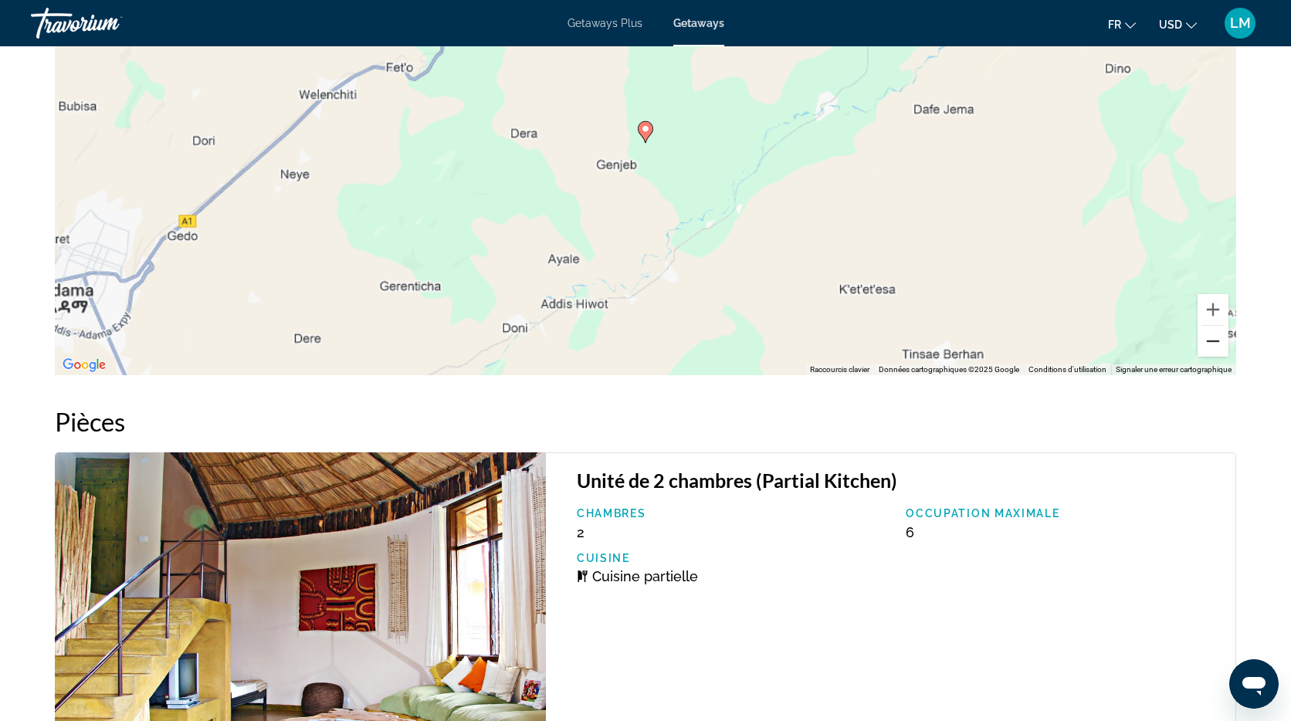
click at [1215, 340] on button "Zoom arrière" at bounding box center [1212, 341] width 31 height 31
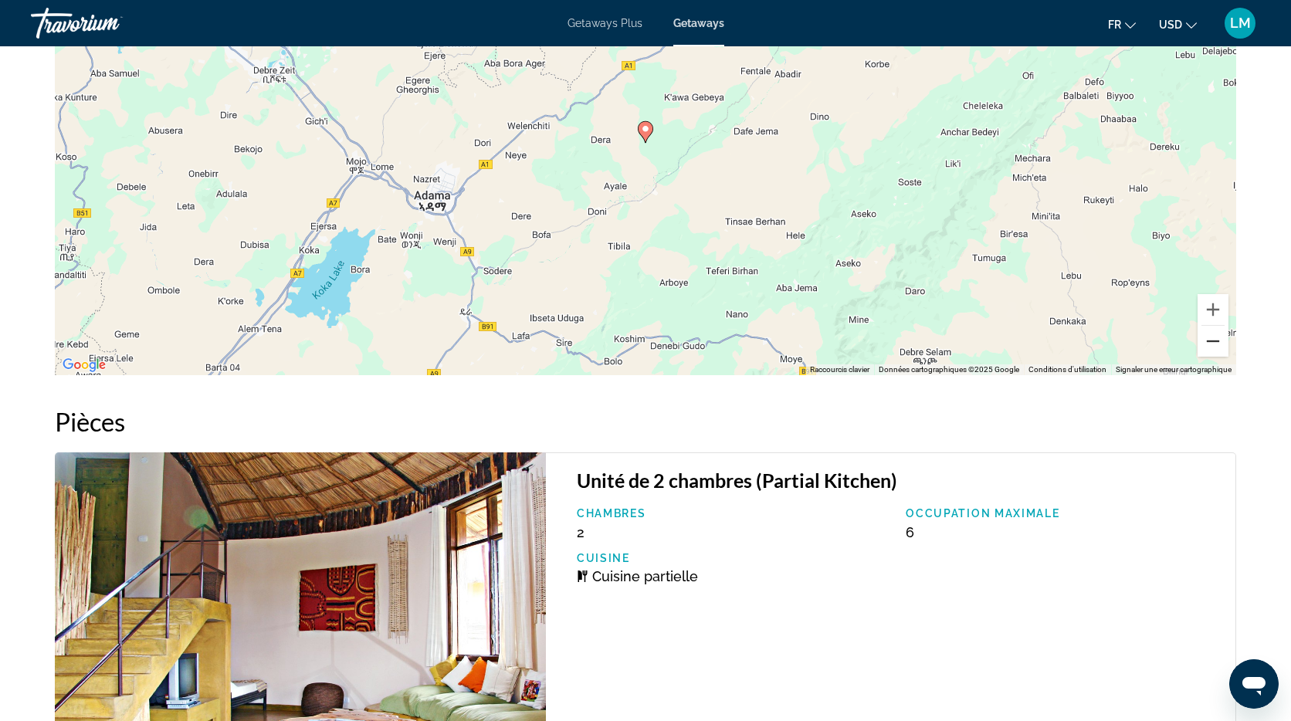
click at [1214, 340] on button "Zoom arrière" at bounding box center [1212, 341] width 31 height 31
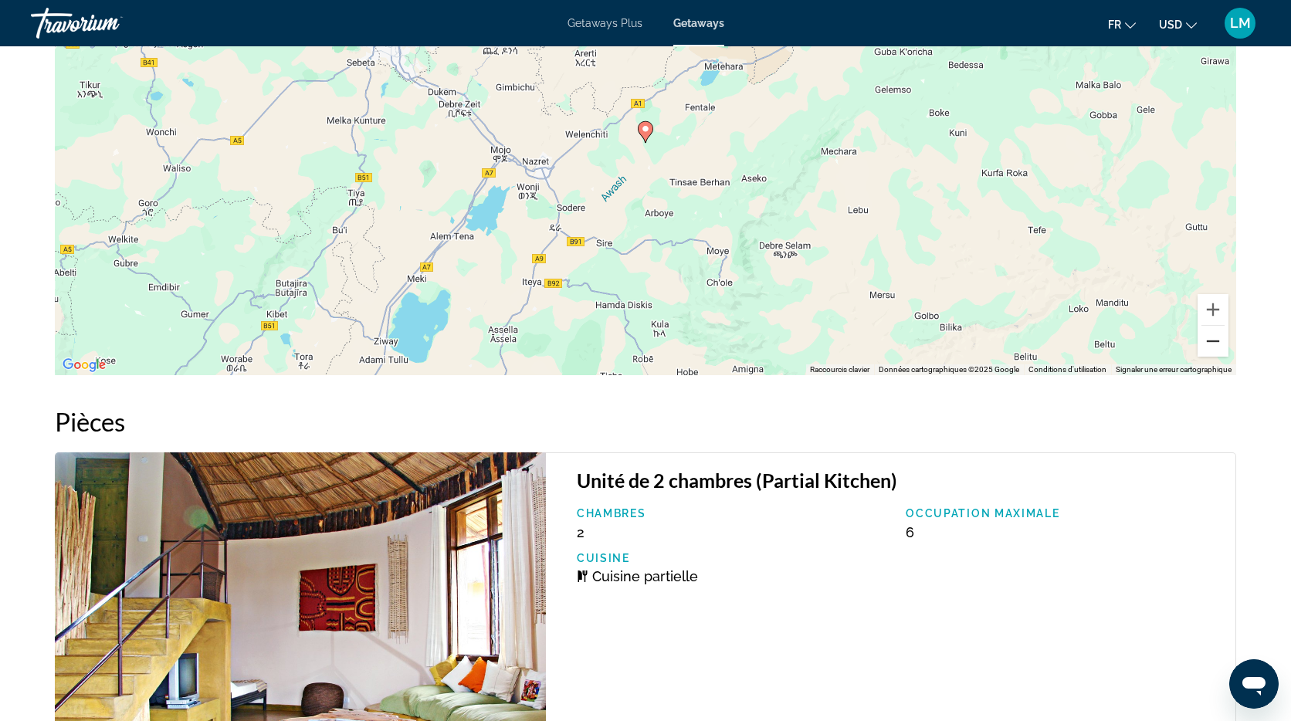
click at [1214, 340] on button "Zoom arrière" at bounding box center [1212, 341] width 31 height 31
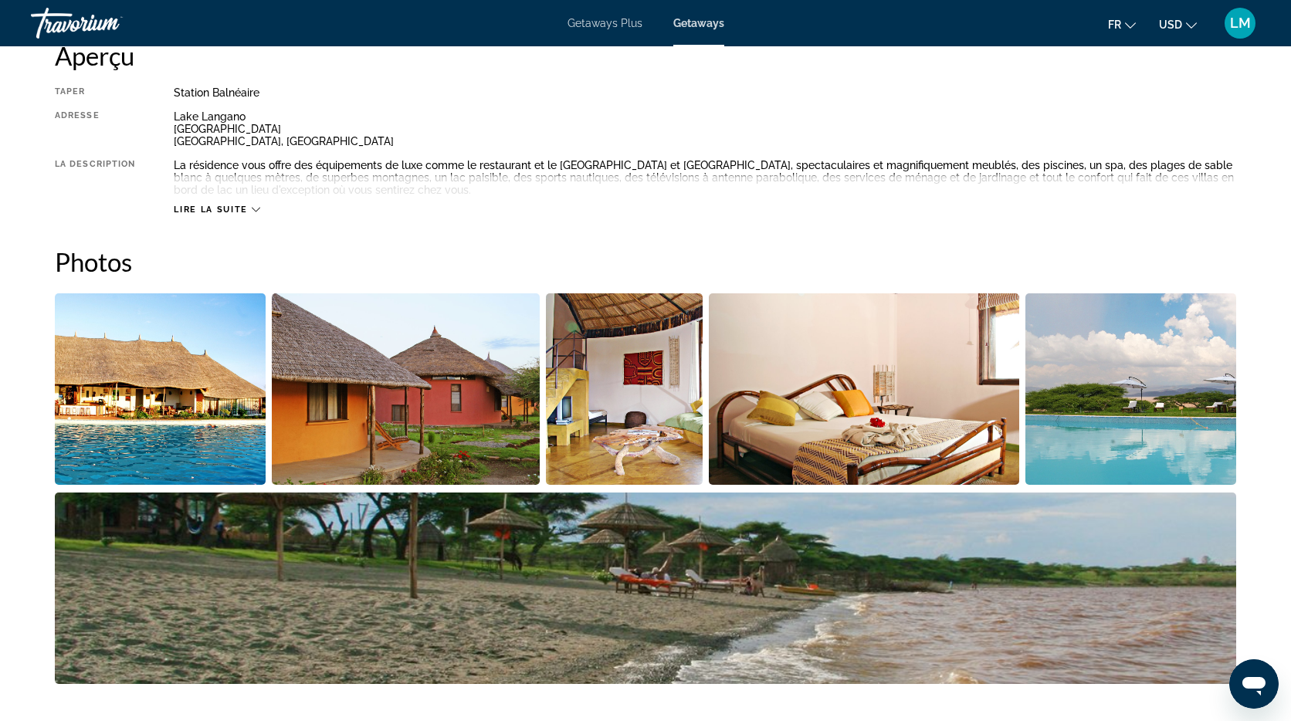
scroll to position [532, 0]
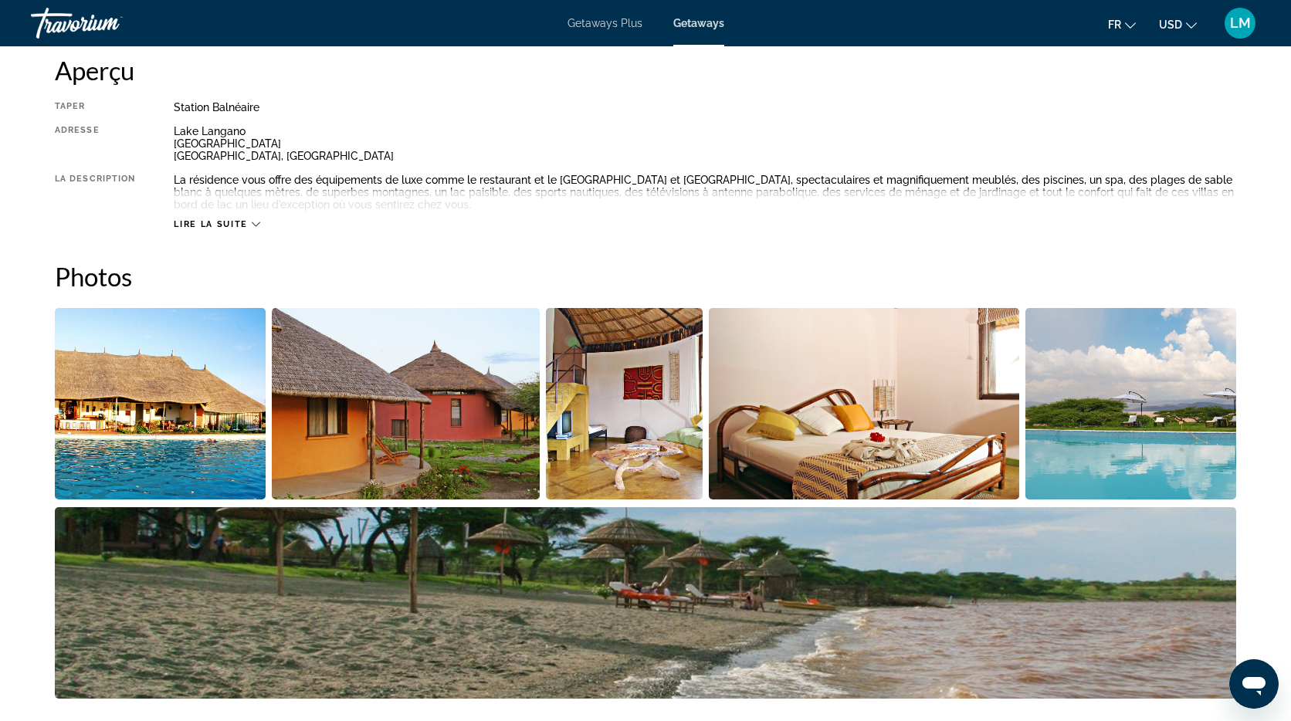
click at [161, 378] on img "Open full-screen image slider" at bounding box center [160, 403] width 211 height 191
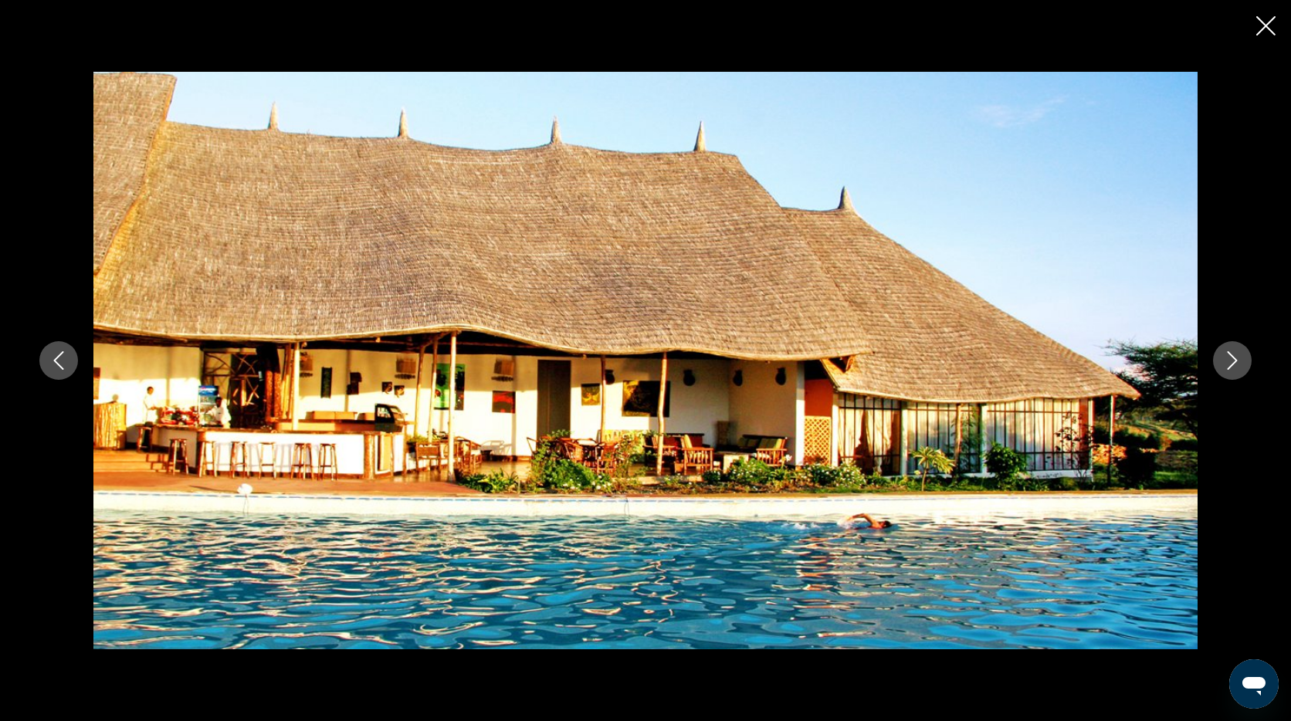
click at [1226, 355] on icon "Next image" at bounding box center [1232, 360] width 19 height 19
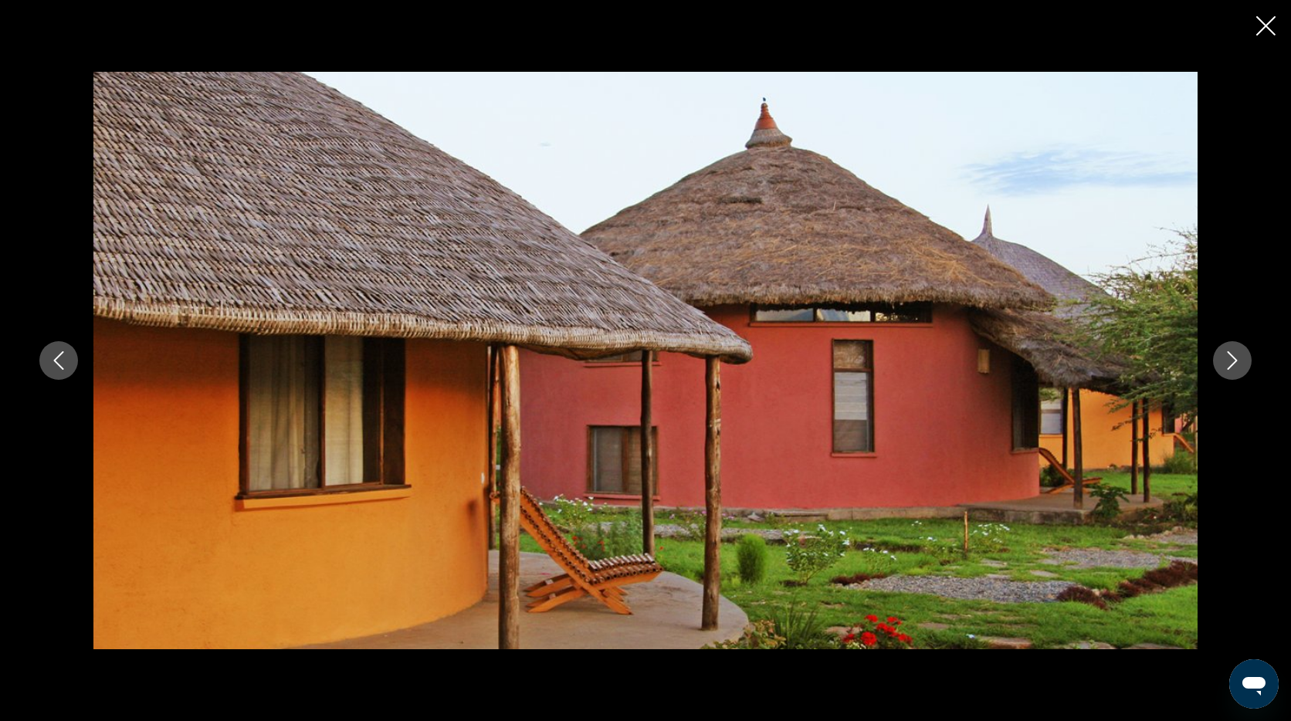
click at [1226, 355] on icon "Next image" at bounding box center [1232, 360] width 19 height 19
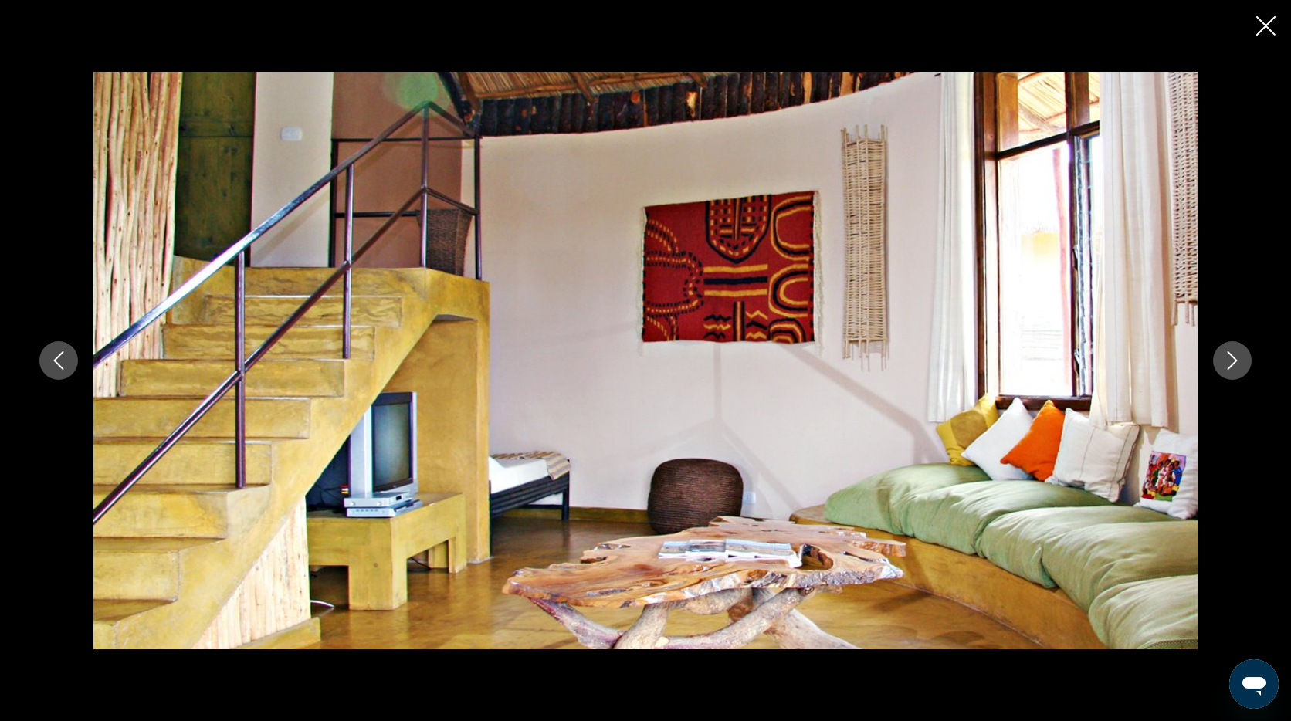
click at [1226, 355] on icon "Next image" at bounding box center [1232, 360] width 19 height 19
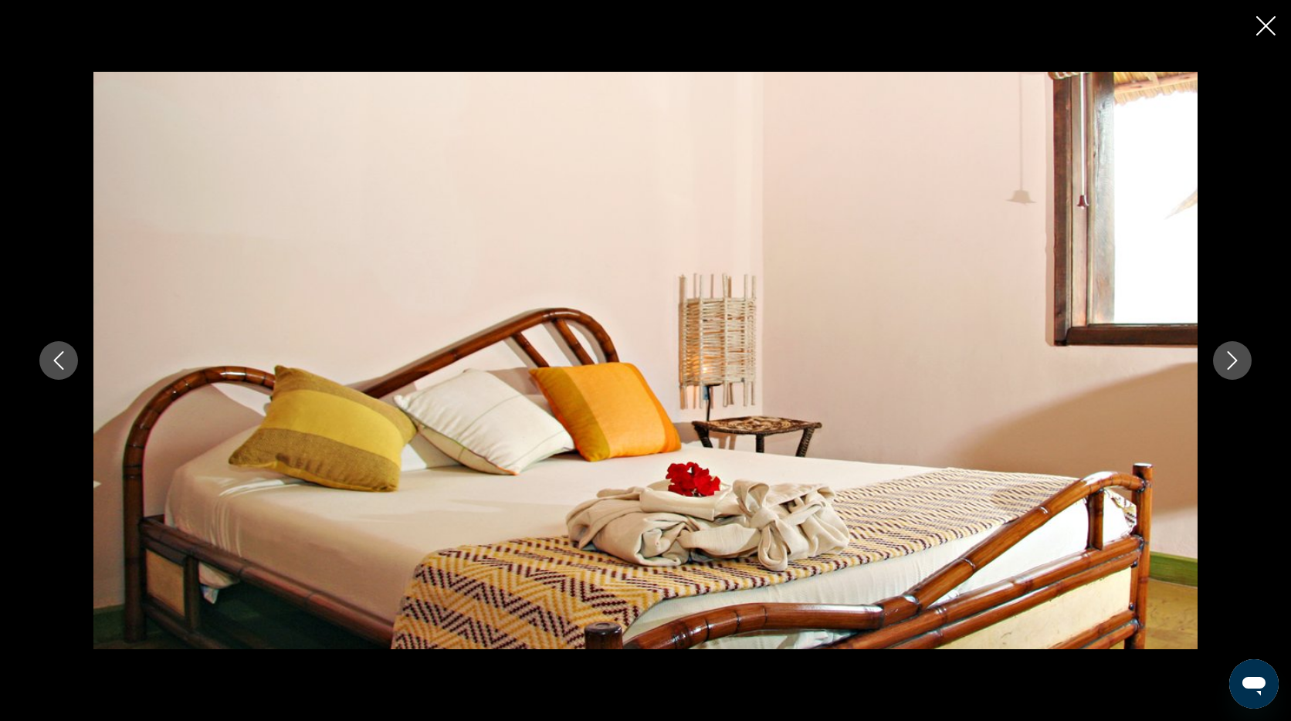
click at [1226, 355] on icon "Next image" at bounding box center [1232, 360] width 19 height 19
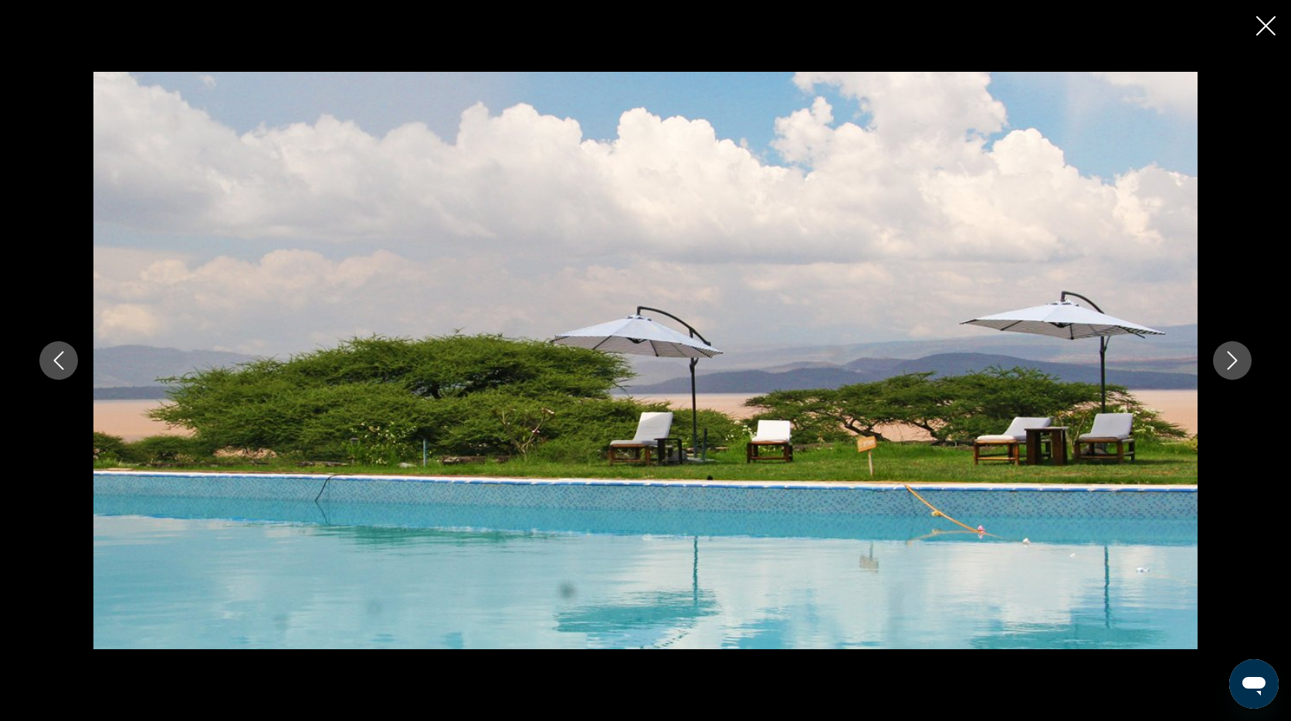
click at [1226, 355] on icon "Next image" at bounding box center [1232, 360] width 19 height 19
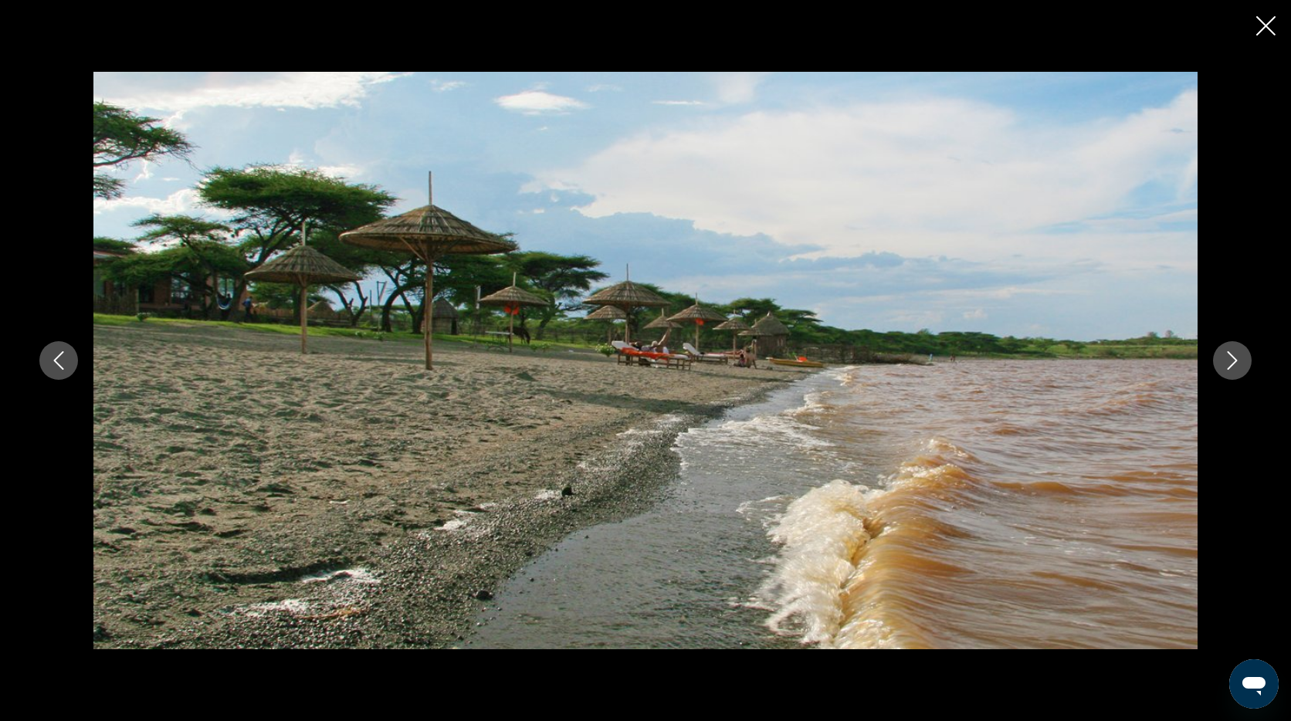
click at [1226, 355] on icon "Next image" at bounding box center [1232, 360] width 19 height 19
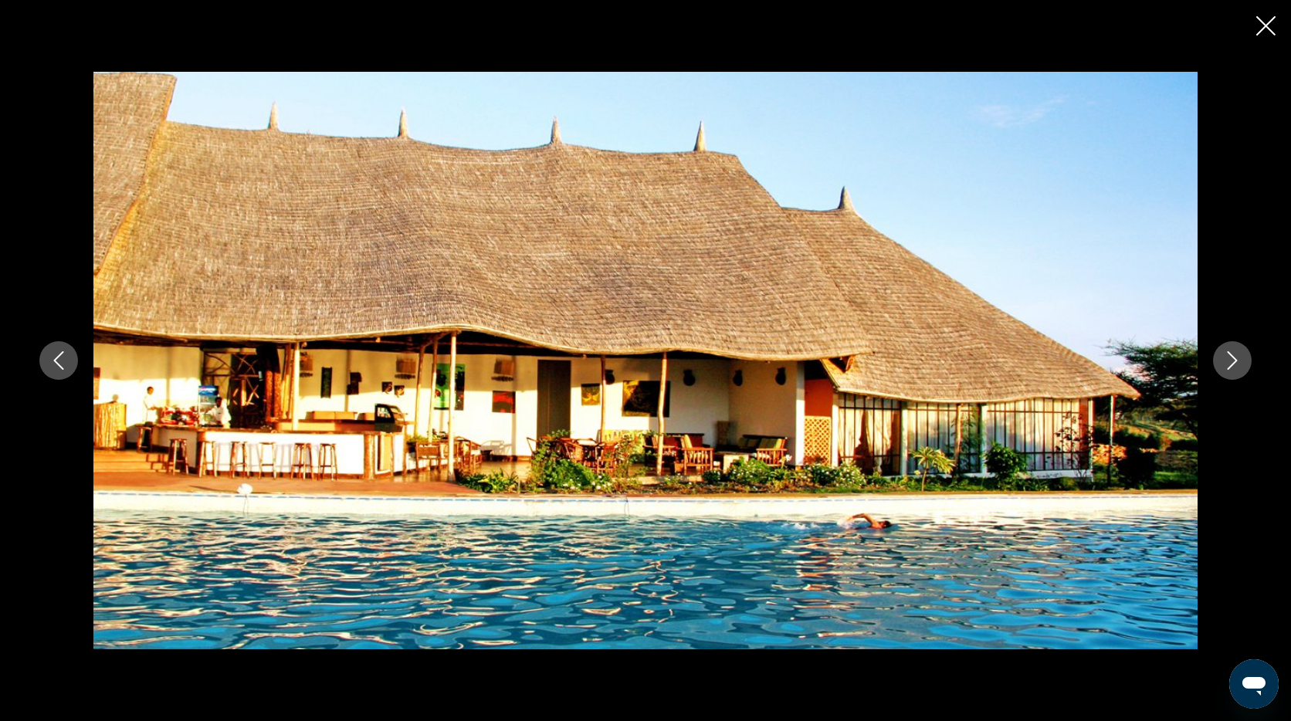
click at [1226, 355] on icon "Next image" at bounding box center [1232, 360] width 19 height 19
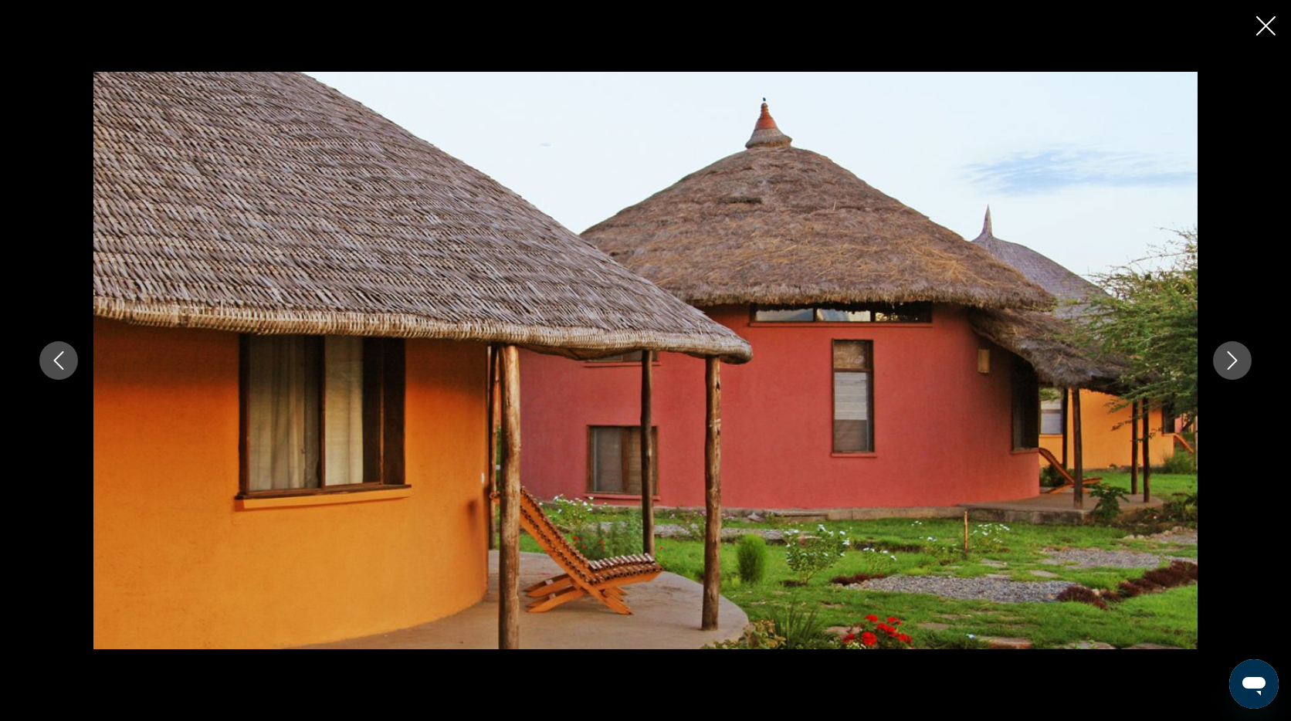
click at [1226, 355] on icon "Next image" at bounding box center [1232, 360] width 19 height 19
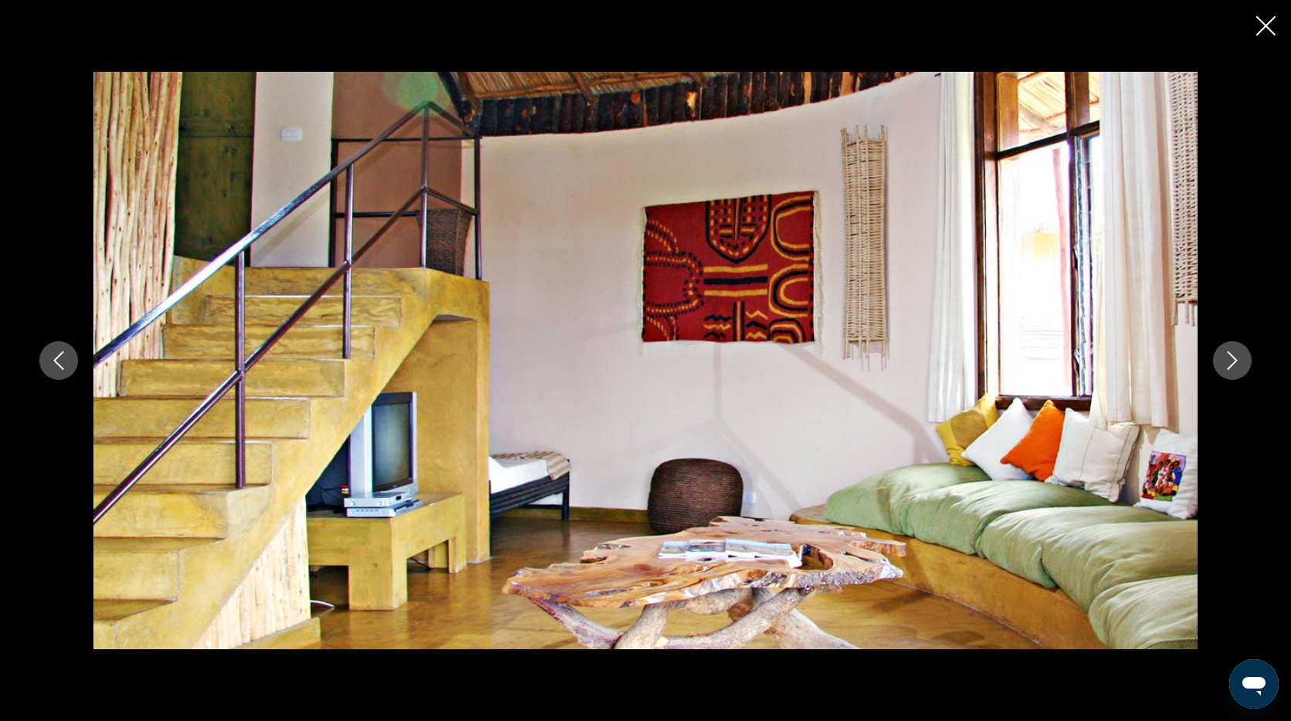
click at [1226, 355] on icon "Next image" at bounding box center [1232, 360] width 19 height 19
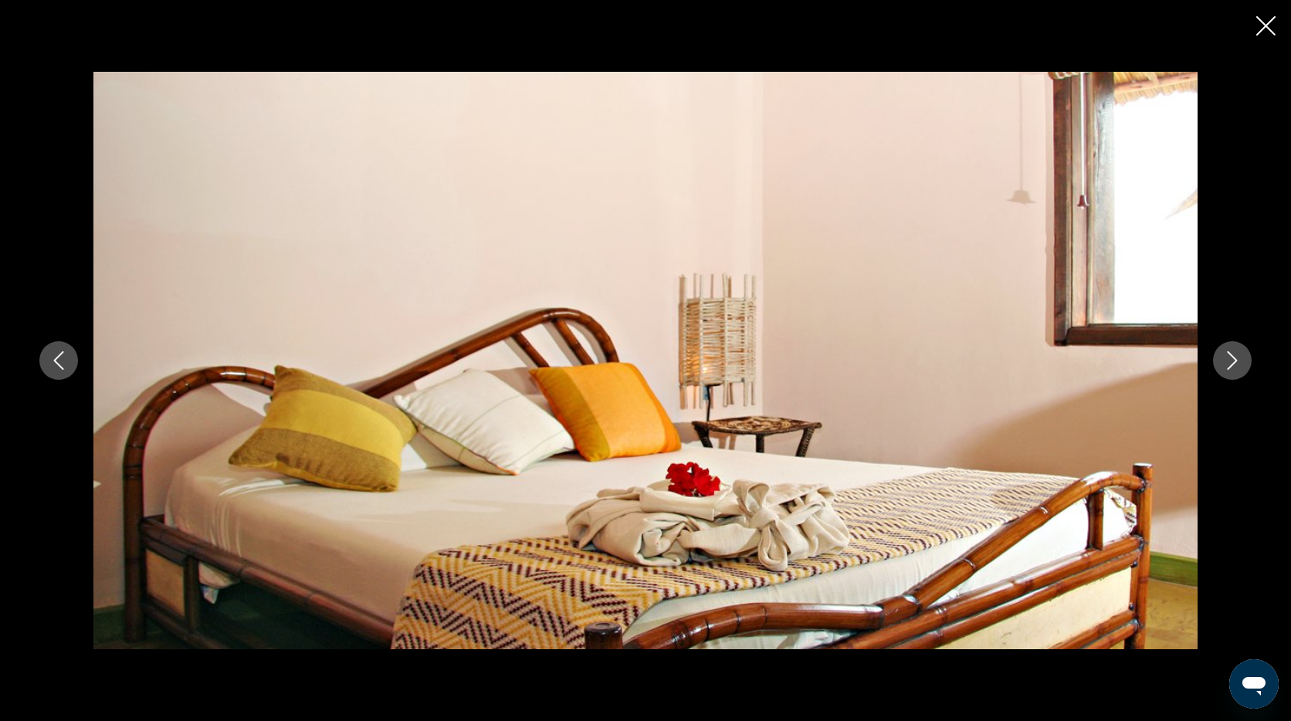
click at [1226, 355] on icon "Next image" at bounding box center [1232, 360] width 19 height 19
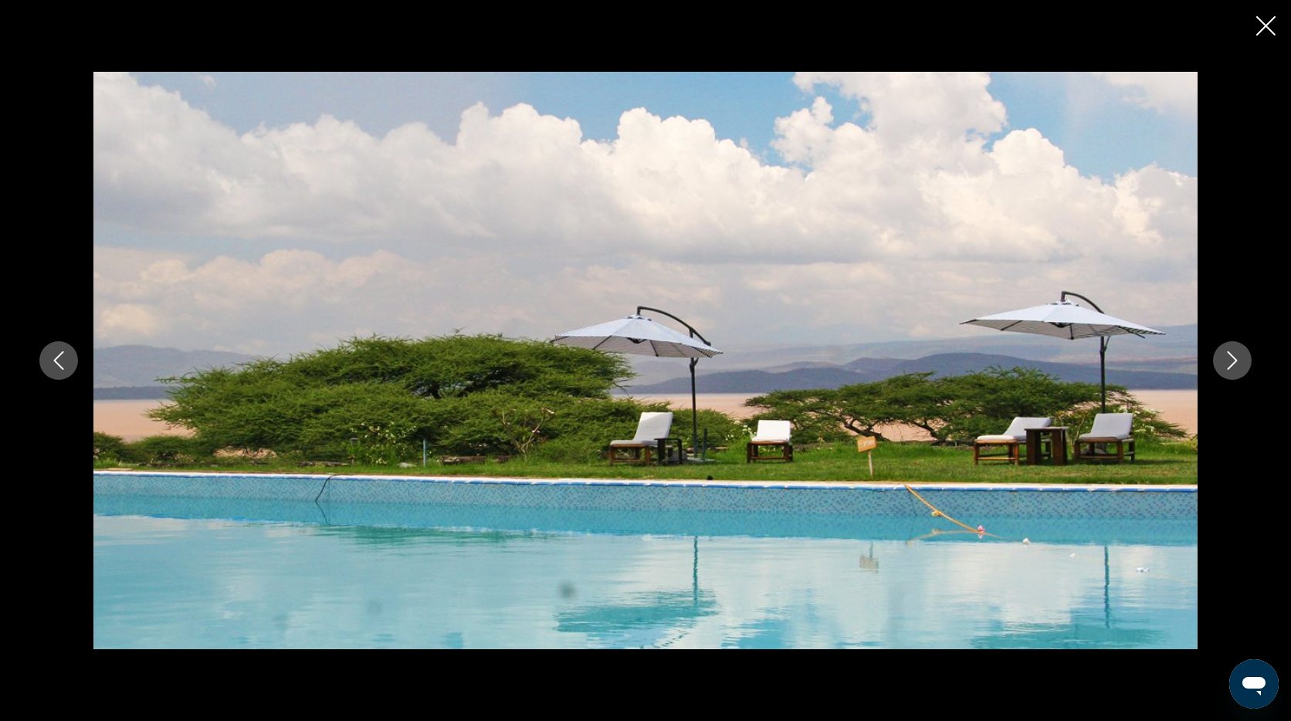
click at [1226, 355] on icon "Next image" at bounding box center [1232, 360] width 19 height 19
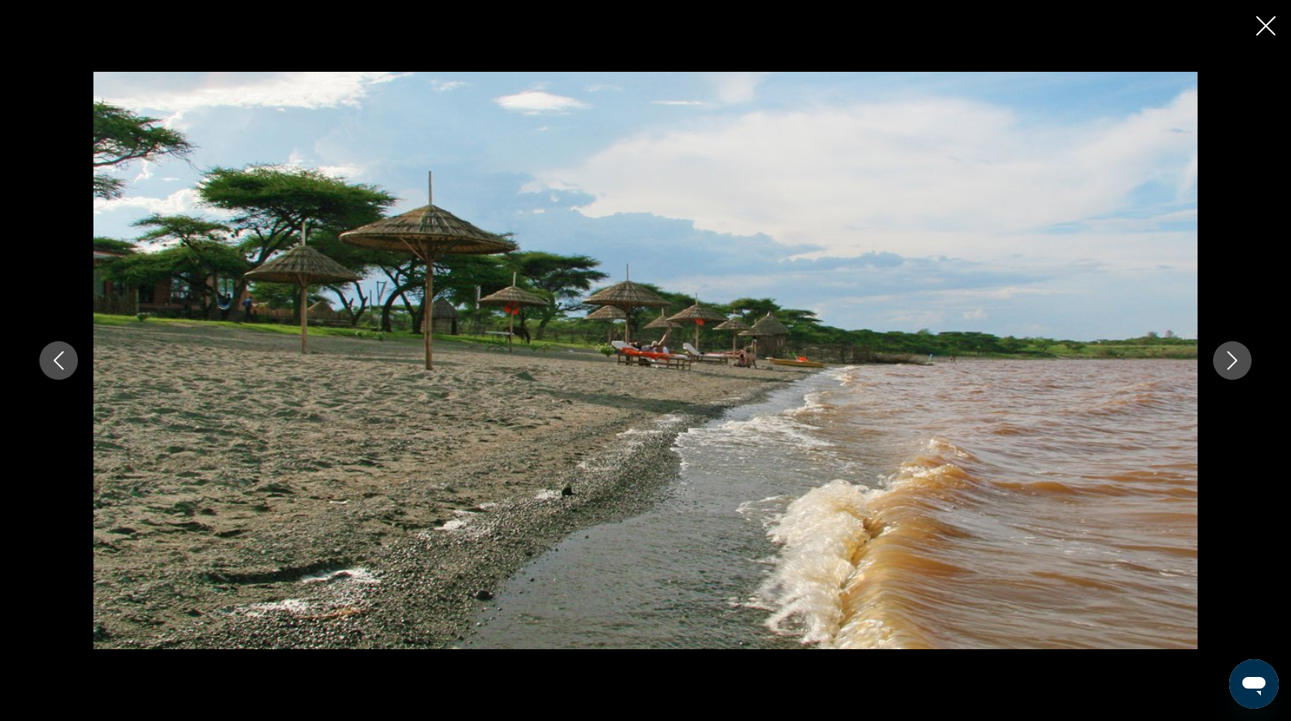
click at [1267, 24] on icon "Close slideshow" at bounding box center [1265, 25] width 19 height 19
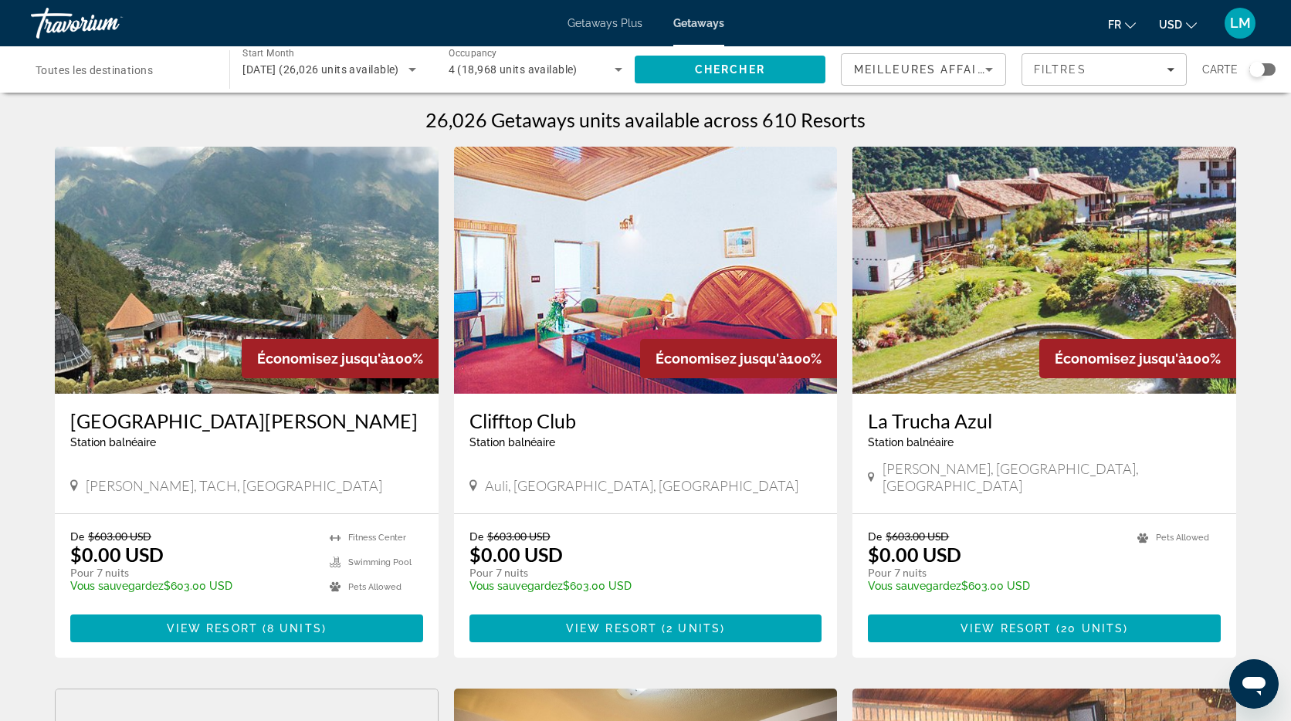
click at [1254, 69] on div "Search widget" at bounding box center [1256, 69] width 15 height 15
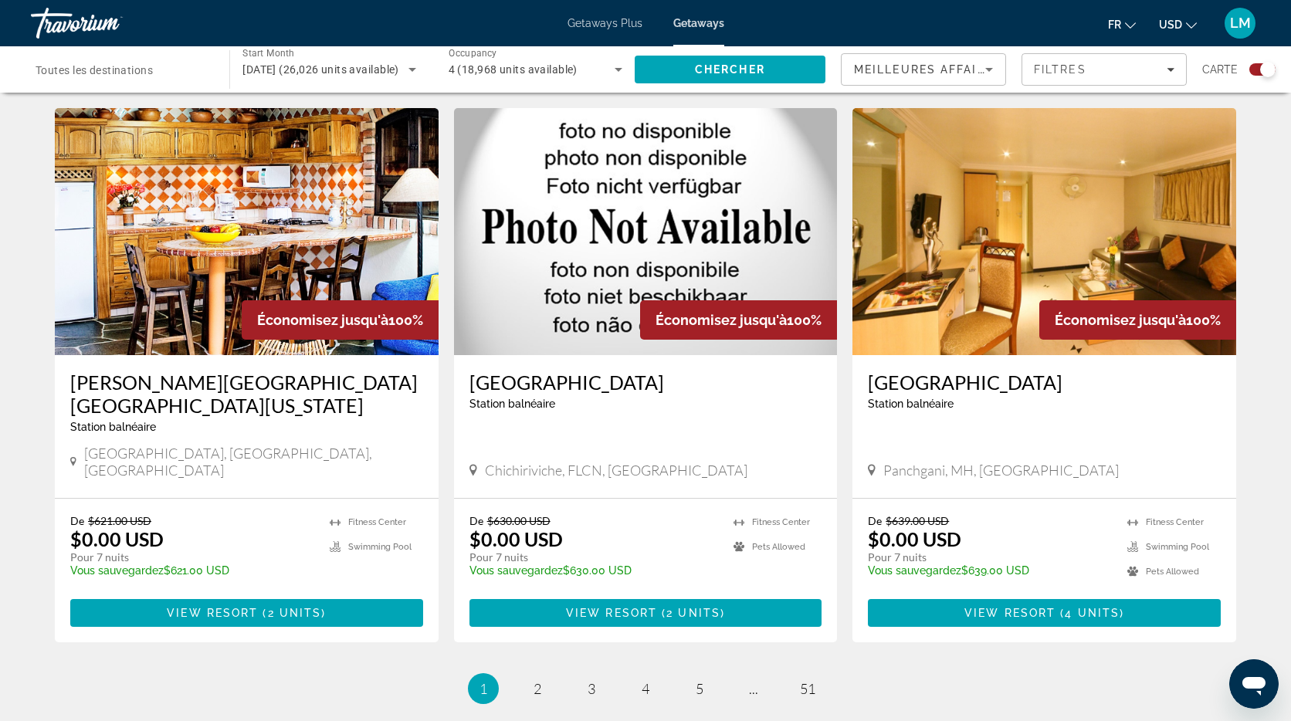
scroll to position [2208, 0]
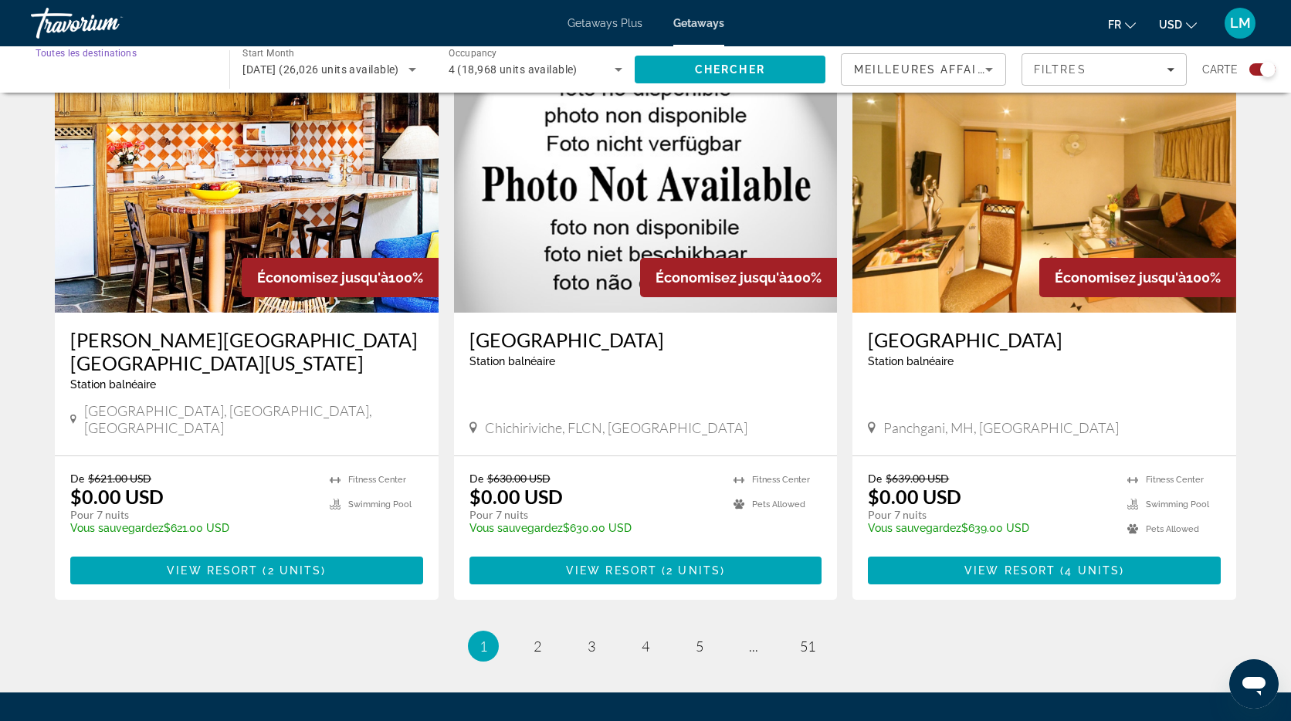
click at [155, 68] on input "Destination Toutes les destinations" at bounding box center [123, 70] width 174 height 19
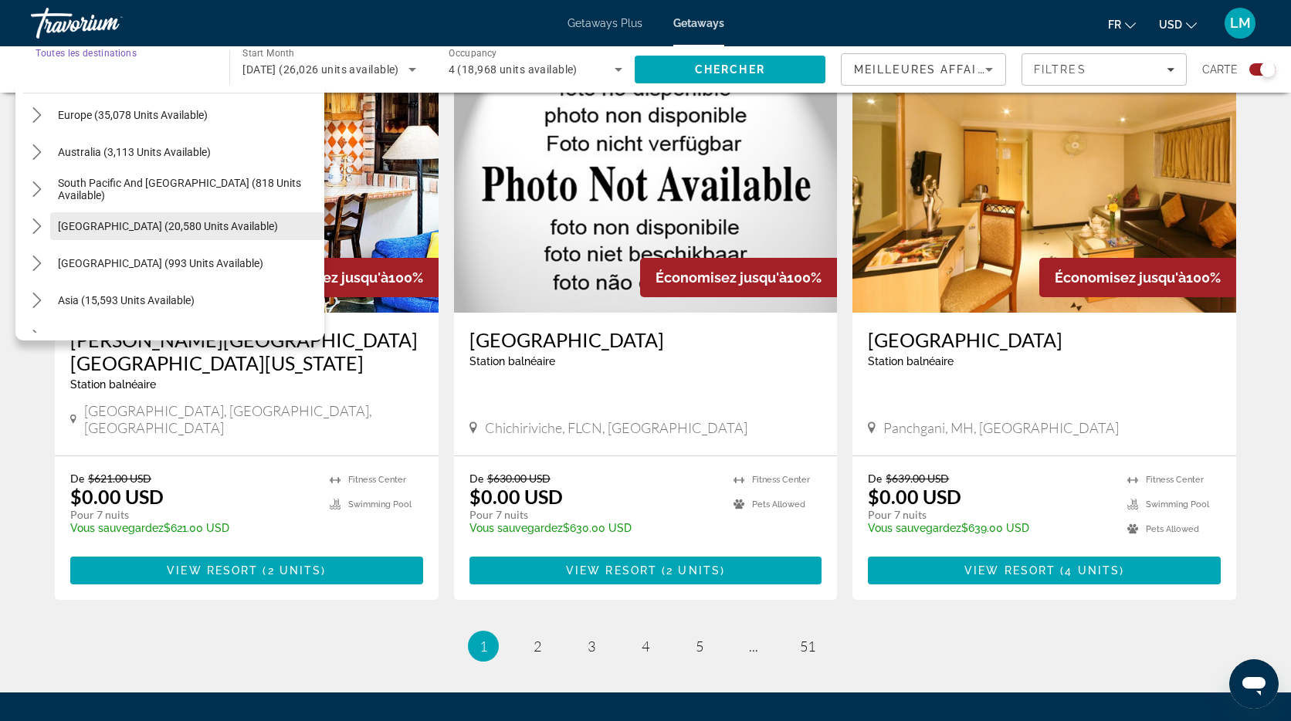
scroll to position [250, 0]
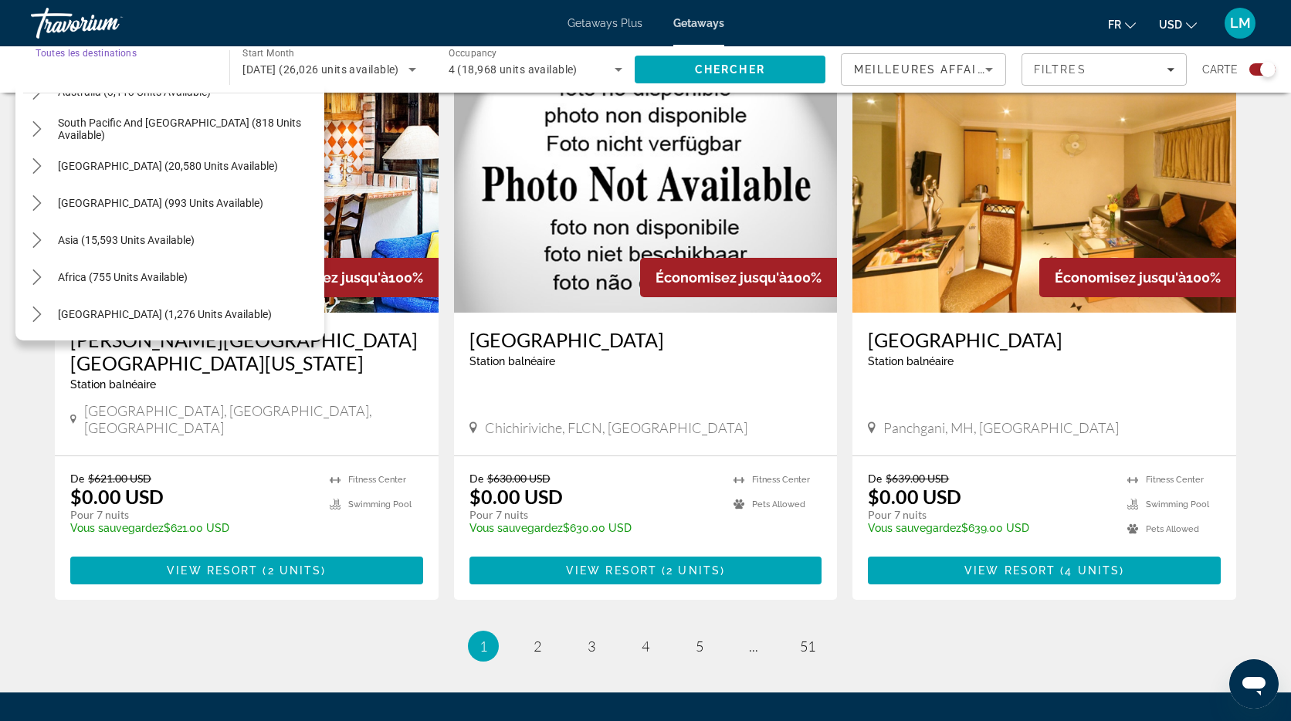
click at [126, 308] on span "[GEOGRAPHIC_DATA] (1,276 units available)" at bounding box center [165, 314] width 214 height 12
type input "**********"
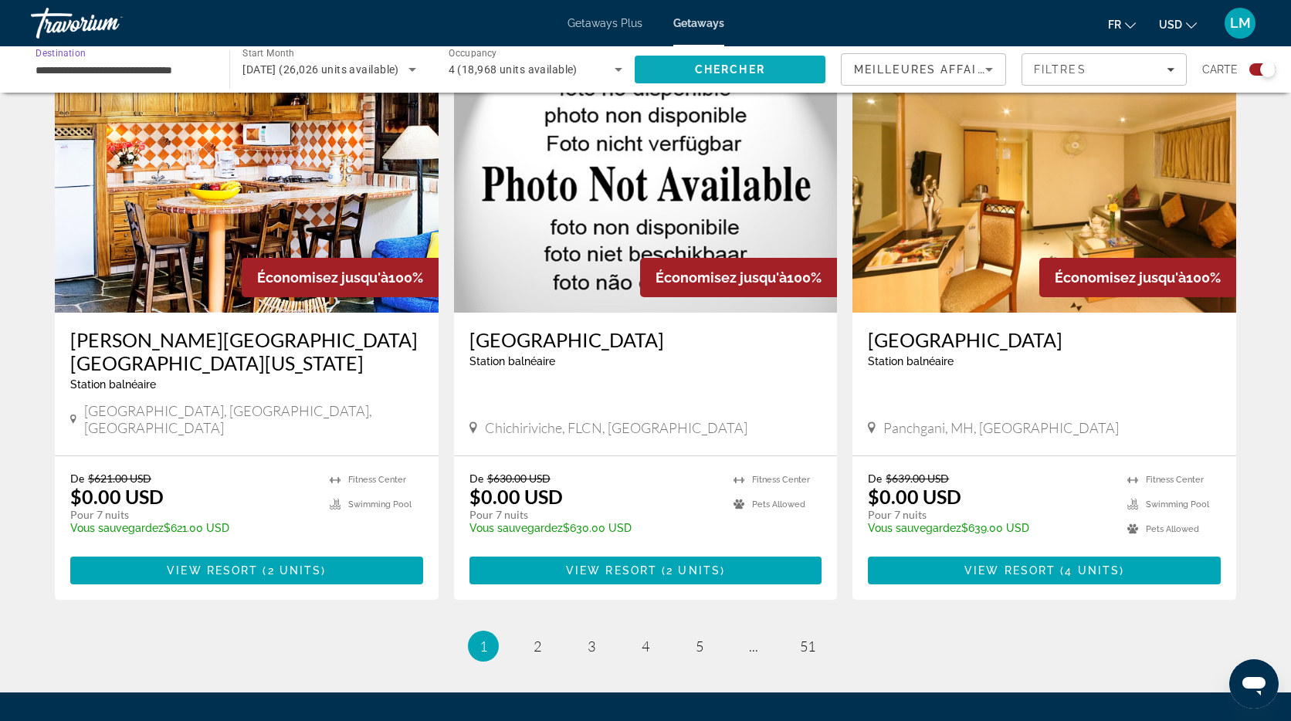
click at [715, 69] on span "Chercher" at bounding box center [730, 69] width 70 height 12
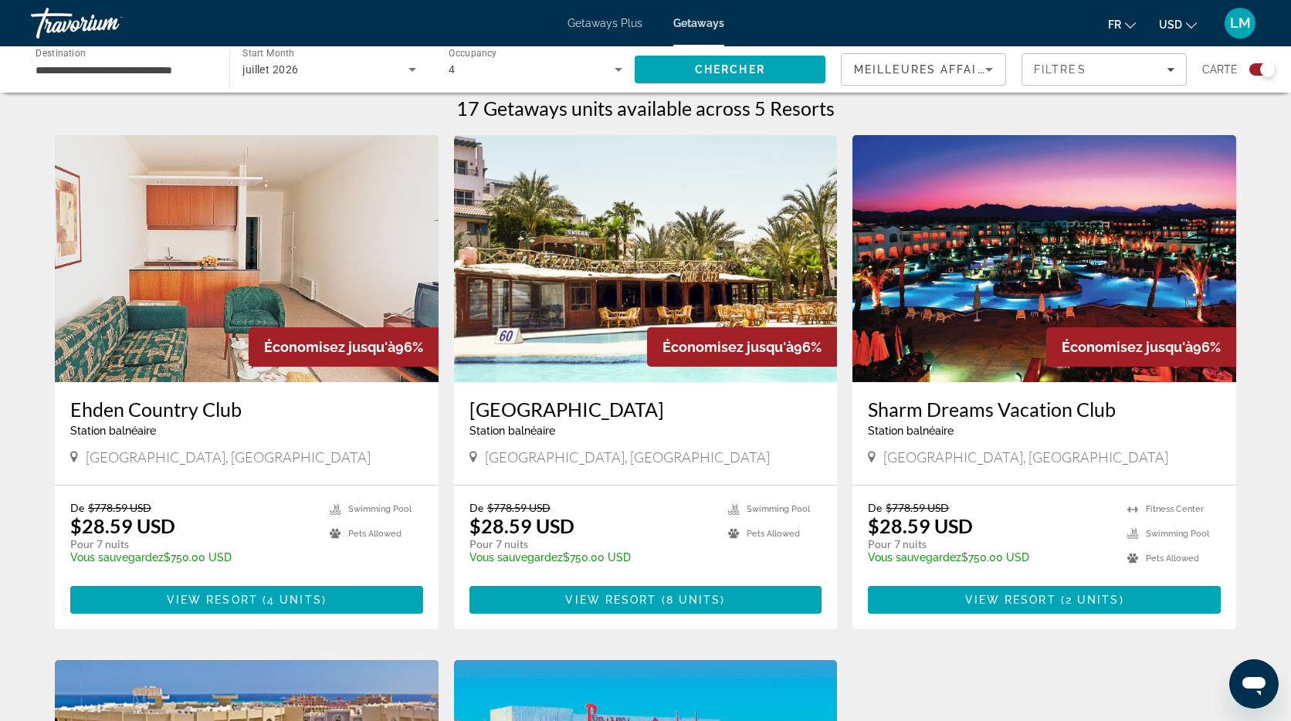
scroll to position [482, 0]
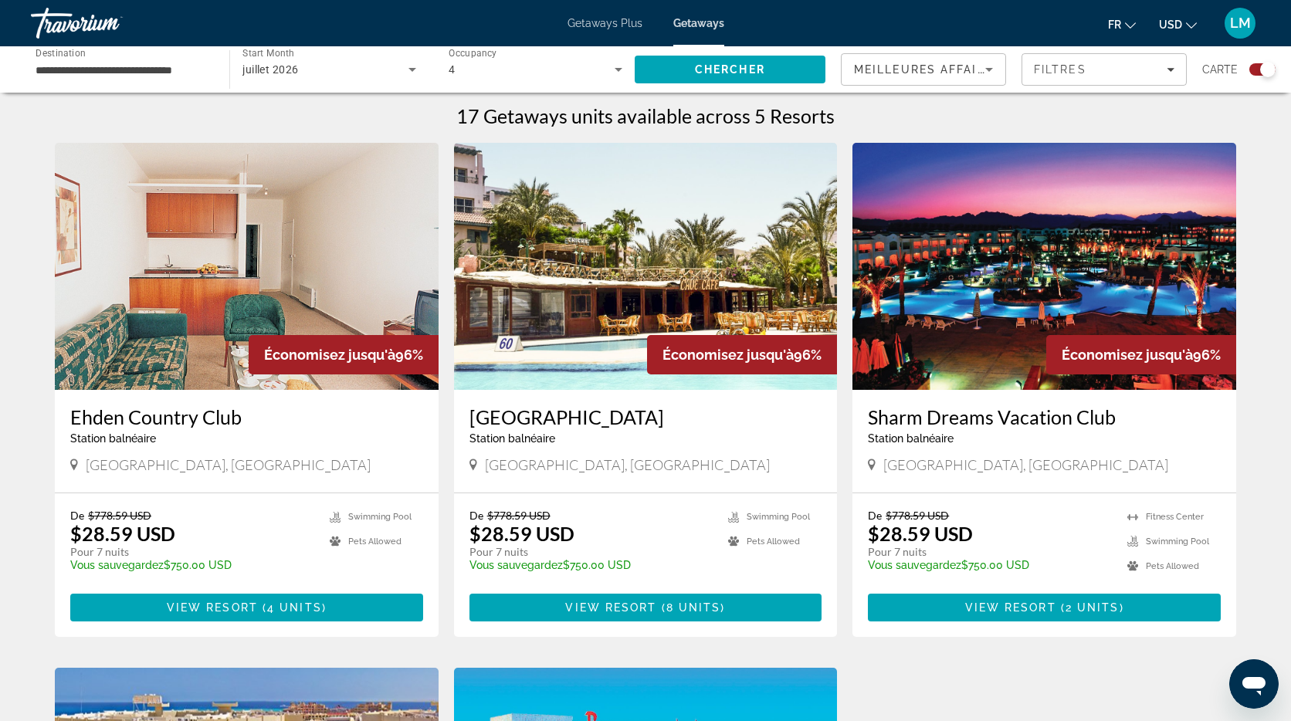
click at [276, 276] on img "Main content" at bounding box center [247, 266] width 384 height 247
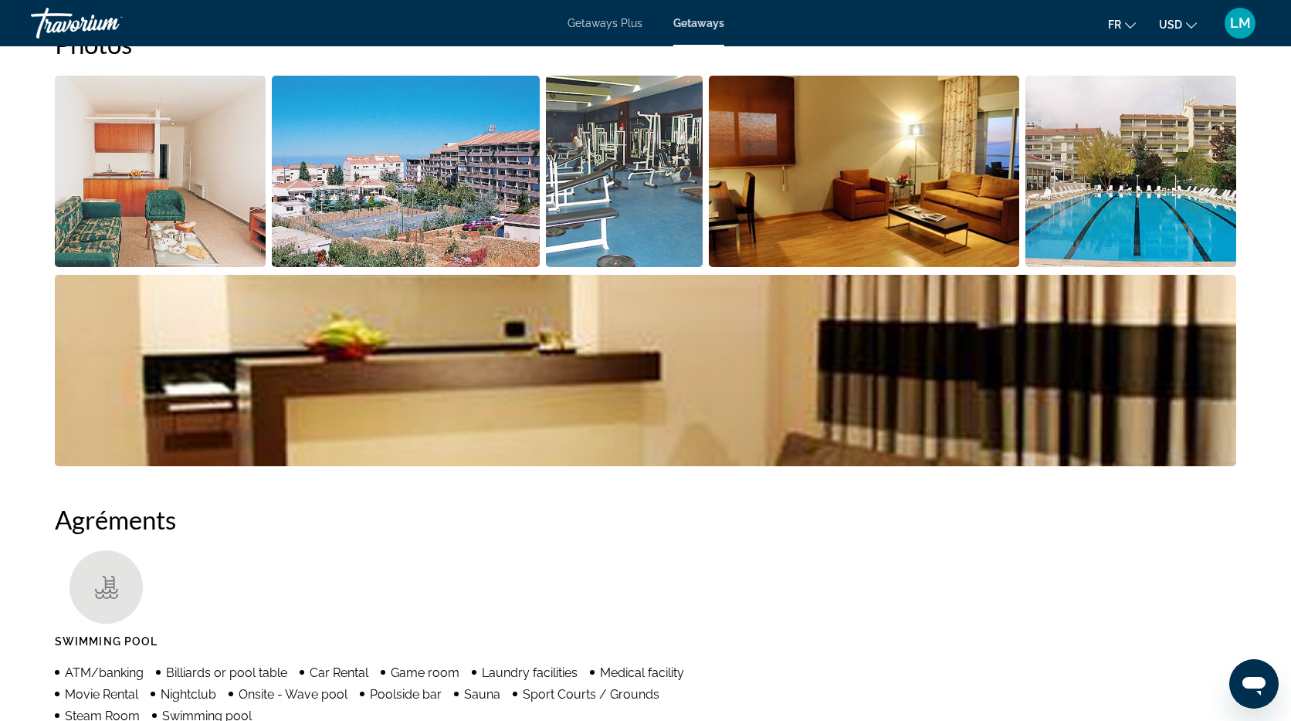
scroll to position [758, 0]
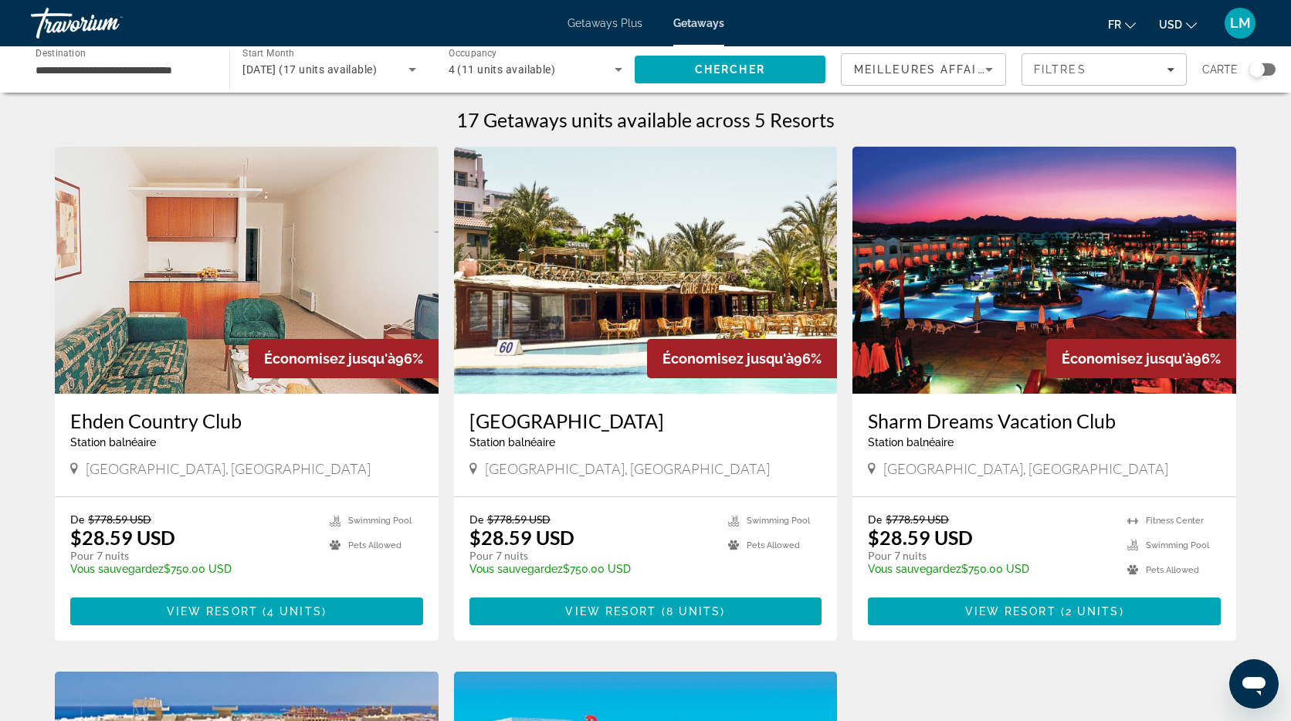
click at [1257, 66] on div "Search widget" at bounding box center [1256, 69] width 15 height 15
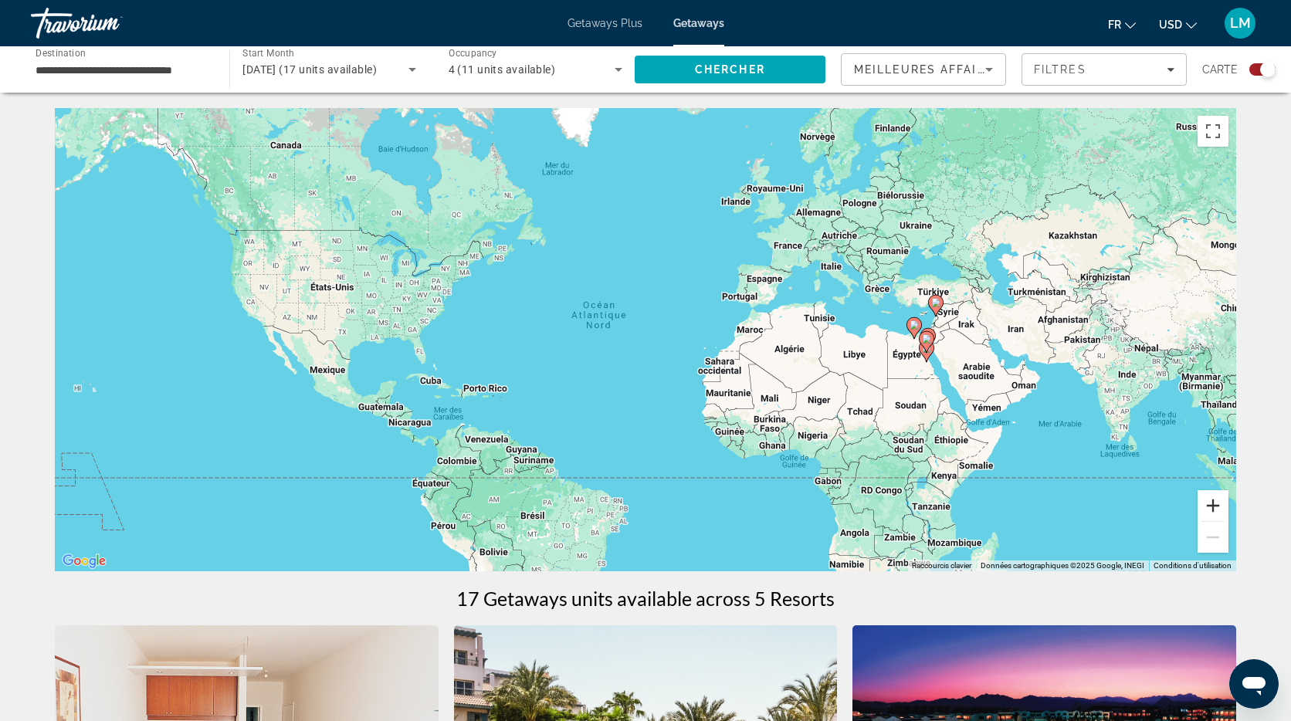
click at [1213, 507] on button "Zoom avant" at bounding box center [1212, 505] width 31 height 31
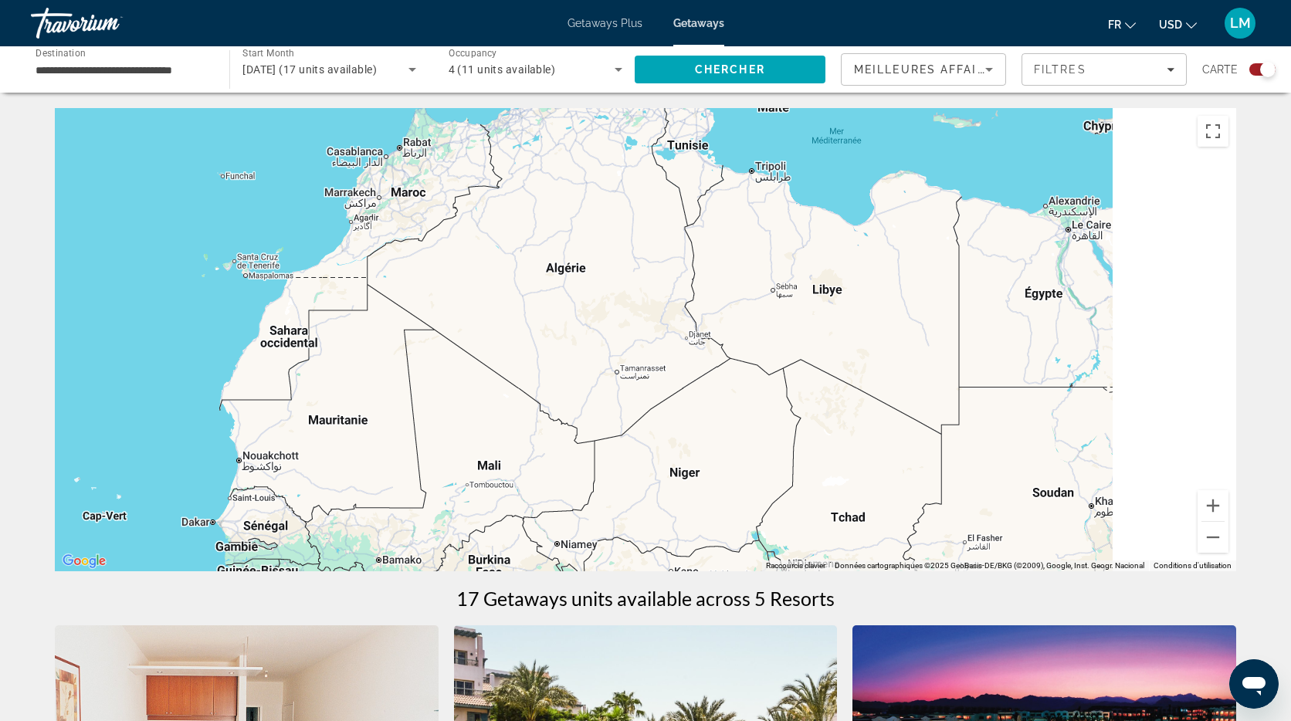
drag, startPoint x: 1091, startPoint y: 372, endPoint x: 351, endPoint y: 253, distance: 749.0
click at [353, 252] on div "Main content" at bounding box center [645, 339] width 1181 height 463
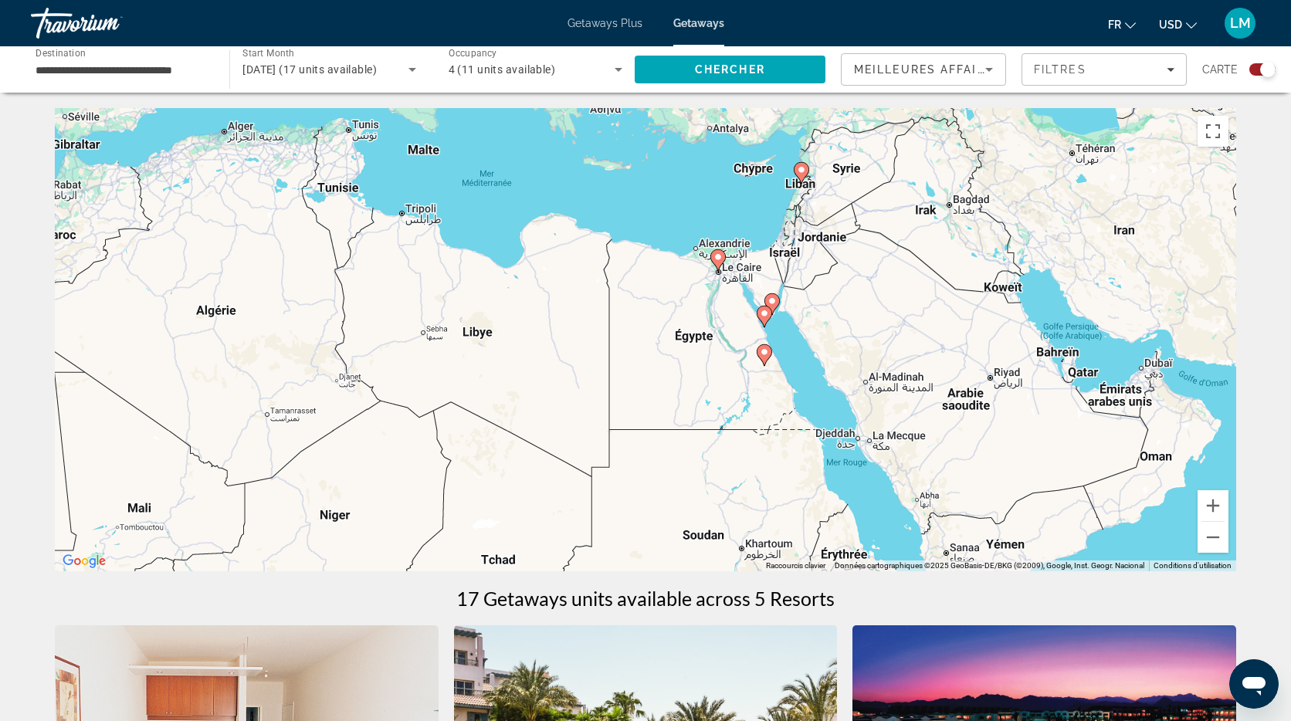
drag, startPoint x: 918, startPoint y: 286, endPoint x: 822, endPoint y: 360, distance: 120.6
click at [823, 360] on div "Pour activer le glissement avec le clavier, appuyez sur Alt+Entrée. Une fois ce…" at bounding box center [645, 339] width 1181 height 463
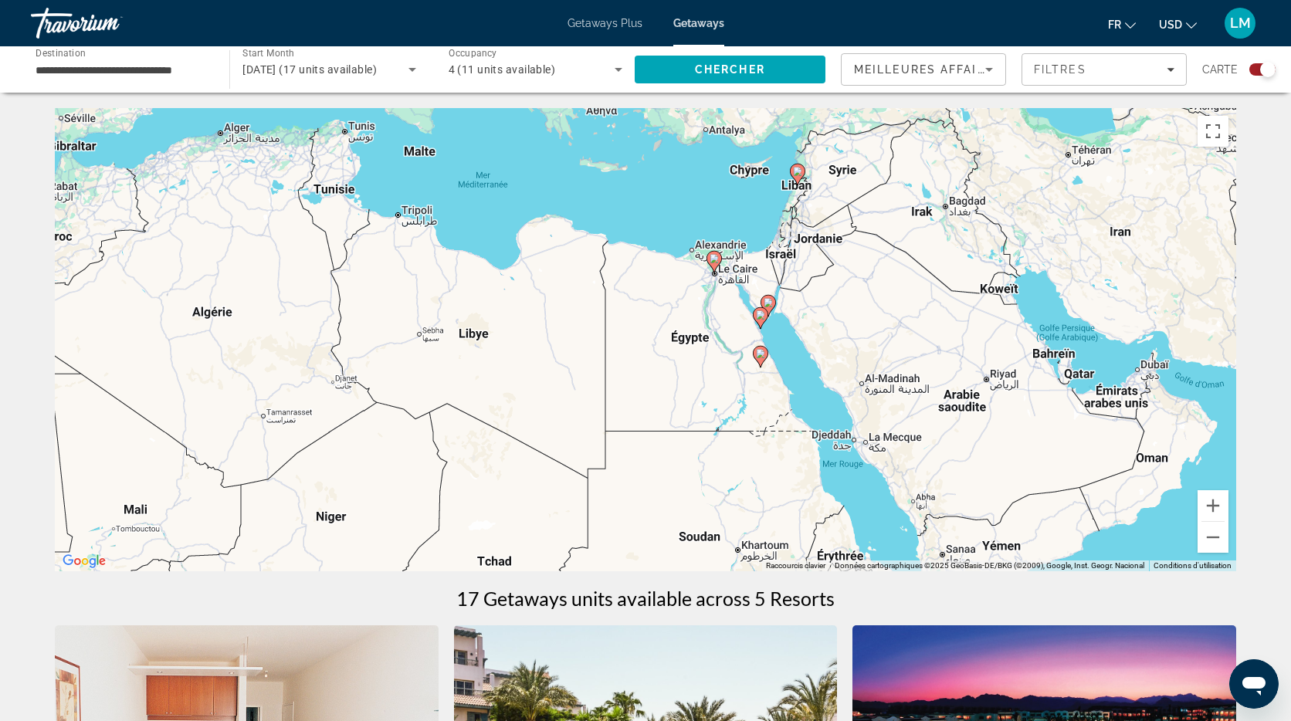
click at [773, 300] on icon "Main content" at bounding box center [768, 306] width 14 height 20
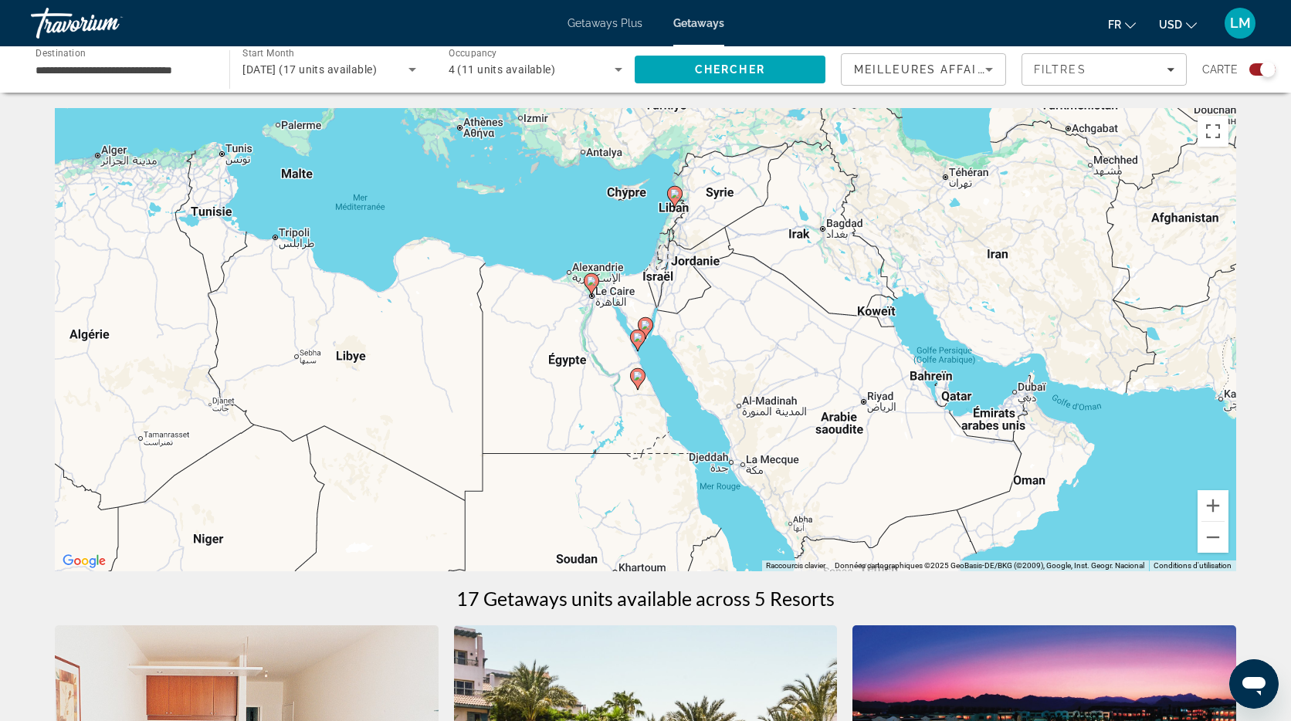
click at [649, 326] on image "Main content" at bounding box center [645, 324] width 9 height 9
type input "**********"
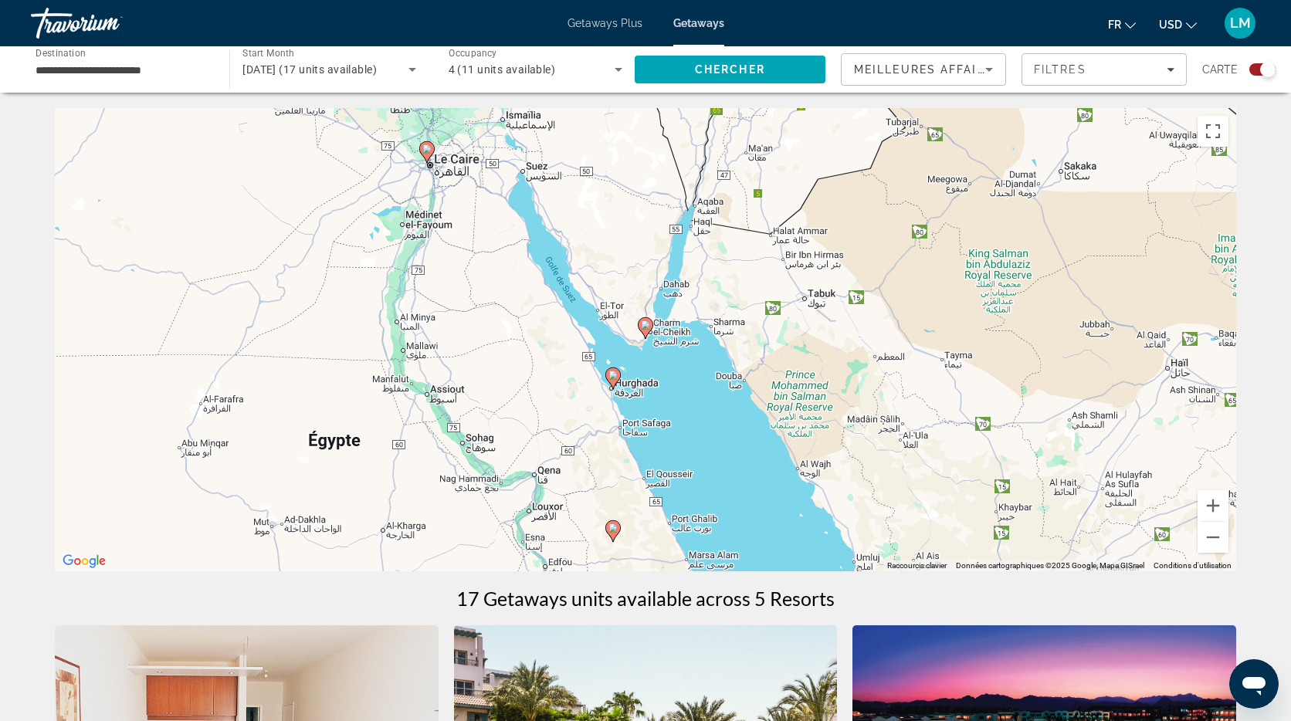
click at [614, 534] on icon "Main content" at bounding box center [613, 531] width 14 height 20
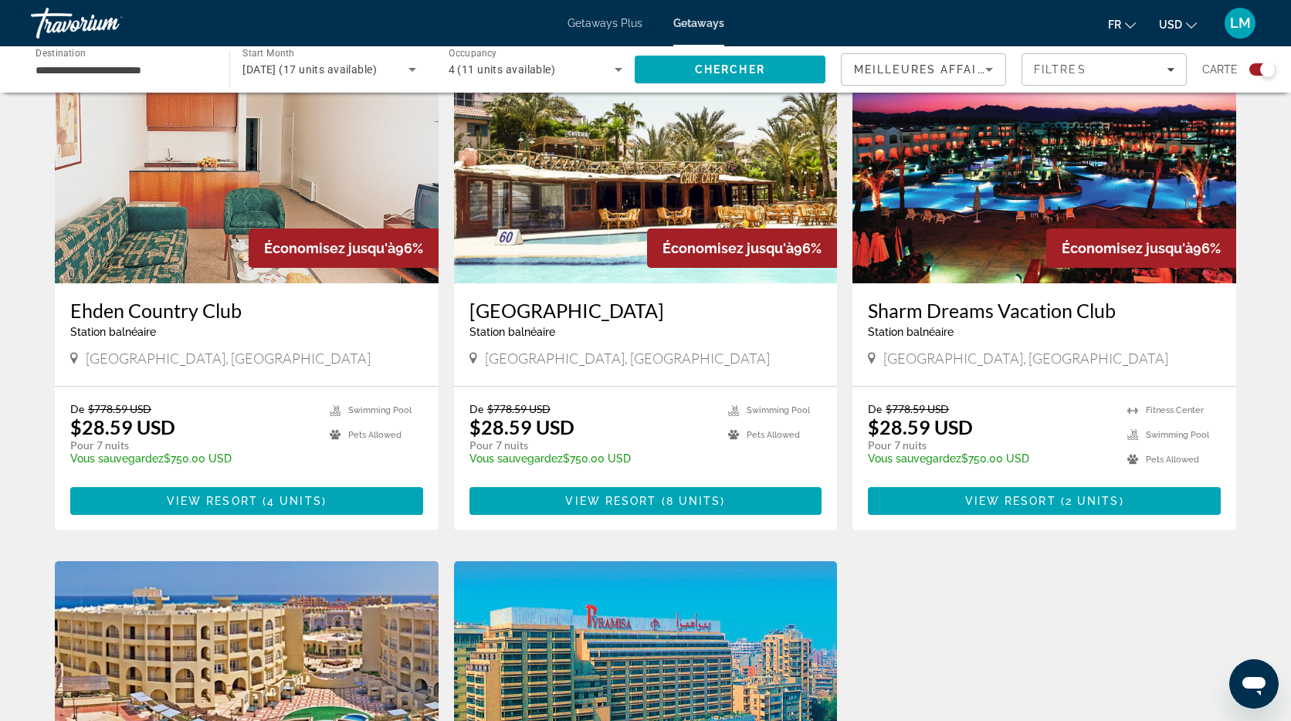
scroll to position [469, 0]
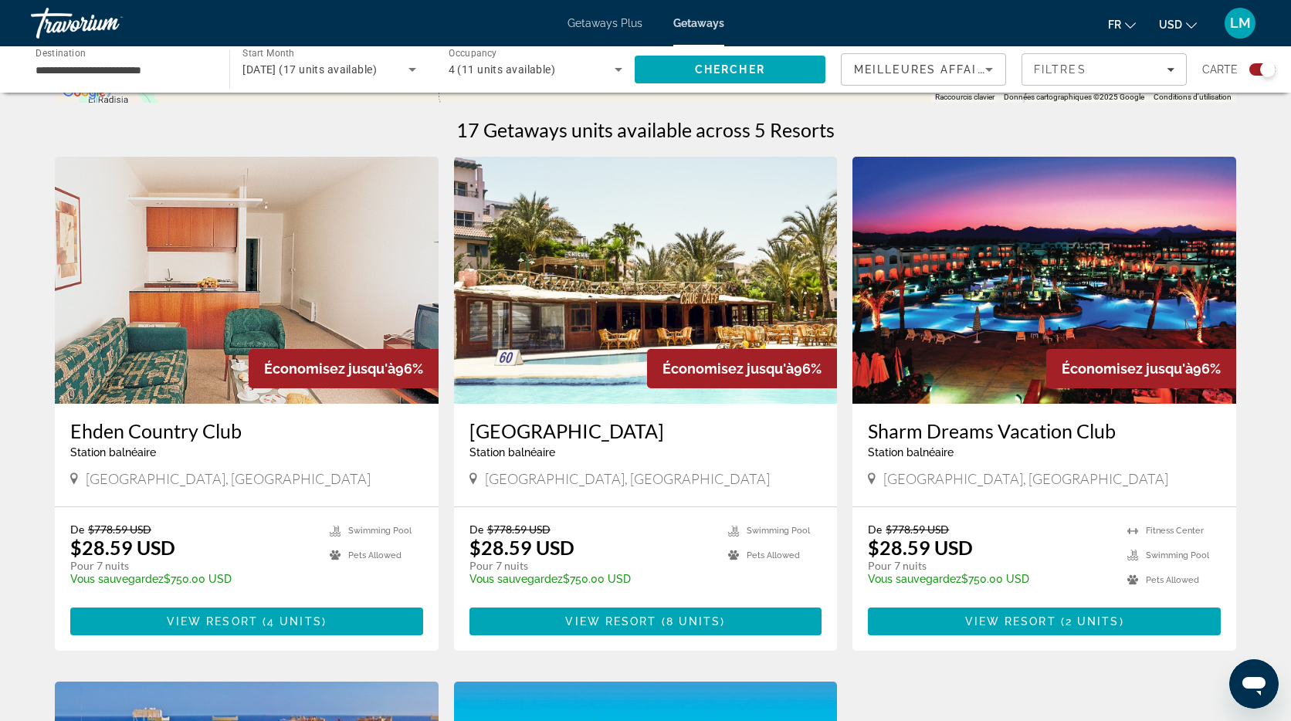
click at [1024, 316] on img "Main content" at bounding box center [1044, 280] width 384 height 247
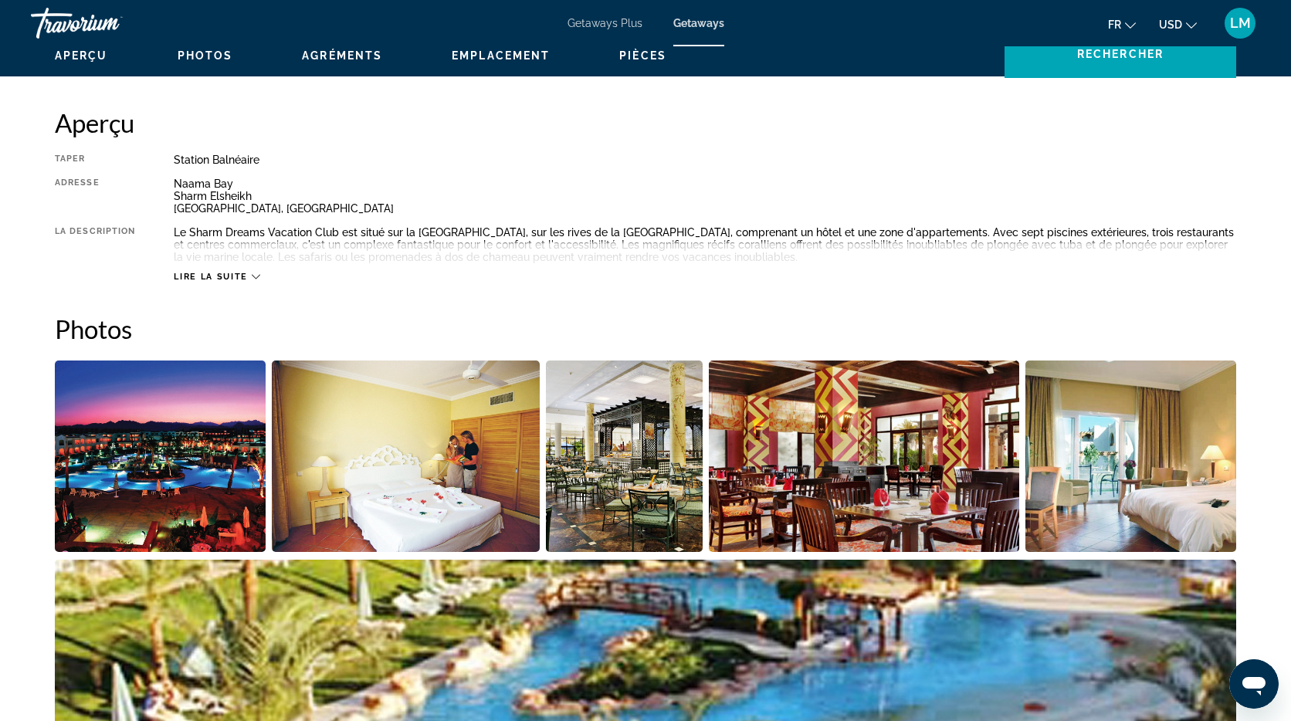
scroll to position [474, 0]
